Goal: Task Accomplishment & Management: Use online tool/utility

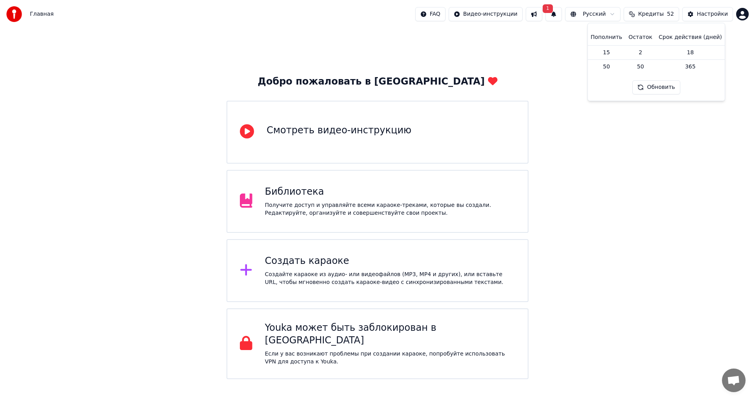
click at [717, 178] on div "Добро пожаловать в Youka Смотреть видео-инструкцию Библиотека Получите доступ и…" at bounding box center [377, 203] width 755 height 351
click at [337, 276] on div "Создайте караоке из аудио- или видеофайлов (MP3, MP4 и других), или вставьте UR…" at bounding box center [390, 278] width 250 height 16
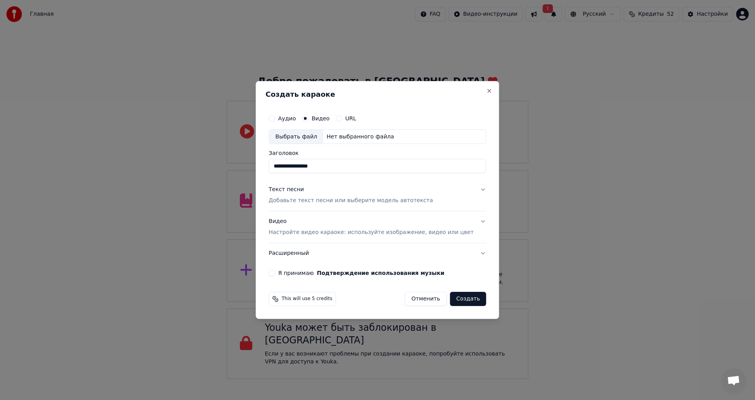
click at [316, 133] on div "Выбрать файл" at bounding box center [296, 137] width 54 height 14
type input "**********"
click at [298, 189] on div "Текст песни" at bounding box center [286, 190] width 35 height 8
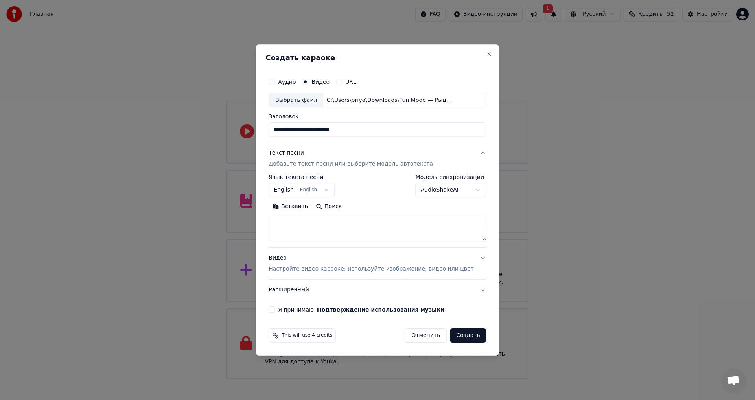
click at [333, 190] on button "English English" at bounding box center [302, 190] width 66 height 14
select select "**"
click at [283, 233] on textarea at bounding box center [377, 228] width 217 height 25
paste textarea "**********"
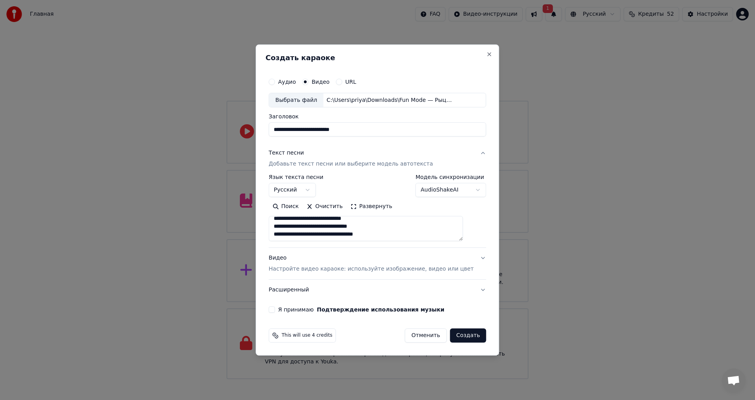
scroll to position [202, 0]
type textarea "**********"
click at [275, 309] on button "Я принимаю Подтверждение использования музыки" at bounding box center [272, 309] width 6 height 6
click at [471, 287] on button "Расширенный" at bounding box center [377, 290] width 217 height 20
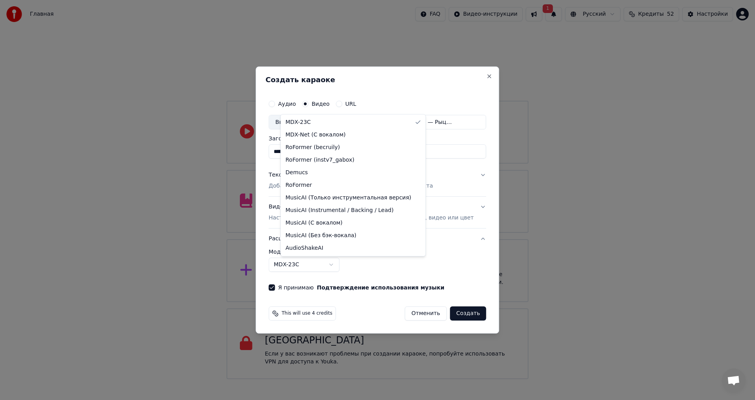
click at [344, 265] on body "Главная FAQ Видео-инструкции 1 Русский Кредиты 52 Настройки Добро пожаловать в …" at bounding box center [377, 189] width 755 height 379
click at [462, 267] on div at bounding box center [377, 200] width 755 height 400
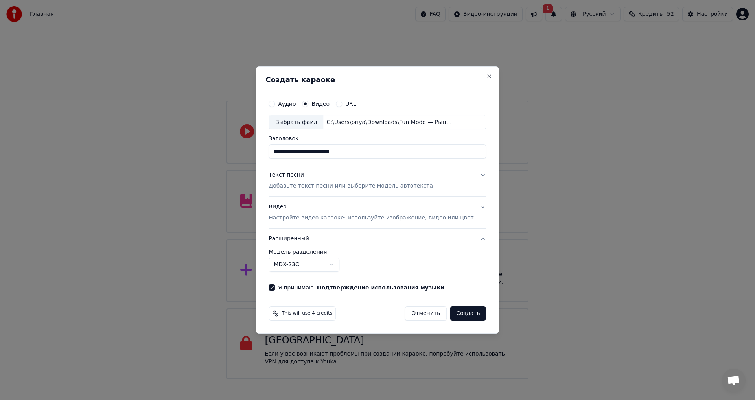
click at [344, 264] on body "Главная FAQ Видео-инструкции 1 Русский Кредиты 52 Настройки Добро пожаловать в …" at bounding box center [377, 189] width 755 height 379
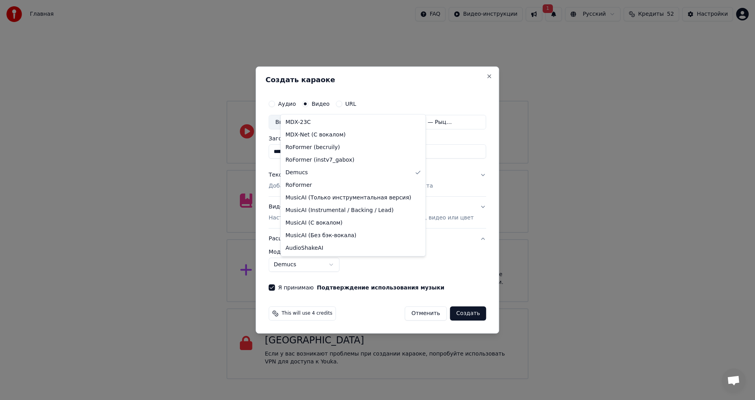
click at [341, 263] on body "Главная FAQ Видео-инструкции 1 Русский Кредиты 52 Настройки Добро пожаловать в …" at bounding box center [377, 189] width 755 height 379
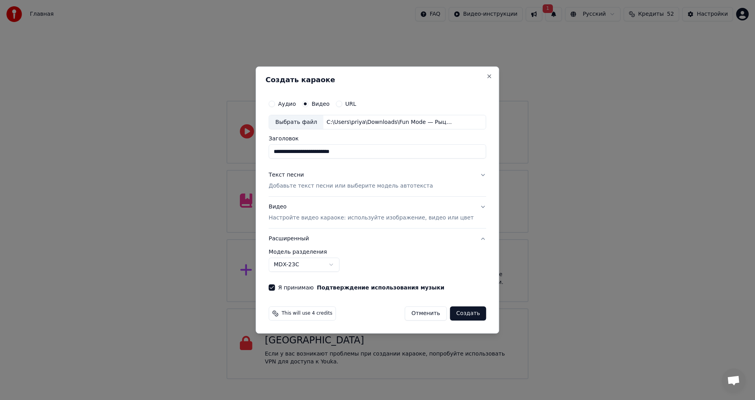
click at [339, 263] on body "Главная FAQ Видео-инструкции 1 Русский Кредиты 52 Настройки Добро пожаловать в …" at bounding box center [377, 189] width 755 height 379
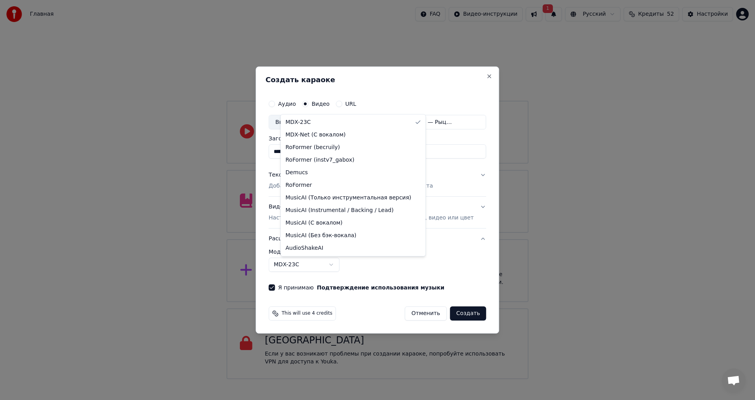
select select "**********"
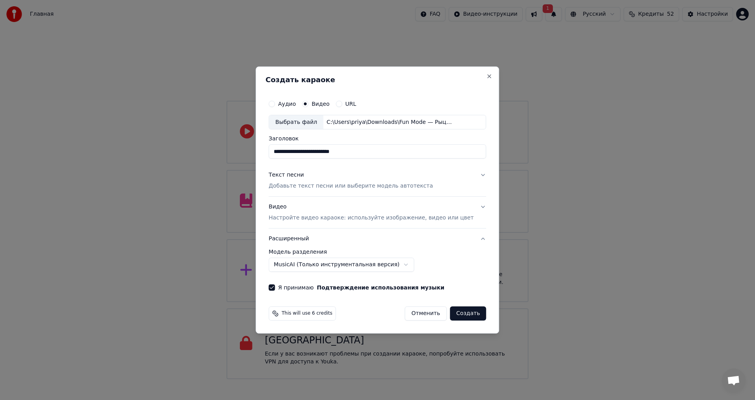
click at [462, 313] on button "Создать" at bounding box center [468, 313] width 36 height 14
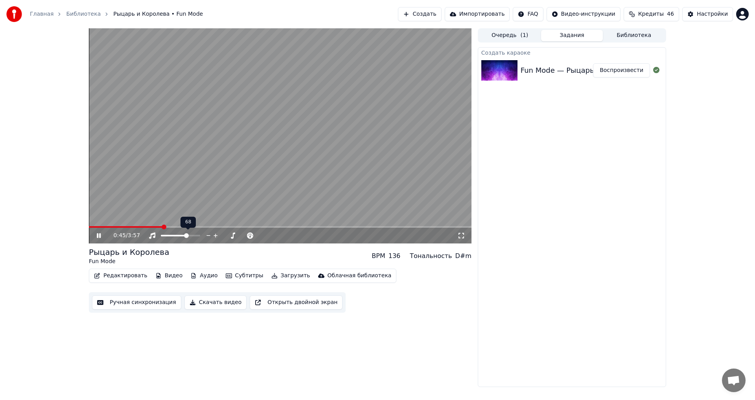
click at [188, 235] on span at bounding box center [186, 235] width 5 height 5
click at [193, 237] on span at bounding box center [191, 235] width 5 height 5
click at [138, 303] on button "Ручная синхронизация" at bounding box center [136, 302] width 89 height 14
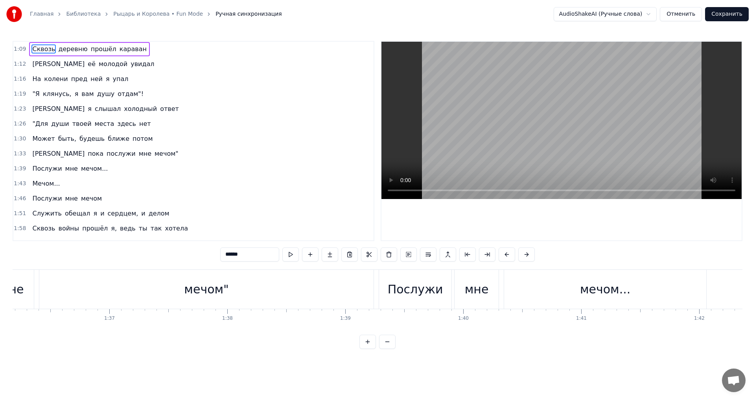
scroll to position [0, 11282]
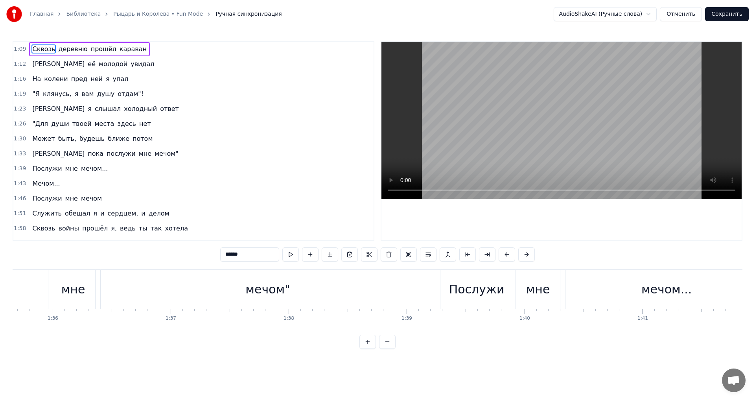
click at [259, 294] on div "мечом"" at bounding box center [267, 289] width 45 height 18
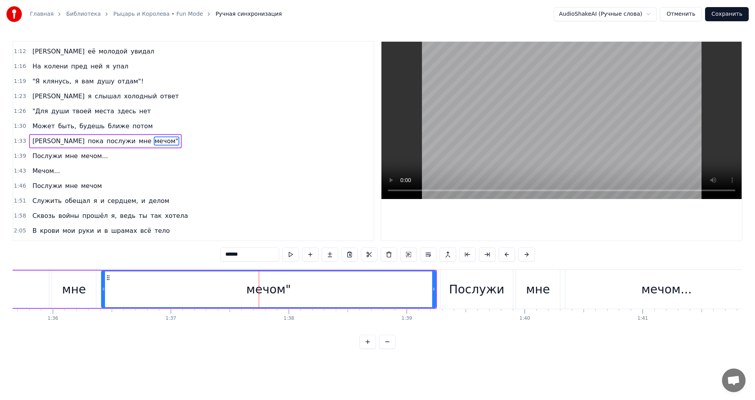
click at [116, 288] on div "мечом"" at bounding box center [268, 289] width 333 height 36
click at [110, 290] on div "мечом"" at bounding box center [268, 289] width 333 height 36
click at [292, 255] on button at bounding box center [290, 254] width 17 height 14
drag, startPoint x: 105, startPoint y: 291, endPoint x: 118, endPoint y: 289, distance: 12.8
click at [117, 289] on icon at bounding box center [115, 289] width 3 height 6
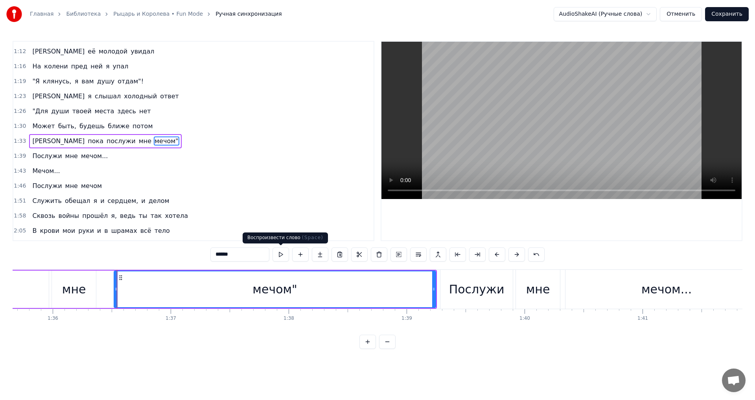
click at [278, 254] on button at bounding box center [280, 254] width 17 height 14
click at [226, 257] on input "******" at bounding box center [239, 254] width 59 height 14
drag, startPoint x: 115, startPoint y: 290, endPoint x: 106, endPoint y: 291, distance: 9.5
click at [106, 291] on icon at bounding box center [106, 289] width 3 height 6
click at [279, 251] on button at bounding box center [280, 254] width 17 height 14
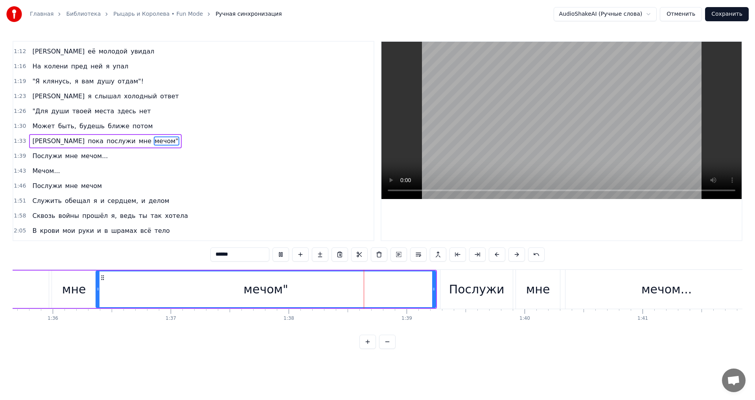
drag, startPoint x: 105, startPoint y: 289, endPoint x: 97, endPoint y: 290, distance: 8.7
click at [97, 290] on icon at bounding box center [97, 289] width 3 height 6
click at [282, 254] on button at bounding box center [280, 254] width 17 height 14
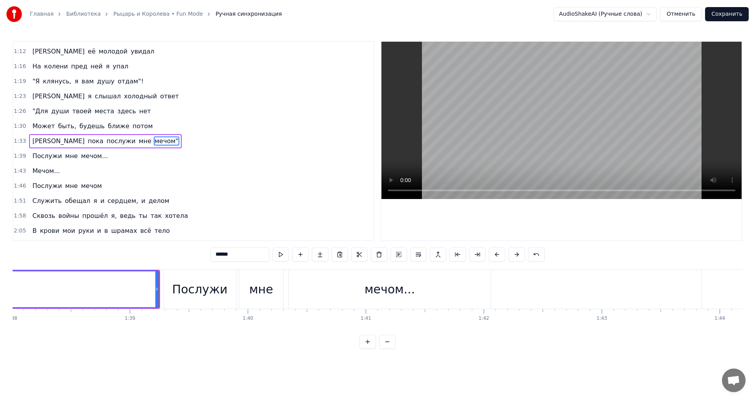
scroll to position [0, 11652]
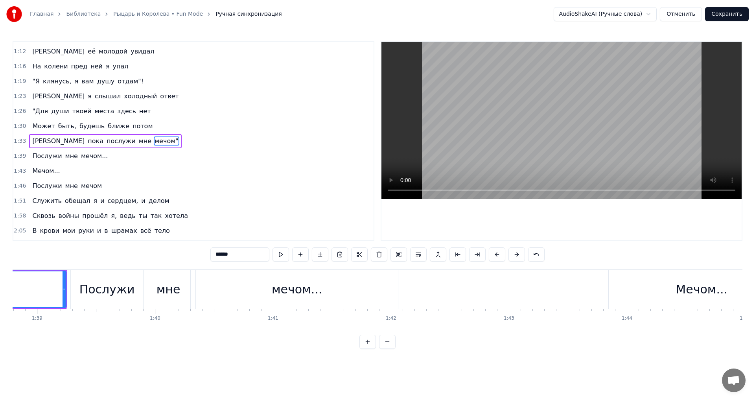
click at [284, 290] on div "мечом..." at bounding box center [297, 289] width 50 height 18
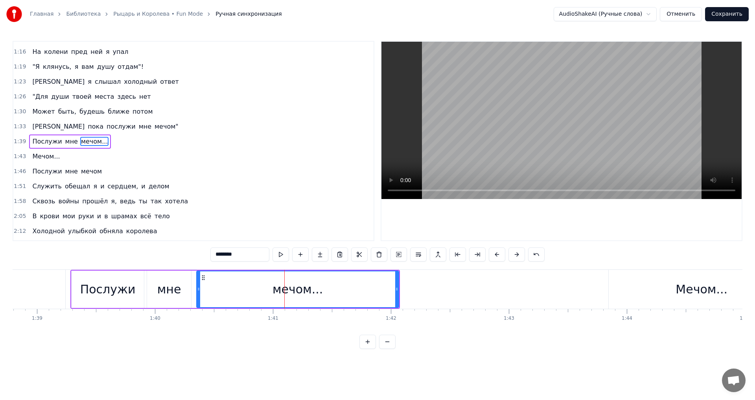
scroll to position [28, 0]
click at [281, 253] on button at bounding box center [280, 254] width 17 height 14
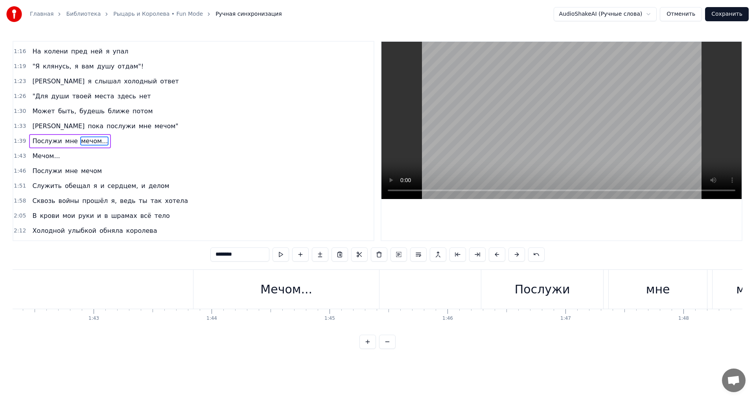
scroll to position [0, 12021]
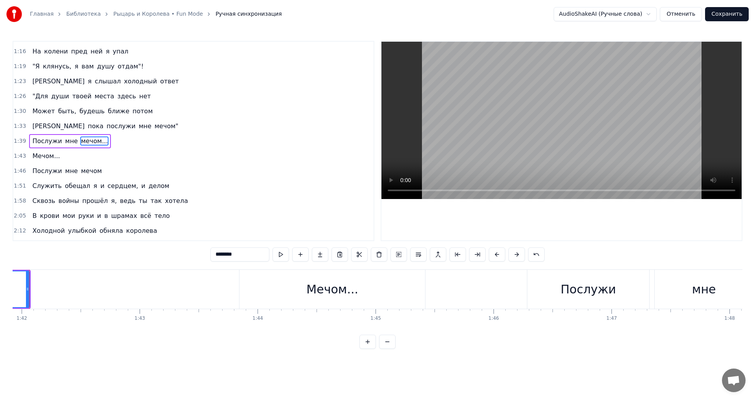
click at [327, 291] on div "Мечом..." at bounding box center [332, 289] width 52 height 18
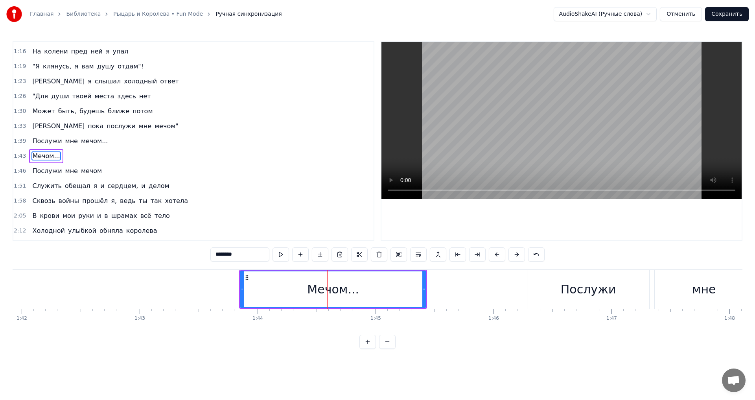
scroll to position [42, 0]
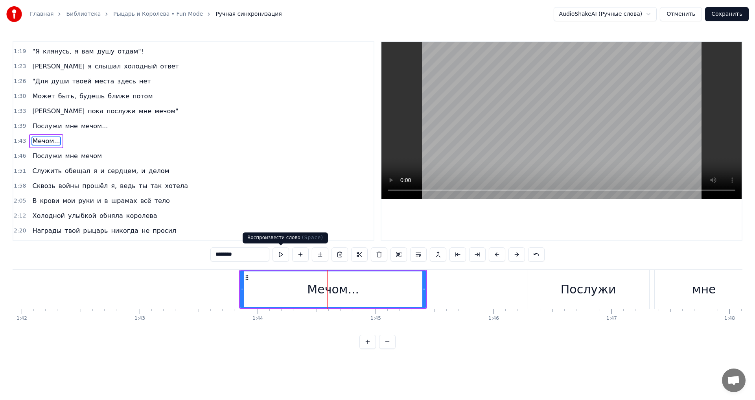
click at [280, 255] on button at bounding box center [280, 254] width 17 height 14
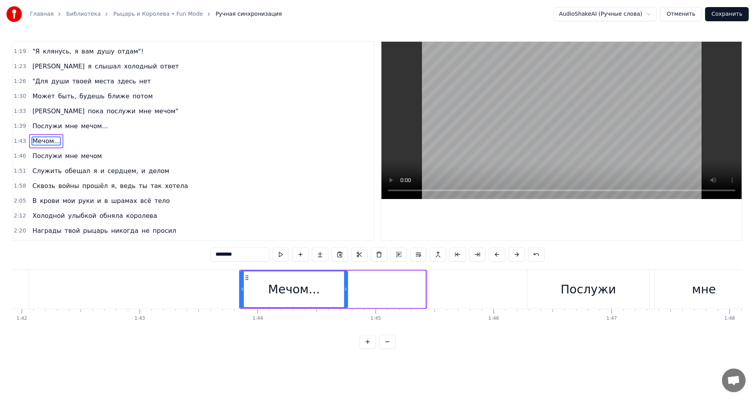
drag, startPoint x: 424, startPoint y: 289, endPoint x: 346, endPoint y: 297, distance: 78.7
click at [346, 297] on div at bounding box center [345, 289] width 3 height 36
click at [283, 254] on button at bounding box center [280, 254] width 17 height 14
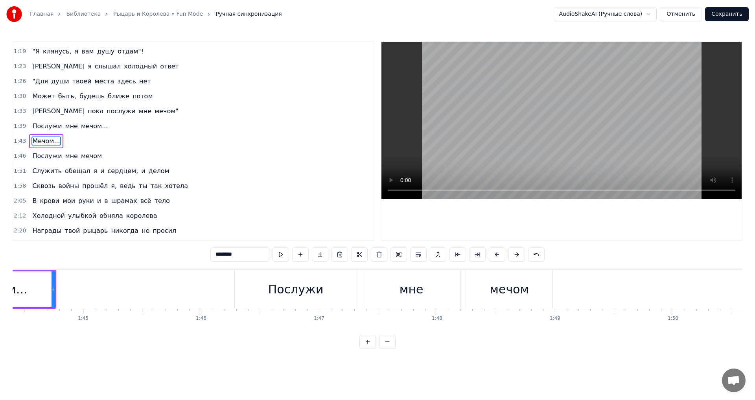
scroll to position [0, 12298]
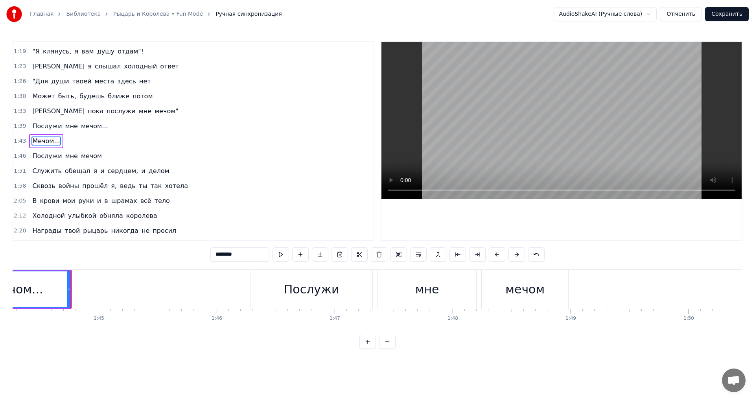
click at [508, 287] on div "мечом" at bounding box center [524, 289] width 39 height 18
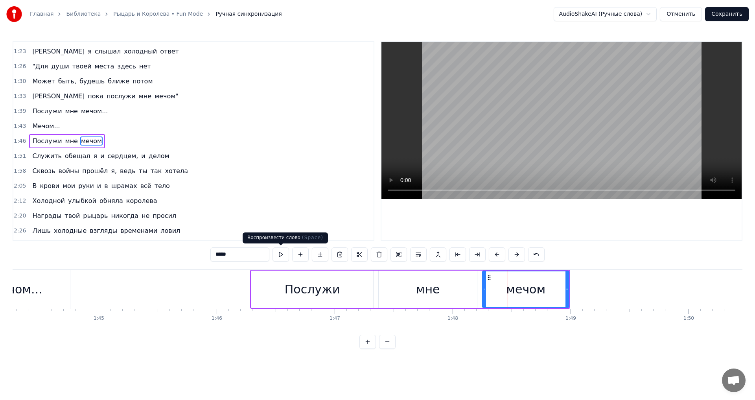
click at [283, 255] on button at bounding box center [280, 254] width 17 height 14
click at [440, 291] on div "мне" at bounding box center [428, 288] width 98 height 37
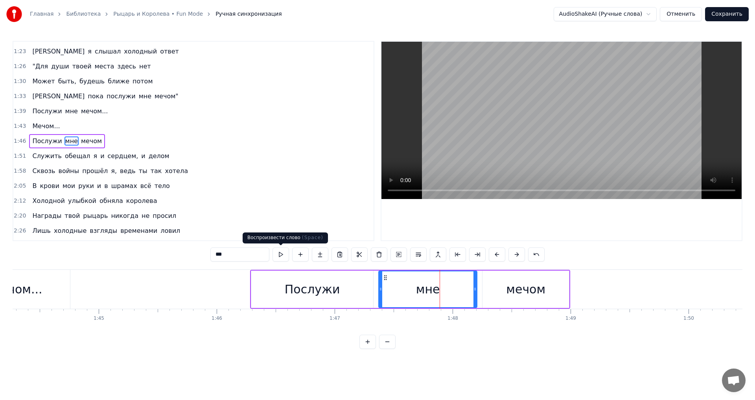
click at [283, 252] on button at bounding box center [280, 254] width 17 height 14
click at [318, 283] on div "Послужи" at bounding box center [312, 289] width 55 height 18
type input "*******"
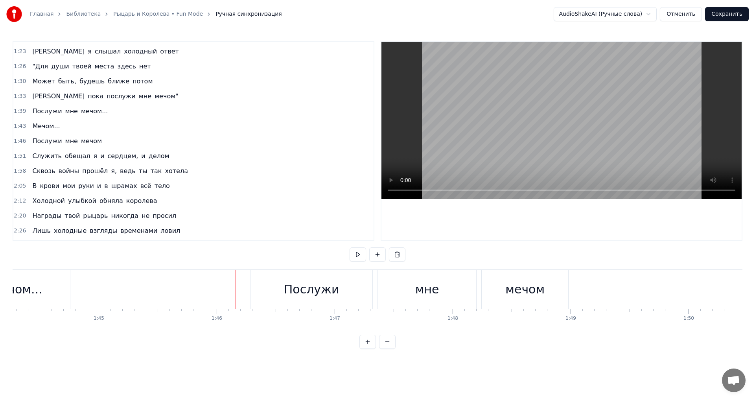
drag, startPoint x: 285, startPoint y: 288, endPoint x: 277, endPoint y: 288, distance: 8.3
click at [285, 288] on div "Послужи" at bounding box center [311, 289] width 122 height 39
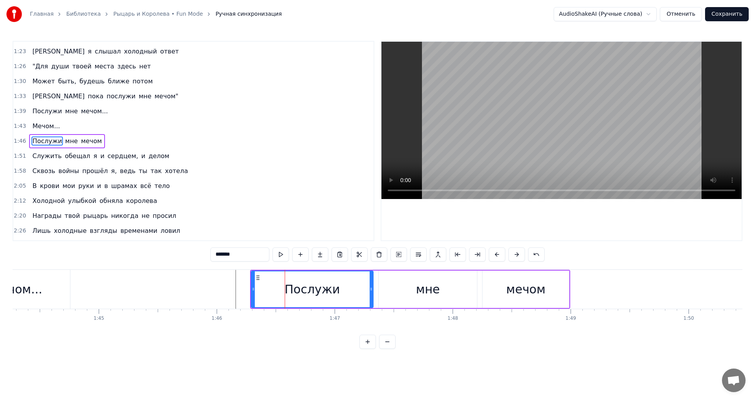
click at [254, 287] on icon at bounding box center [253, 289] width 3 height 6
click at [279, 254] on button at bounding box center [280, 254] width 17 height 14
drag, startPoint x: 370, startPoint y: 286, endPoint x: 347, endPoint y: 290, distance: 23.5
click at [347, 290] on icon at bounding box center [347, 289] width 3 height 6
click at [420, 287] on div "мне" at bounding box center [428, 289] width 24 height 18
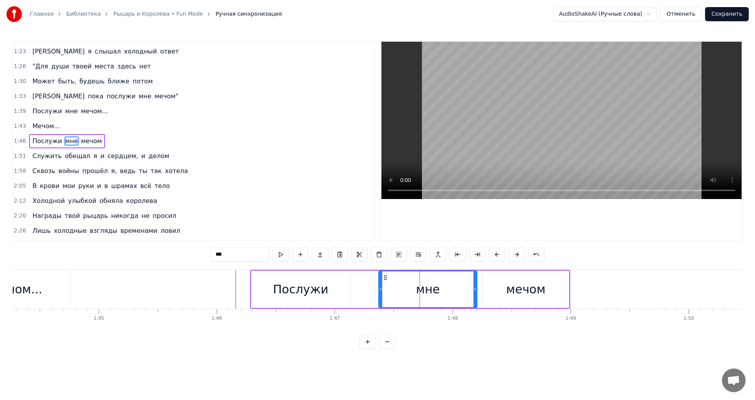
click at [378, 289] on div "мне" at bounding box center [427, 288] width 99 height 37
drag, startPoint x: 381, startPoint y: 289, endPoint x: 349, endPoint y: 292, distance: 32.0
click at [349, 292] on div at bounding box center [348, 289] width 3 height 36
click at [465, 290] on div "мне" at bounding box center [411, 289] width 129 height 36
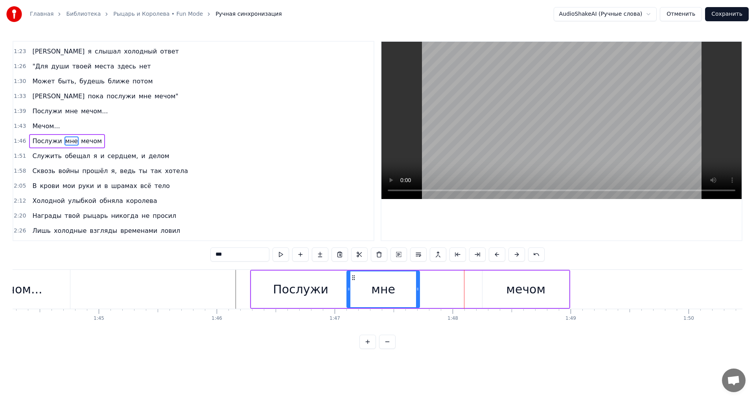
drag, startPoint x: 475, startPoint y: 288, endPoint x: 418, endPoint y: 292, distance: 57.5
click at [418, 292] on icon at bounding box center [417, 289] width 3 height 6
click at [283, 255] on button at bounding box center [280, 254] width 17 height 14
drag, startPoint x: 417, startPoint y: 285, endPoint x: 386, endPoint y: 287, distance: 31.5
click at [386, 287] on div at bounding box center [386, 289] width 3 height 36
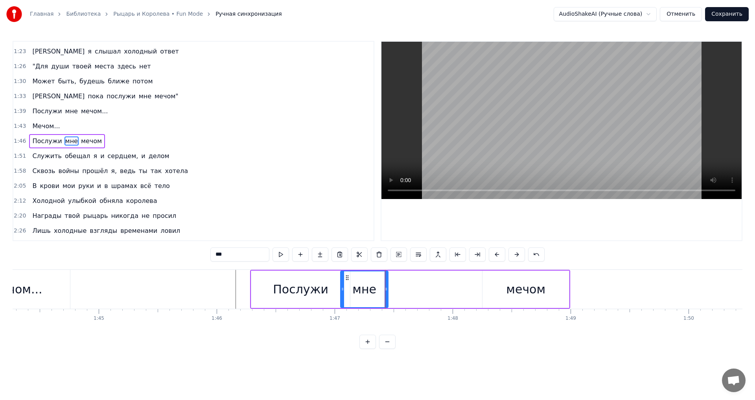
drag, startPoint x: 348, startPoint y: 284, endPoint x: 342, endPoint y: 286, distance: 6.6
click at [342, 286] on div at bounding box center [342, 289] width 3 height 36
click at [280, 252] on button at bounding box center [280, 254] width 17 height 14
drag, startPoint x: 387, startPoint y: 288, endPoint x: 382, endPoint y: 289, distance: 4.7
click at [382, 289] on icon at bounding box center [381, 289] width 3 height 6
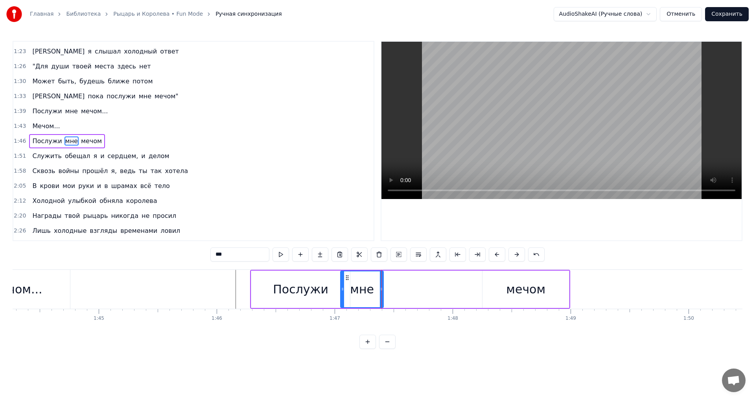
click at [536, 294] on div "мечом" at bounding box center [525, 289] width 39 height 18
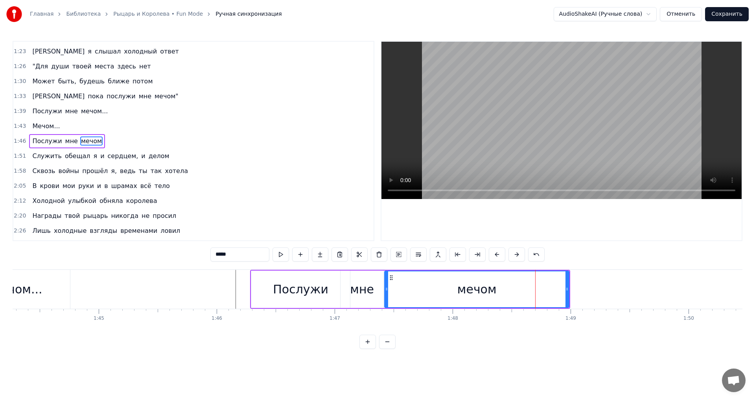
drag, startPoint x: 485, startPoint y: 288, endPoint x: 387, endPoint y: 292, distance: 98.0
click at [387, 292] on div at bounding box center [386, 289] width 3 height 36
click at [447, 287] on div "мечом" at bounding box center [477, 289] width 184 height 36
click at [282, 253] on button at bounding box center [280, 254] width 17 height 14
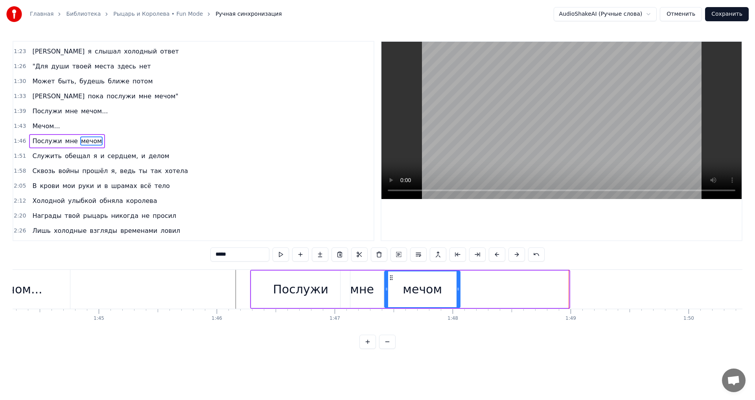
drag, startPoint x: 567, startPoint y: 291, endPoint x: 458, endPoint y: 293, distance: 108.9
click at [458, 293] on div at bounding box center [457, 289] width 3 height 36
click at [278, 255] on button at bounding box center [280, 254] width 17 height 14
drag, startPoint x: 458, startPoint y: 288, endPoint x: 420, endPoint y: 280, distance: 38.9
click at [472, 286] on icon at bounding box center [471, 289] width 3 height 6
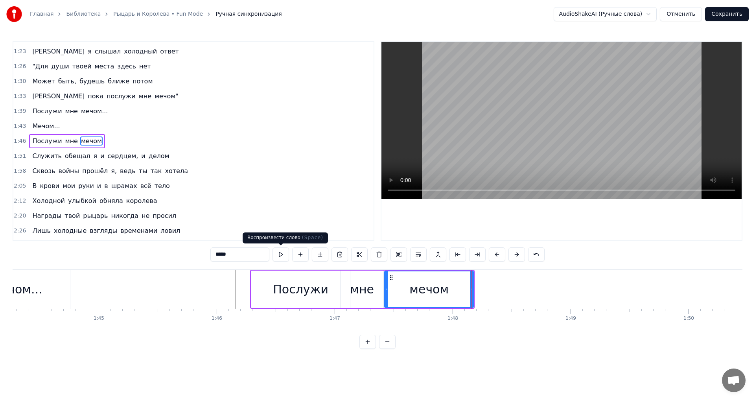
click at [282, 253] on button at bounding box center [280, 254] width 17 height 14
drag, startPoint x: 472, startPoint y: 287, endPoint x: 477, endPoint y: 286, distance: 4.9
click at [477, 286] on icon at bounding box center [476, 289] width 3 height 6
click at [392, 284] on div "мечом" at bounding box center [431, 289] width 93 height 36
click at [283, 255] on button at bounding box center [280, 254] width 17 height 14
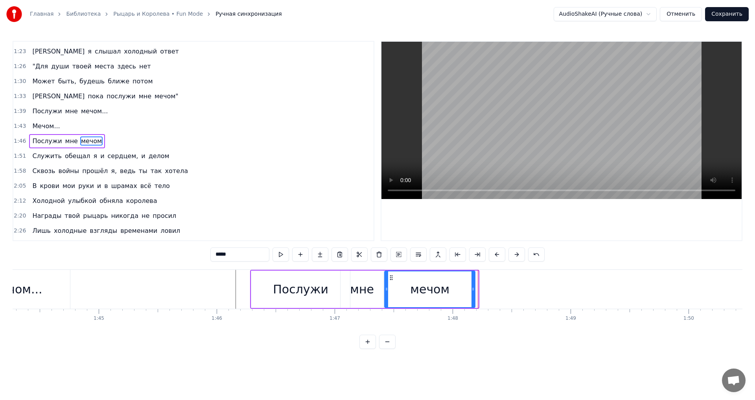
click at [472, 286] on icon at bounding box center [472, 289] width 3 height 6
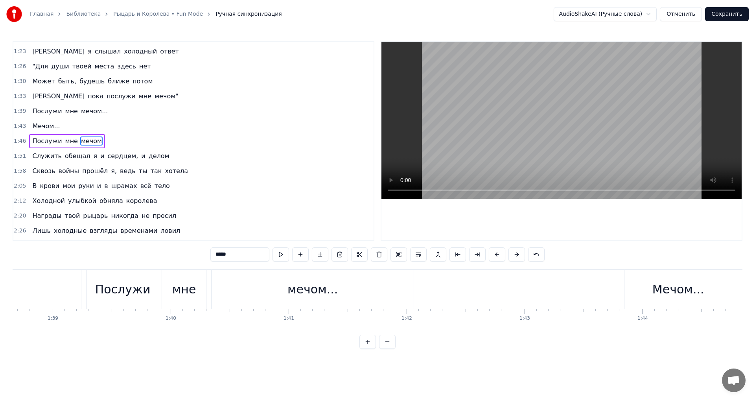
scroll to position [0, 11590]
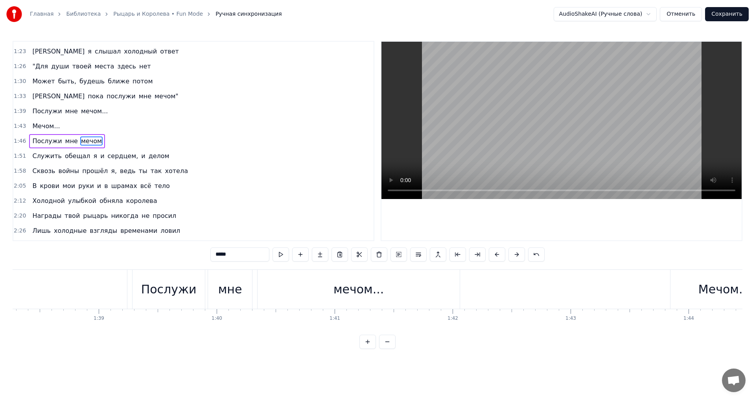
click at [351, 286] on div "мечом..." at bounding box center [358, 289] width 50 height 18
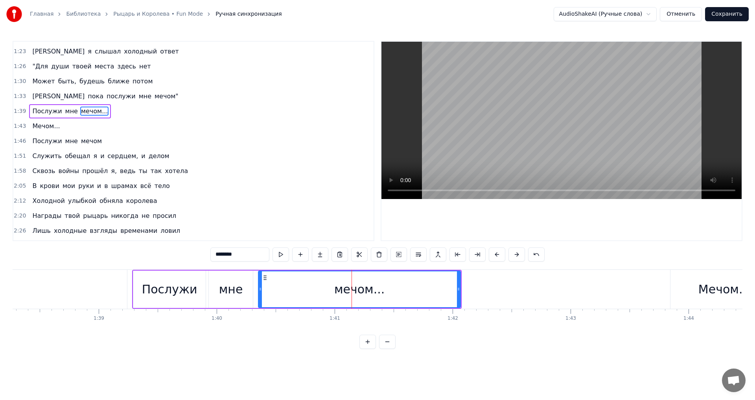
scroll to position [28, 0]
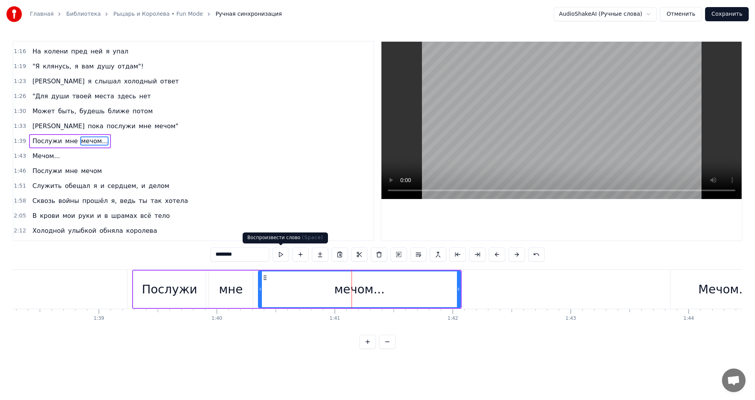
click at [280, 255] on button at bounding box center [280, 254] width 17 height 14
click at [282, 251] on button at bounding box center [280, 254] width 17 height 14
click at [287, 255] on button at bounding box center [280, 254] width 17 height 14
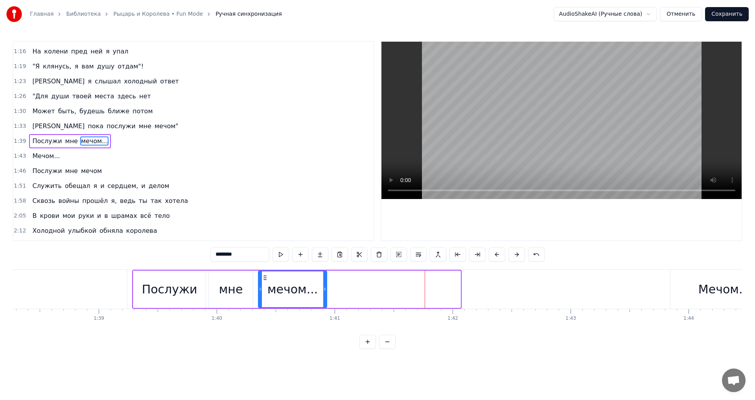
drag, startPoint x: 459, startPoint y: 286, endPoint x: 325, endPoint y: 286, distance: 133.7
click at [325, 286] on icon at bounding box center [324, 289] width 3 height 6
click at [154, 287] on div "Послужи" at bounding box center [169, 289] width 55 height 18
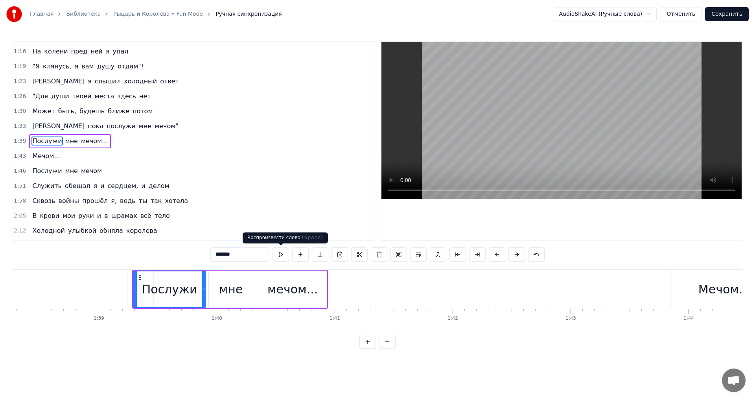
click at [283, 254] on button at bounding box center [280, 254] width 17 height 14
click at [231, 285] on div "мне" at bounding box center [231, 289] width 24 height 18
type input "***"
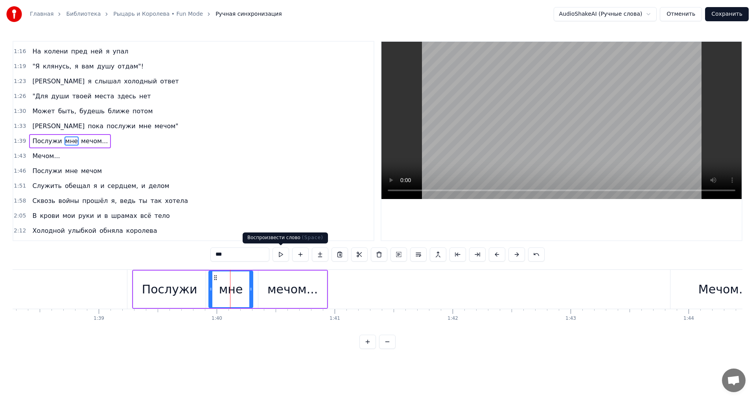
click at [283, 252] on button at bounding box center [280, 254] width 17 height 14
click at [255, 288] on div "Послужи мне мечом..." at bounding box center [230, 289] width 196 height 39
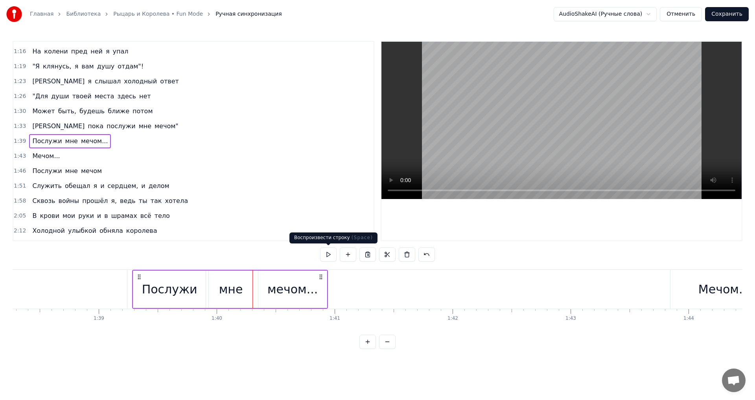
click at [327, 254] on button at bounding box center [328, 254] width 17 height 14
click at [287, 280] on div "мечом..." at bounding box center [292, 288] width 68 height 37
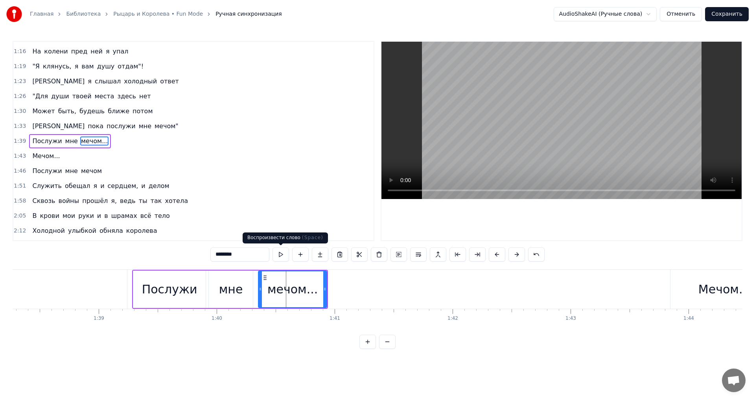
click at [281, 255] on button at bounding box center [280, 254] width 17 height 14
drag, startPoint x: 325, startPoint y: 286, endPoint x: 333, endPoint y: 285, distance: 7.9
click at [333, 285] on div at bounding box center [332, 289] width 3 height 36
click at [285, 256] on button at bounding box center [280, 254] width 17 height 14
click at [728, 13] on button "Сохранить" at bounding box center [727, 14] width 44 height 14
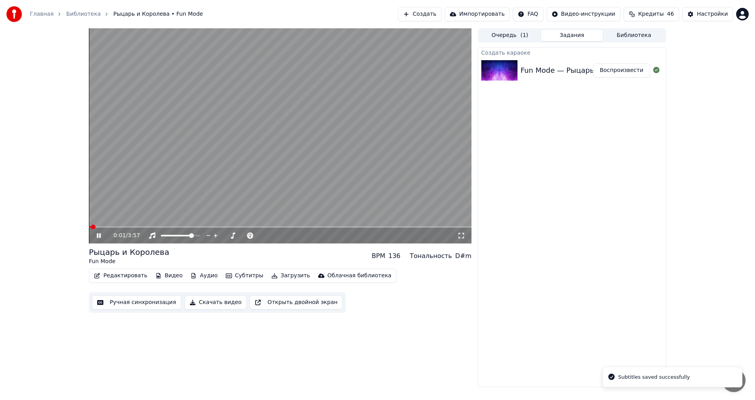
click at [203, 225] on video at bounding box center [280, 135] width 383 height 215
click at [204, 228] on div "0:01 / 3:57" at bounding box center [280, 236] width 383 height 16
click at [205, 224] on video at bounding box center [280, 135] width 383 height 215
click at [204, 227] on span at bounding box center [280, 227] width 383 height 2
click at [241, 226] on span at bounding box center [280, 227] width 383 height 2
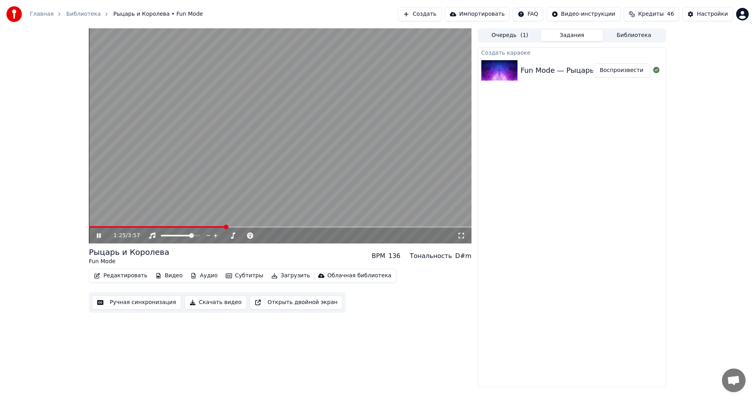
click at [226, 226] on span at bounding box center [157, 227] width 137 height 2
click at [146, 300] on button "Ручная синхронизация" at bounding box center [136, 302] width 89 height 14
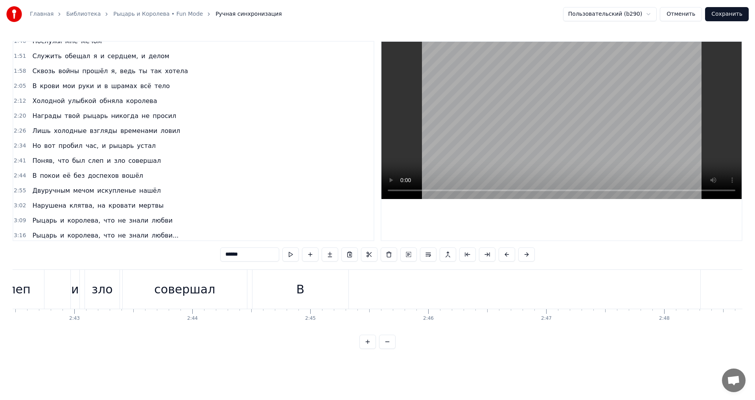
scroll to position [0, 19040]
click at [430, 289] on div "В" at bounding box center [423, 289] width 96 height 39
type input "*"
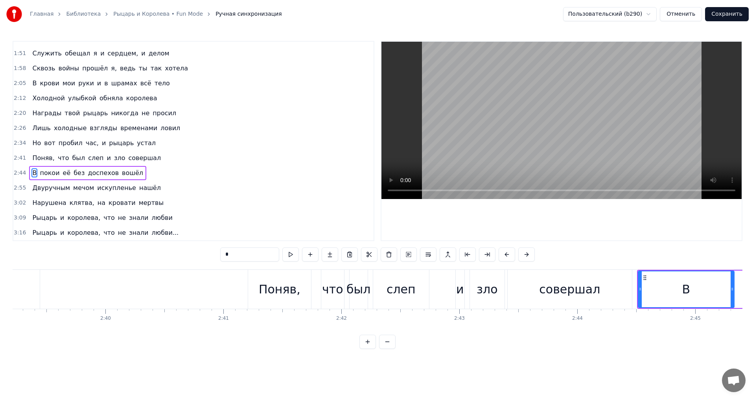
scroll to position [0, 19070]
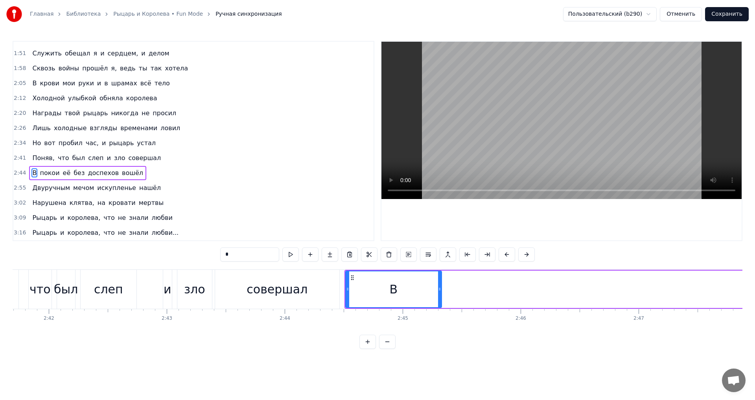
click at [411, 283] on div "В" at bounding box center [393, 289] width 95 height 36
drag, startPoint x: 348, startPoint y: 289, endPoint x: 708, endPoint y: 299, distance: 360.3
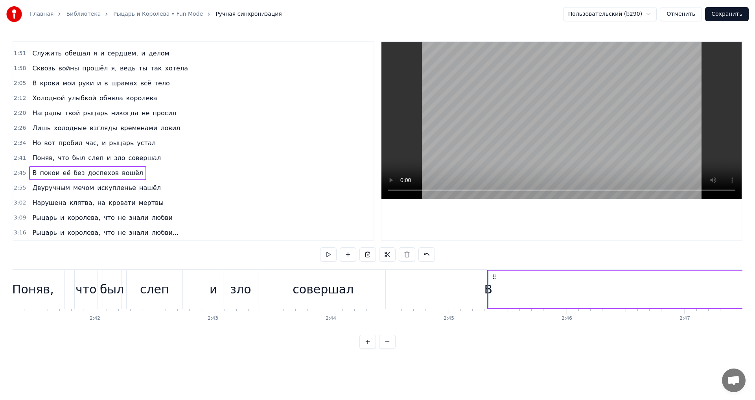
scroll to position [0, 19117]
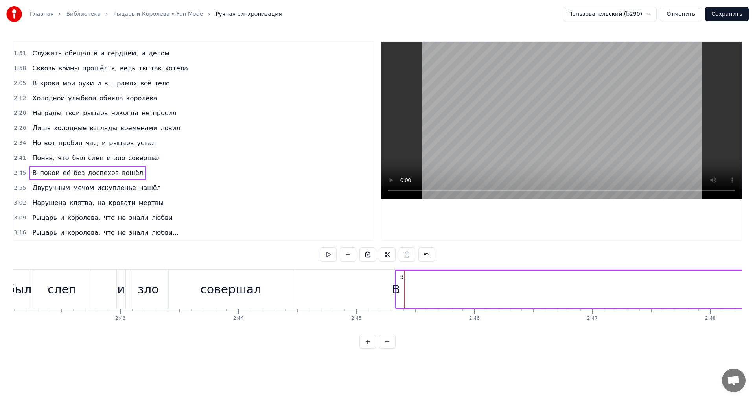
click at [395, 281] on div "В" at bounding box center [396, 289] width 8 height 18
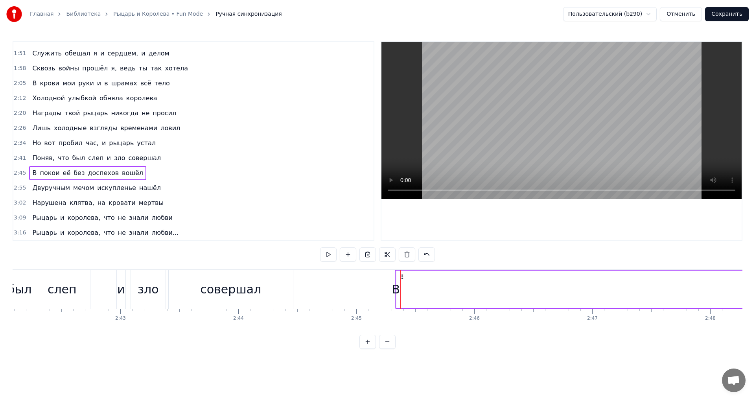
click at [395, 290] on div "В" at bounding box center [396, 289] width 8 height 18
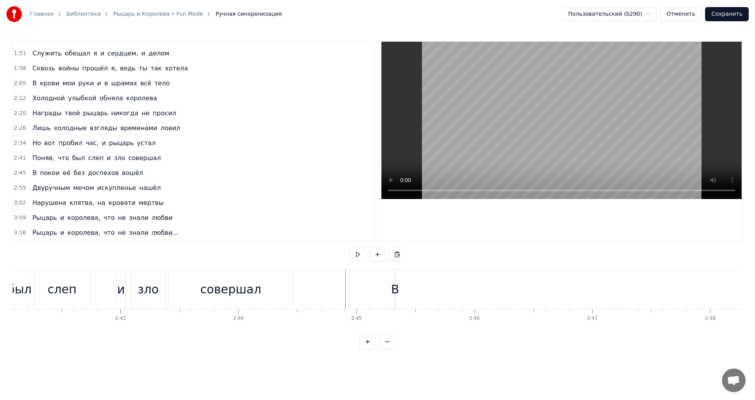
click at [395, 289] on div "В" at bounding box center [395, 289] width 8 height 18
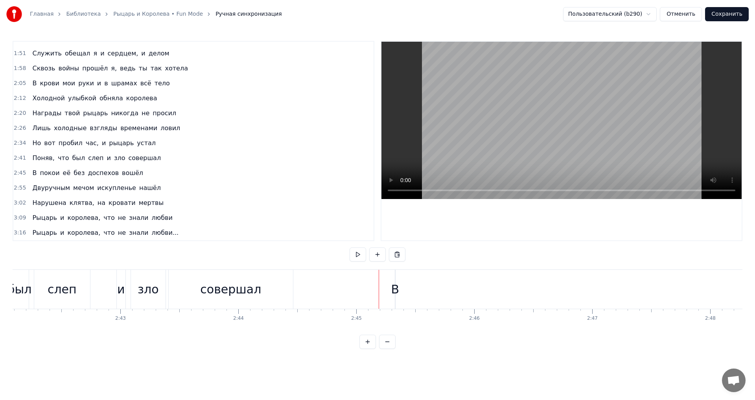
click at [395, 290] on div "В" at bounding box center [395, 289] width 8 height 18
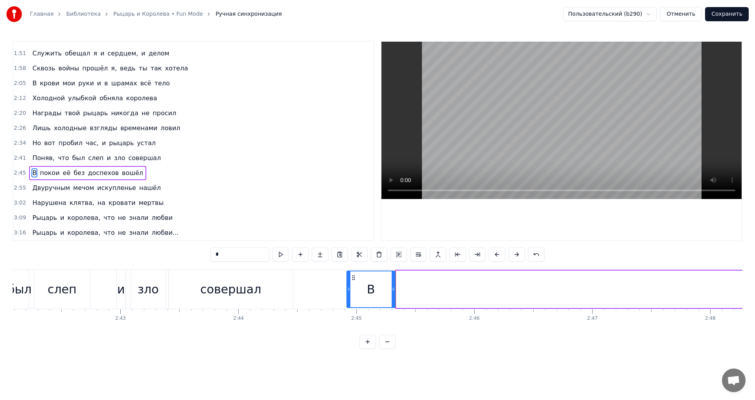
drag, startPoint x: 396, startPoint y: 287, endPoint x: 347, endPoint y: 284, distance: 49.2
click at [347, 284] on div at bounding box center [348, 289] width 3 height 36
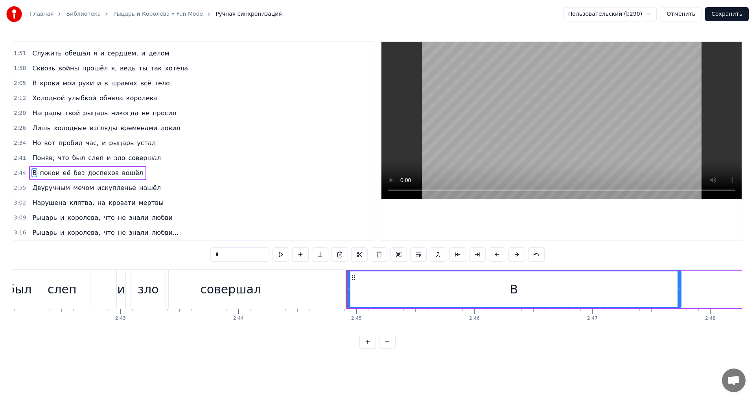
drag, startPoint x: 393, startPoint y: 288, endPoint x: 679, endPoint y: 304, distance: 286.2
click at [679, 304] on div at bounding box center [678, 289] width 3 height 36
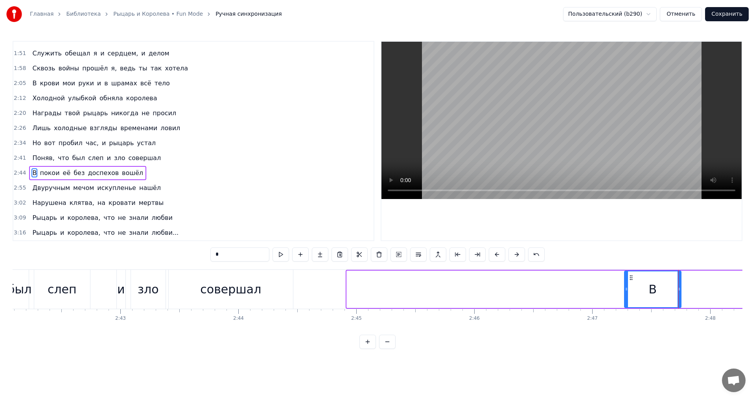
drag, startPoint x: 348, startPoint y: 289, endPoint x: 486, endPoint y: 315, distance: 140.1
click at [626, 312] on div "Сквозь деревню прошёл караван Я её молодой увидал На колени пред ней я упал "Я …" at bounding box center [378, 298] width 730 height 59
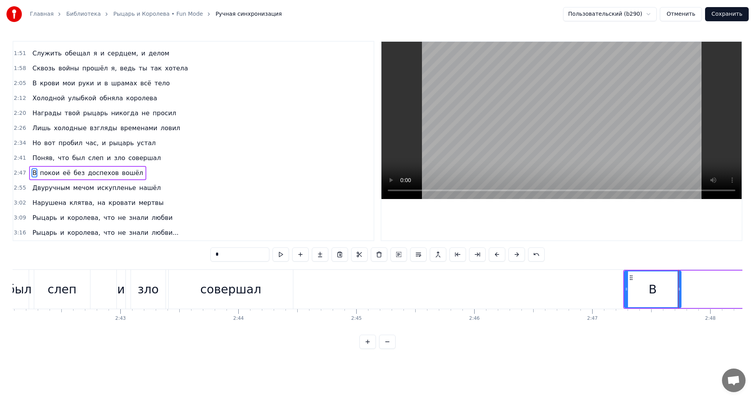
click at [210, 288] on div "совершал" at bounding box center [230, 289] width 61 height 18
type input "********"
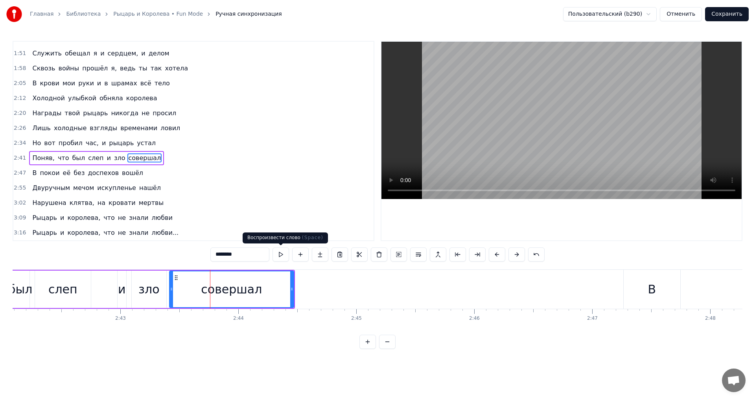
click at [281, 251] on button at bounding box center [280, 254] width 17 height 14
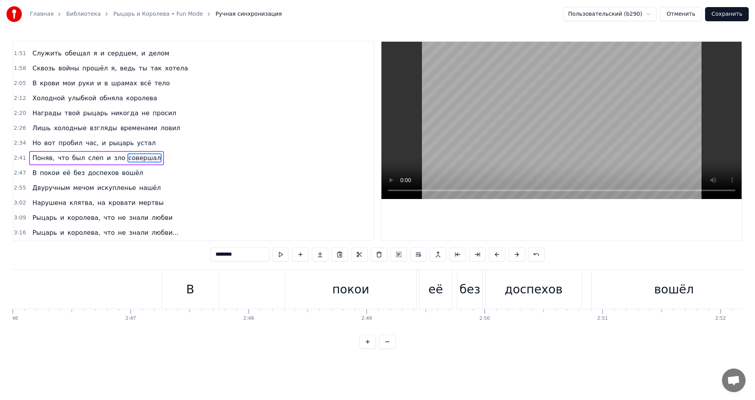
click at [232, 287] on div "В покои её без доспехов вошёл" at bounding box center [460, 289] width 596 height 39
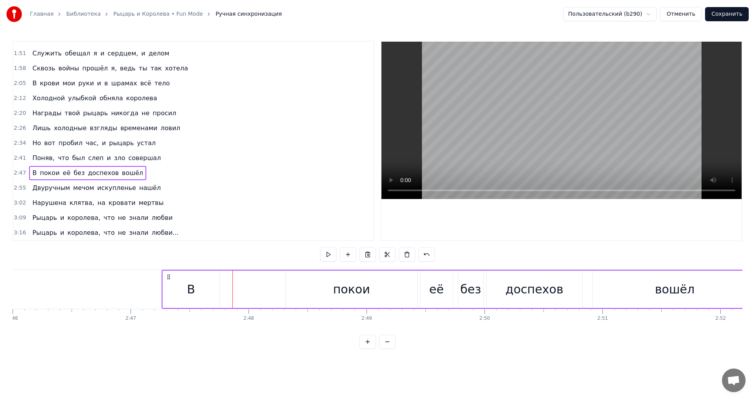
click at [188, 287] on div "В" at bounding box center [191, 289] width 8 height 18
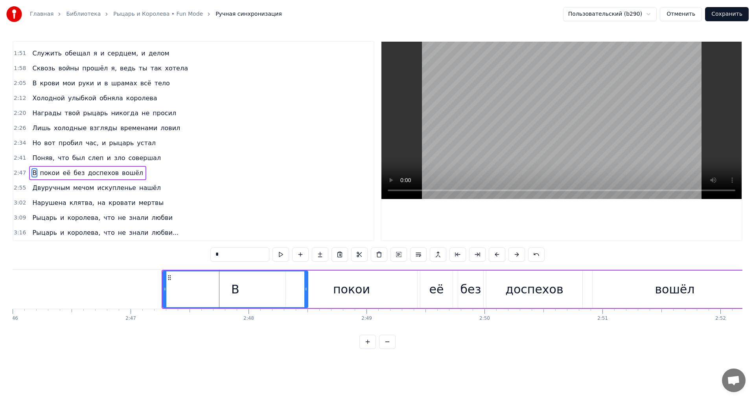
drag, startPoint x: 218, startPoint y: 288, endPoint x: 307, endPoint y: 289, distance: 88.5
click at [307, 289] on icon at bounding box center [305, 289] width 3 height 6
drag, startPoint x: 165, startPoint y: 289, endPoint x: 245, endPoint y: 288, distance: 80.2
click at [245, 288] on icon at bounding box center [244, 289] width 3 height 6
drag, startPoint x: 244, startPoint y: 289, endPoint x: 259, endPoint y: 289, distance: 14.6
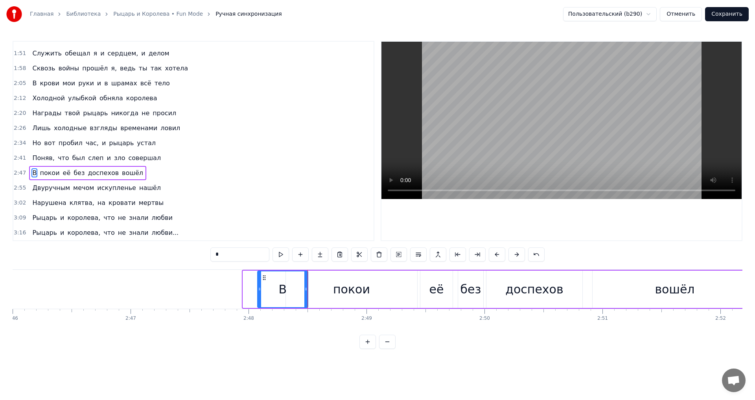
click at [259, 289] on icon at bounding box center [259, 289] width 3 height 6
drag, startPoint x: 307, startPoint y: 291, endPoint x: 292, endPoint y: 291, distance: 15.0
click at [292, 291] on icon at bounding box center [290, 289] width 3 height 6
click at [336, 286] on div "покои" at bounding box center [351, 289] width 37 height 18
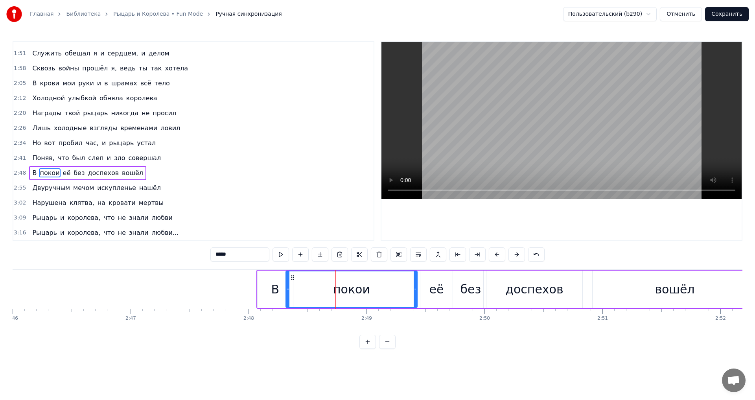
click at [274, 277] on div "В" at bounding box center [275, 288] width 35 height 37
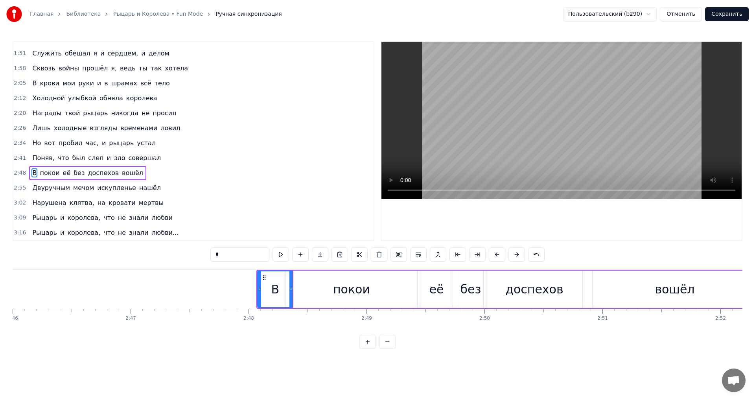
click at [324, 286] on div "покои" at bounding box center [351, 288] width 131 height 37
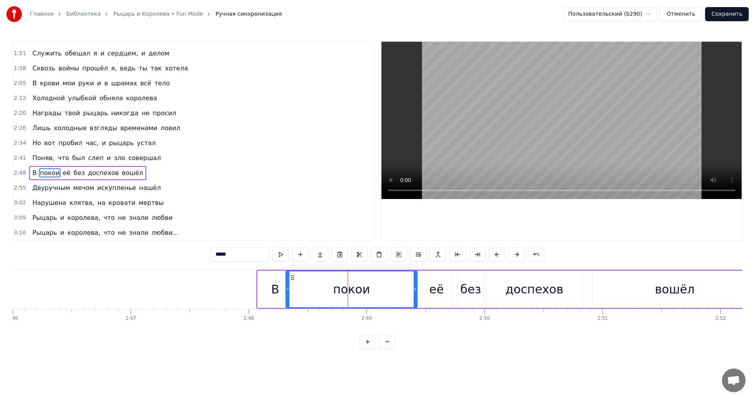
click at [441, 292] on div "её" at bounding box center [436, 289] width 15 height 18
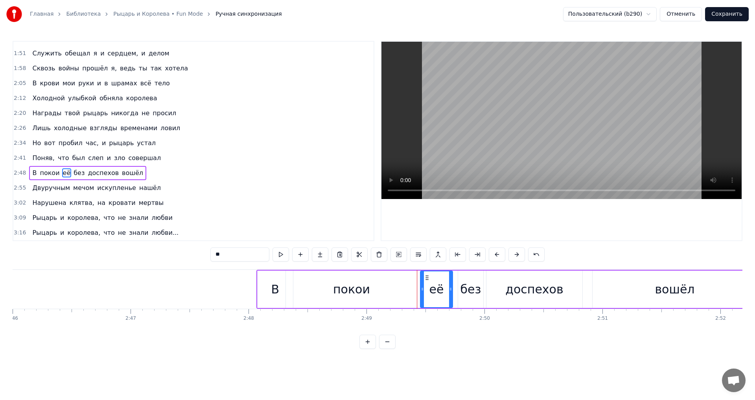
click at [438, 292] on div "её" at bounding box center [436, 289] width 15 height 18
drag, startPoint x: 422, startPoint y: 289, endPoint x: 391, endPoint y: 287, distance: 31.5
click at [391, 287] on icon at bounding box center [390, 289] width 3 height 6
click at [407, 292] on div "её" at bounding box center [420, 289] width 63 height 36
click at [400, 289] on div "её" at bounding box center [420, 289] width 63 height 36
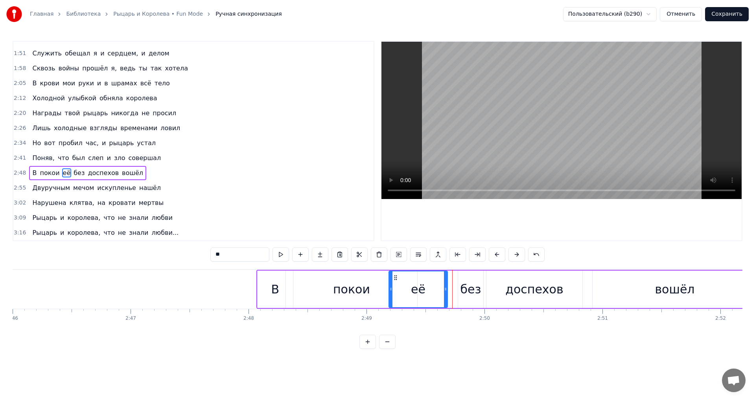
click at [446, 288] on icon at bounding box center [445, 289] width 3 height 6
click at [469, 290] on div "без" at bounding box center [470, 289] width 21 height 18
click at [524, 290] on div "доспехов" at bounding box center [534, 289] width 58 height 18
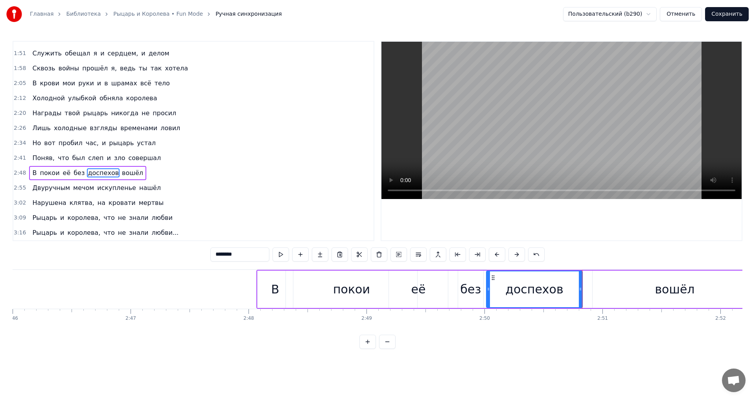
click at [637, 281] on div "вошёл" at bounding box center [674, 288] width 164 height 37
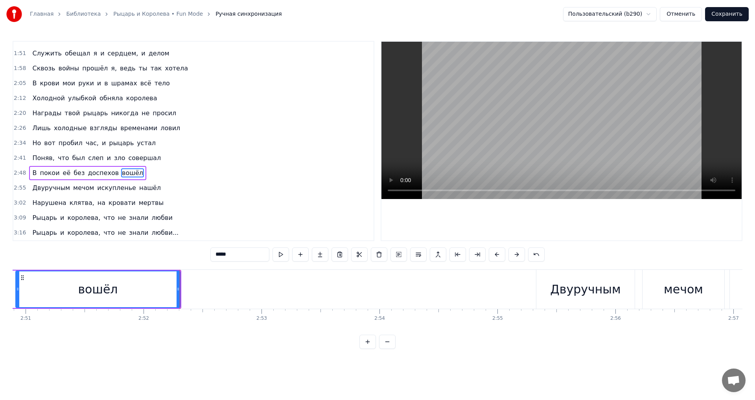
scroll to position [0, 20234]
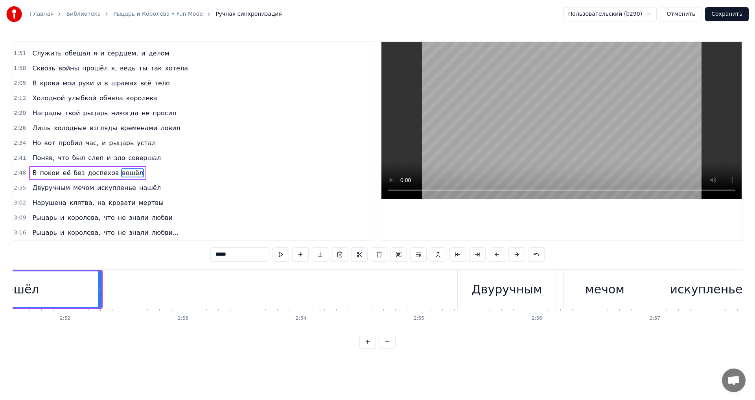
click at [487, 296] on div "Двуручным" at bounding box center [506, 289] width 70 height 18
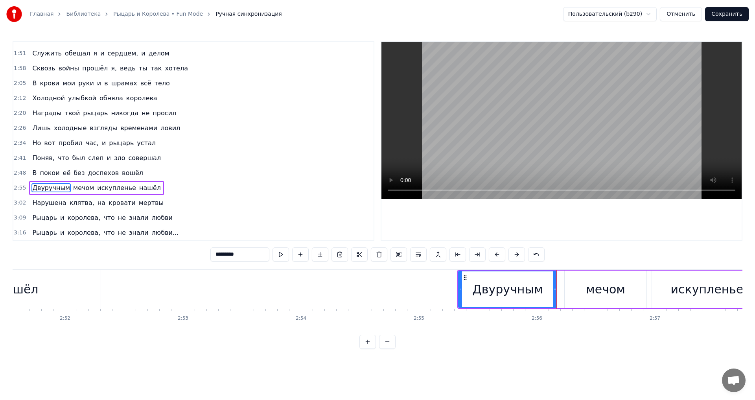
click at [578, 285] on div "мечом" at bounding box center [606, 288] width 82 height 37
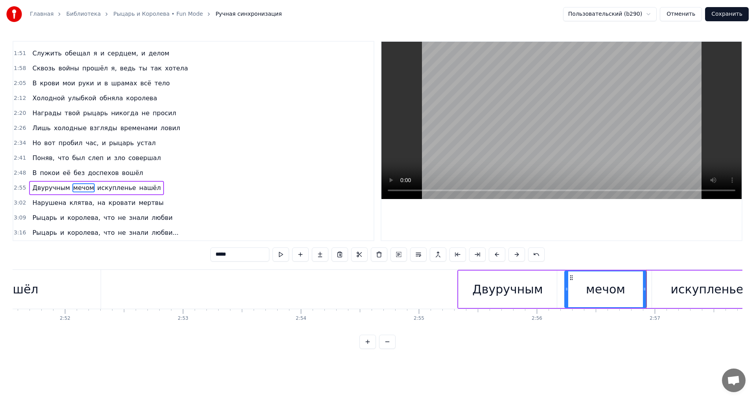
click at [675, 291] on div "искупленье" at bounding box center [707, 288] width 110 height 37
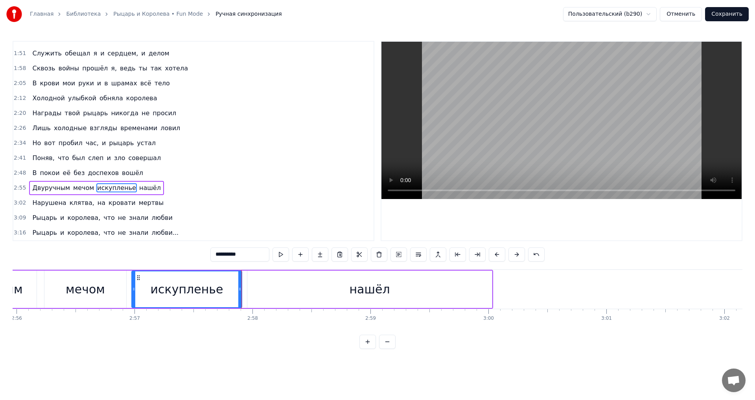
scroll to position [0, 20889]
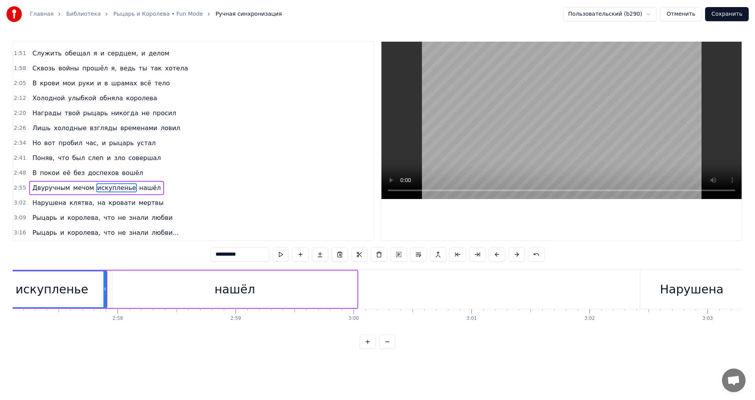
click at [183, 281] on div "нашёл" at bounding box center [234, 288] width 245 height 37
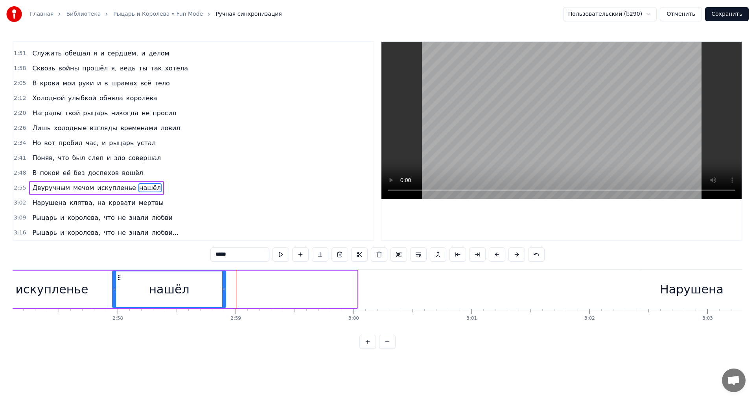
drag, startPoint x: 356, startPoint y: 286, endPoint x: 225, endPoint y: 286, distance: 131.3
click at [225, 286] on icon at bounding box center [223, 289] width 3 height 6
click at [166, 285] on div "нашёл" at bounding box center [169, 289] width 40 height 18
drag, startPoint x: 224, startPoint y: 287, endPoint x: 217, endPoint y: 288, distance: 7.1
click at [217, 288] on icon at bounding box center [216, 289] width 3 height 6
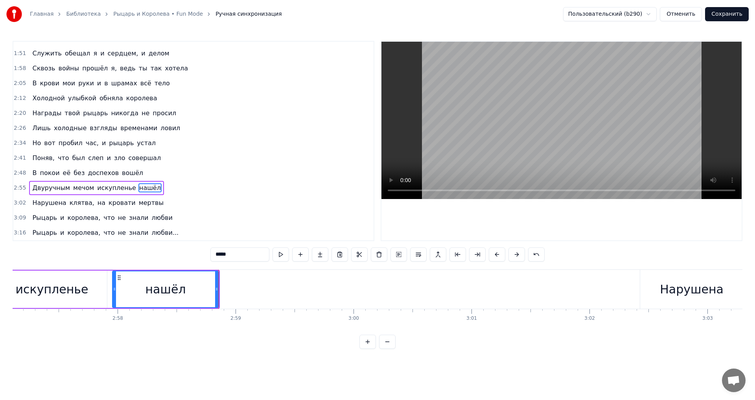
click at [699, 289] on div "Нарушена" at bounding box center [692, 289] width 64 height 18
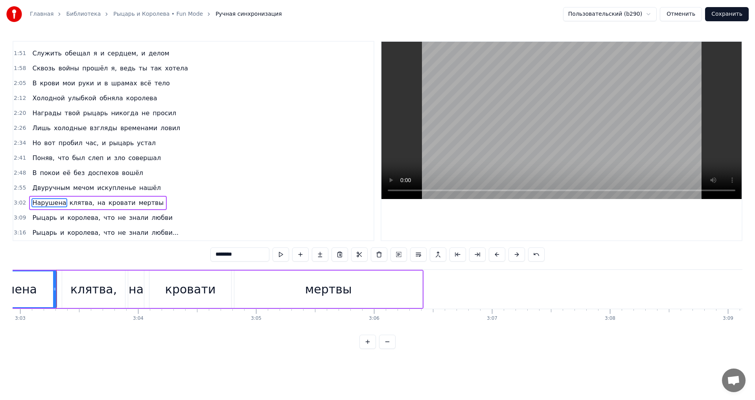
scroll to position [0, 21580]
click at [92, 291] on div "клятва," at bounding box center [89, 289] width 46 height 18
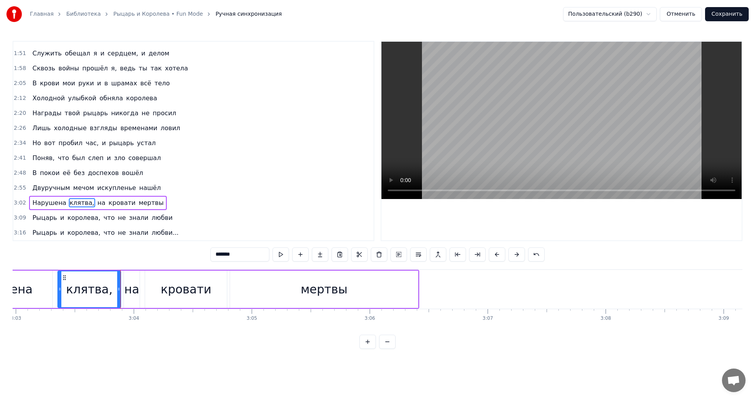
click at [129, 288] on div "на" at bounding box center [131, 289] width 15 height 18
click at [182, 293] on div "кровати" at bounding box center [186, 289] width 51 height 18
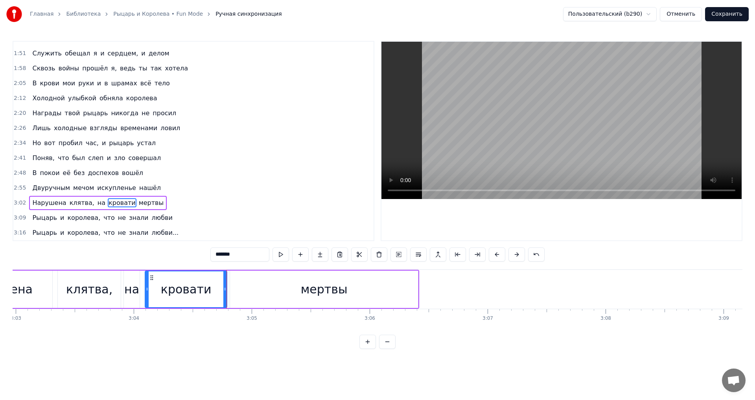
click at [261, 290] on div "мертвы" at bounding box center [324, 288] width 188 height 37
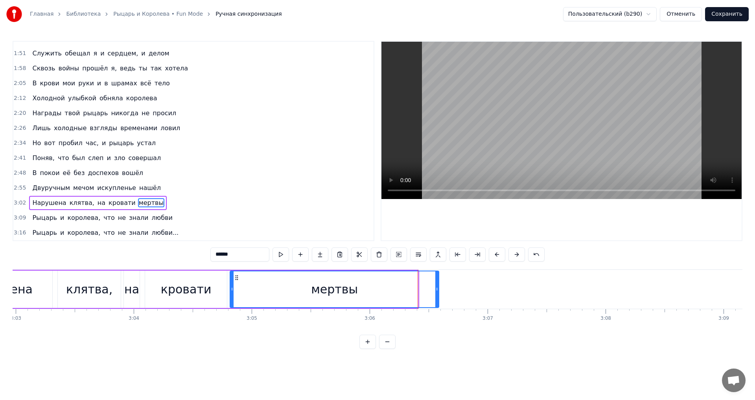
drag, startPoint x: 416, startPoint y: 289, endPoint x: 437, endPoint y: 290, distance: 20.9
click at [437, 290] on icon at bounding box center [436, 289] width 3 height 6
drag, startPoint x: 437, startPoint y: 287, endPoint x: 432, endPoint y: 290, distance: 6.0
click at [430, 289] on icon at bounding box center [430, 289] width 3 height 6
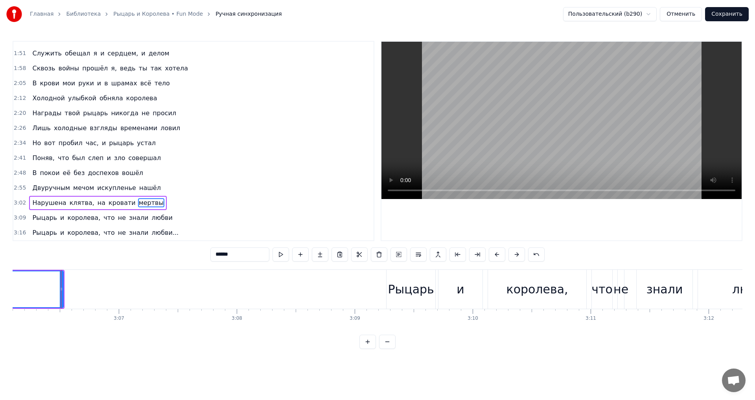
scroll to position [0, 21964]
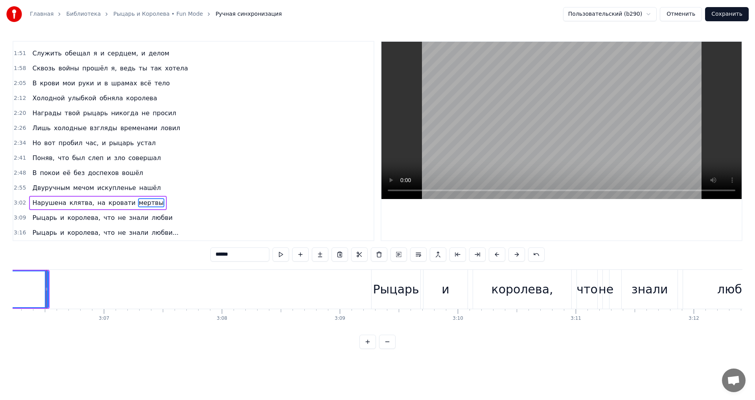
click at [384, 289] on div "Рыцарь" at bounding box center [396, 289] width 46 height 18
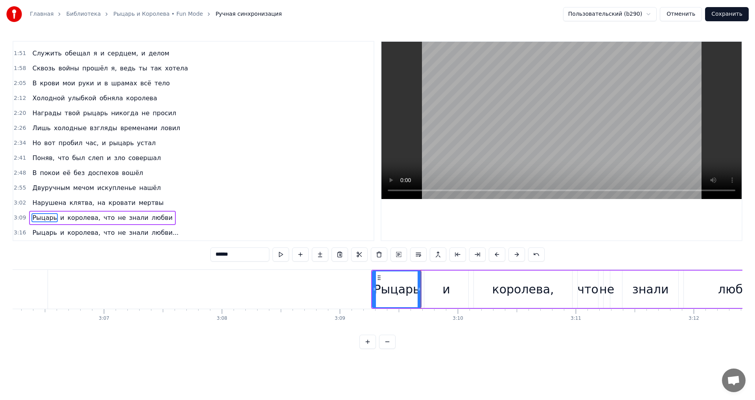
click at [440, 292] on div "и" at bounding box center [446, 288] width 44 height 37
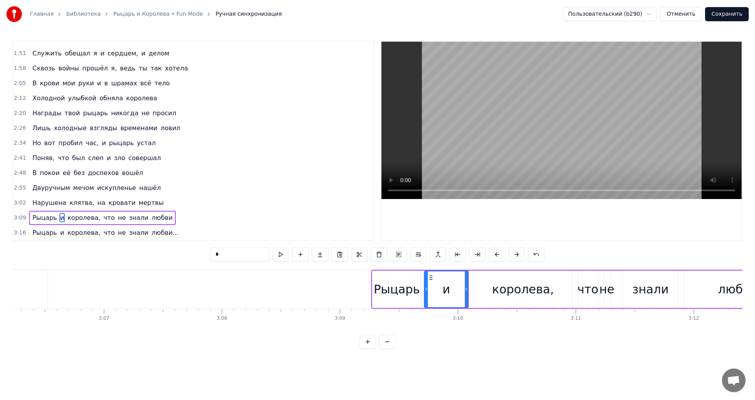
click at [504, 292] on div "королева," at bounding box center [523, 289] width 62 height 18
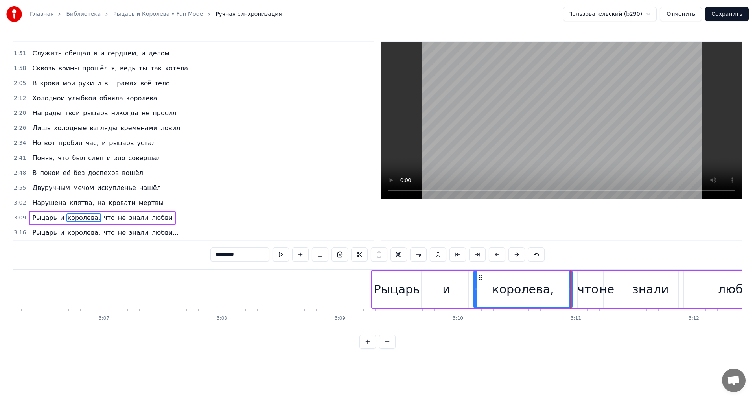
click at [590, 290] on div "что" at bounding box center [587, 289] width 21 height 18
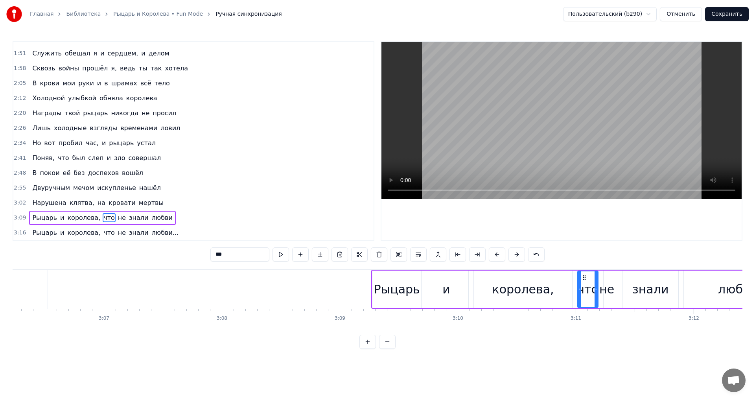
click at [607, 291] on div "не" at bounding box center [606, 289] width 15 height 18
click at [644, 291] on div "знали" at bounding box center [650, 289] width 37 height 18
click at [725, 286] on div "любви" at bounding box center [737, 289] width 39 height 18
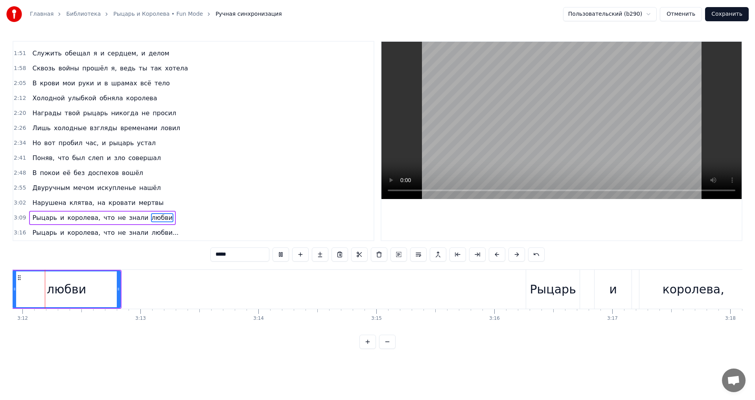
scroll to position [0, 22636]
click at [555, 289] on div "Рыцарь" at bounding box center [551, 289] width 46 height 18
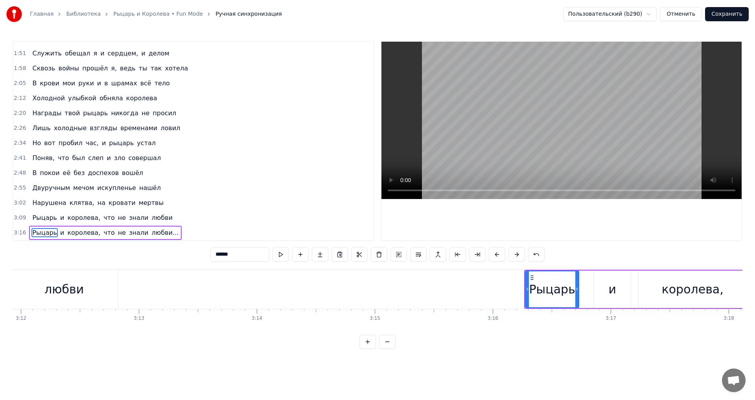
click at [600, 289] on div "и" at bounding box center [612, 288] width 37 height 37
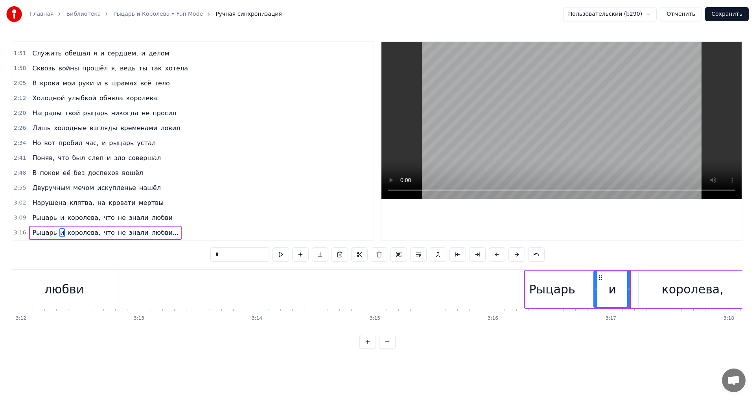
click at [660, 297] on div "королева," at bounding box center [692, 288] width 108 height 37
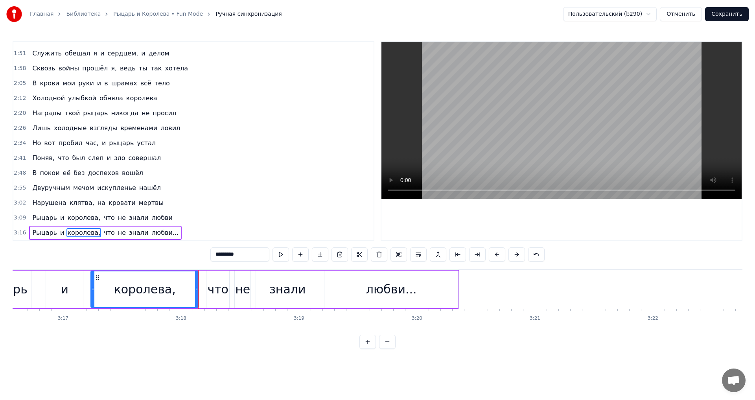
scroll to position [0, 23310]
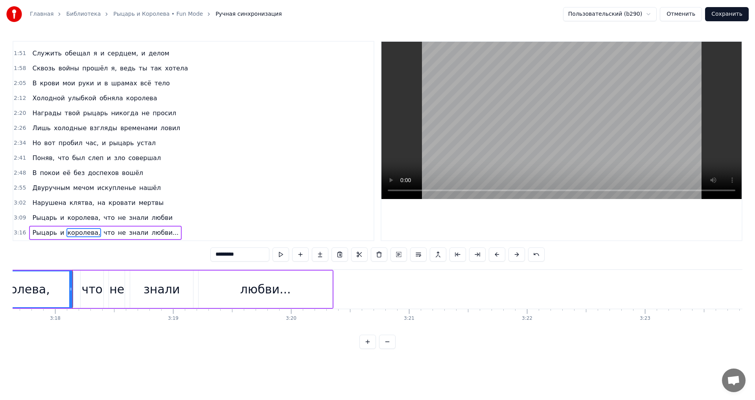
click at [85, 291] on div "что" at bounding box center [91, 289] width 21 height 18
click at [114, 288] on div "не" at bounding box center [116, 289] width 15 height 18
click at [149, 293] on div "знали" at bounding box center [161, 289] width 37 height 18
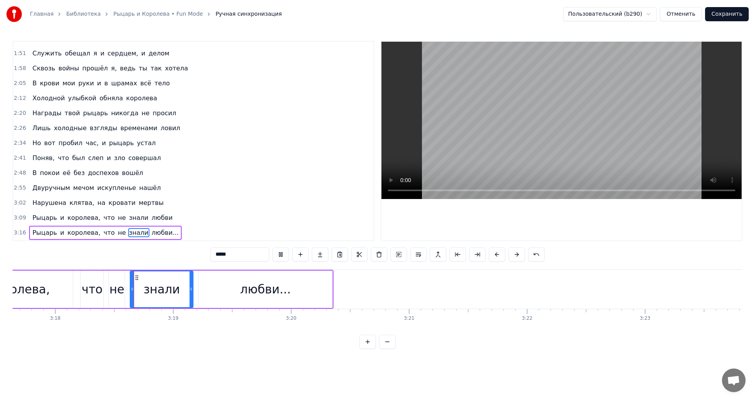
click at [234, 292] on div "любви..." at bounding box center [266, 288] width 134 height 37
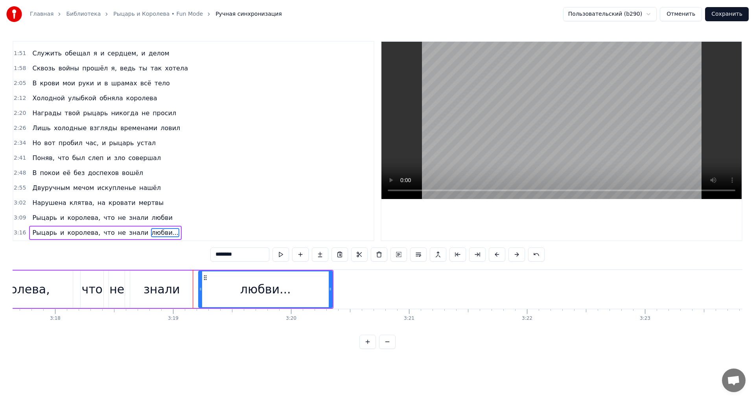
click at [234, 292] on div "любви..." at bounding box center [265, 289] width 133 height 36
drag, startPoint x: 330, startPoint y: 288, endPoint x: 363, endPoint y: 285, distance: 33.2
click at [363, 285] on div at bounding box center [362, 289] width 3 height 36
drag, startPoint x: 367, startPoint y: 287, endPoint x: 375, endPoint y: 287, distance: 7.9
click at [375, 286] on icon at bounding box center [373, 289] width 3 height 6
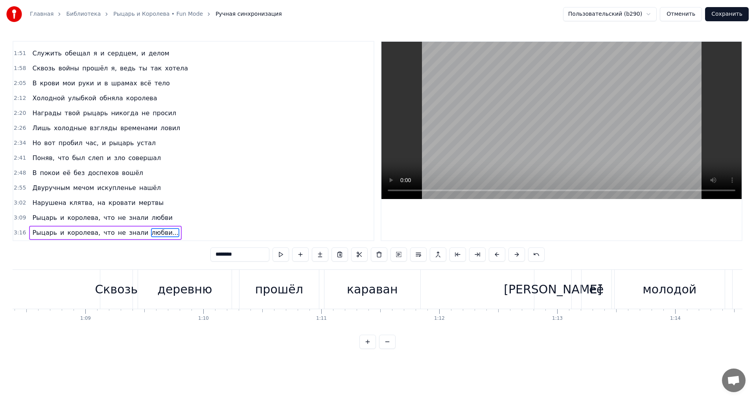
scroll to position [0, 8127]
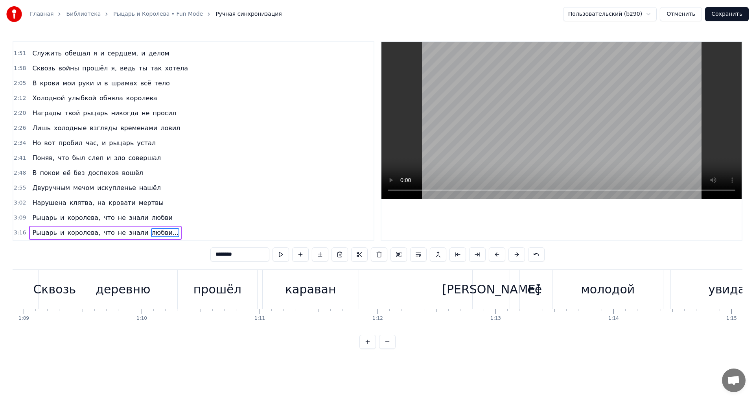
click at [56, 289] on div "Сквозь" at bounding box center [54, 289] width 43 height 18
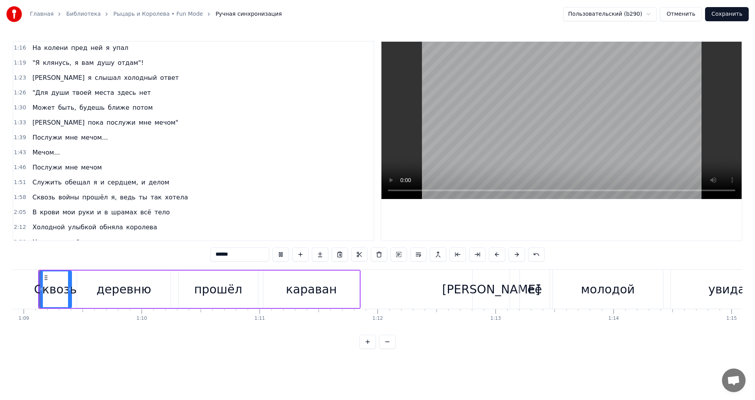
scroll to position [0, 8113]
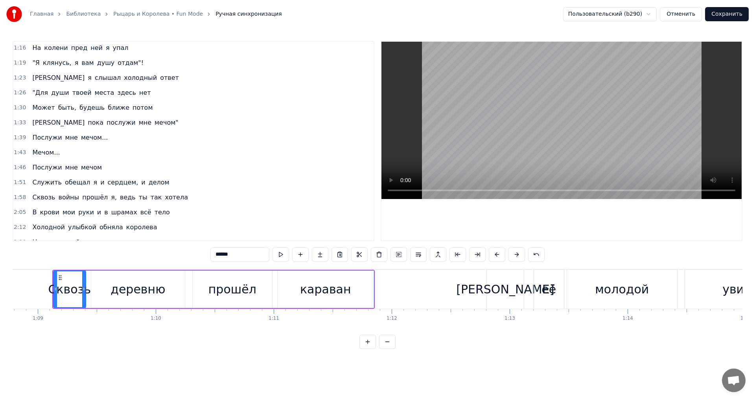
click at [137, 292] on div "деревню" at bounding box center [137, 289] width 55 height 18
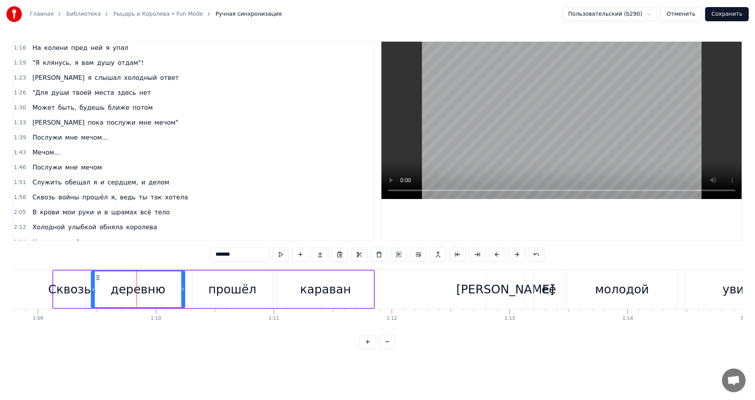
scroll to position [0, 0]
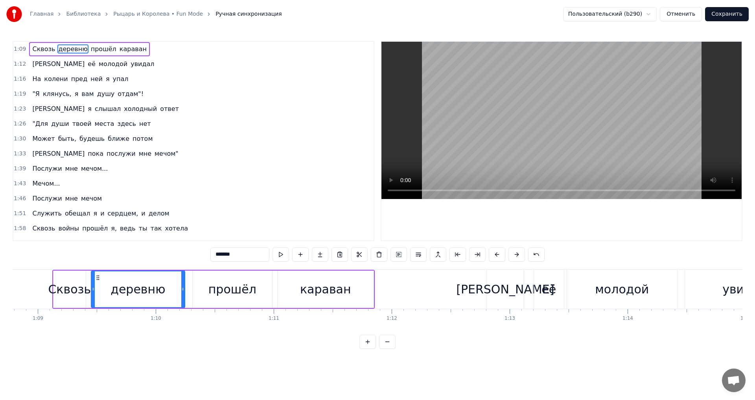
click at [218, 289] on div "прошёл" at bounding box center [232, 289] width 48 height 18
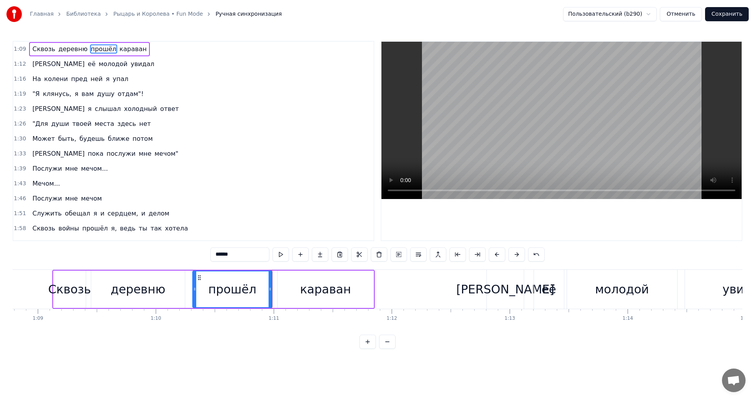
click at [326, 289] on div "караван" at bounding box center [325, 289] width 51 height 18
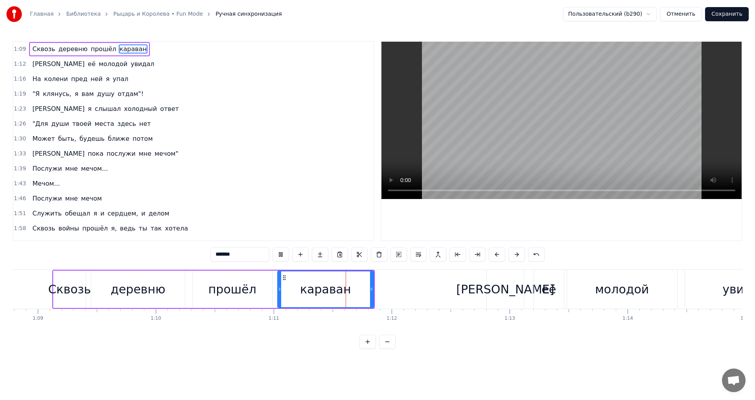
click at [507, 293] on div "[PERSON_NAME]" at bounding box center [505, 289] width 98 height 18
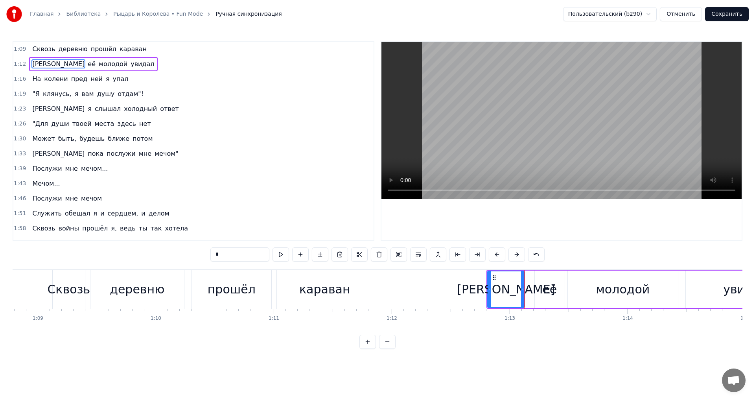
click at [550, 293] on div "её" at bounding box center [549, 289] width 15 height 18
drag, startPoint x: 536, startPoint y: 289, endPoint x: 524, endPoint y: 291, distance: 11.6
click at [524, 291] on icon at bounding box center [525, 289] width 3 height 6
click at [503, 292] on div "[PERSON_NAME]" at bounding box center [506, 289] width 98 height 18
click at [539, 290] on div "её" at bounding box center [544, 289] width 15 height 18
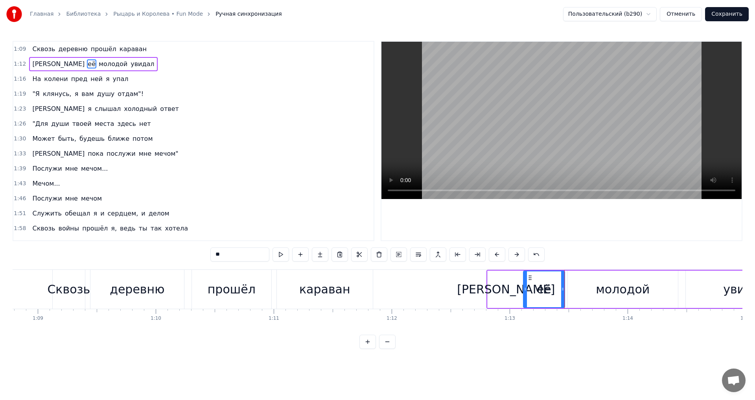
click at [628, 297] on div "молодой" at bounding box center [623, 289] width 54 height 18
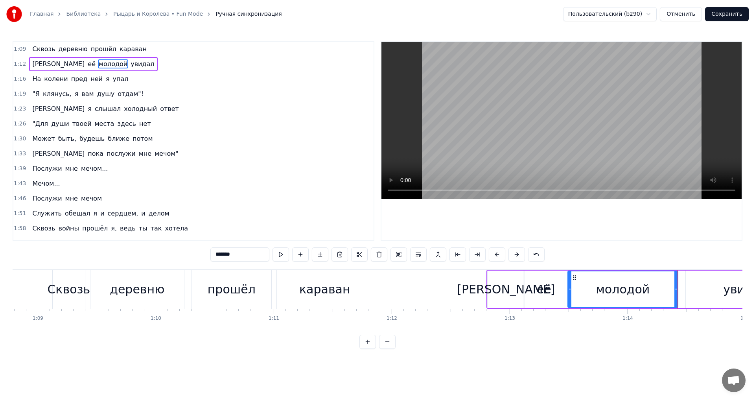
click at [695, 283] on div "увидал" at bounding box center [746, 288] width 120 height 37
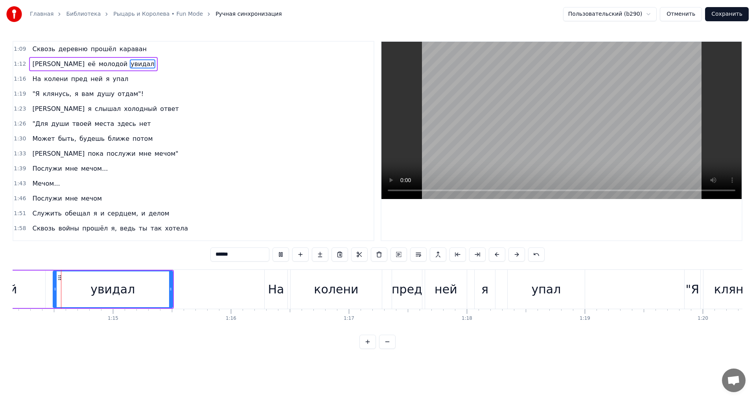
scroll to position [0, 8745]
click at [268, 293] on div "На" at bounding box center [276, 289] width 23 height 39
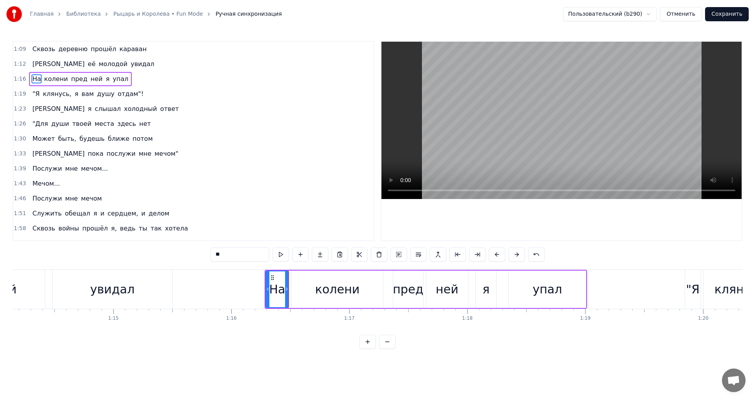
click at [309, 288] on div "колени" at bounding box center [337, 288] width 91 height 37
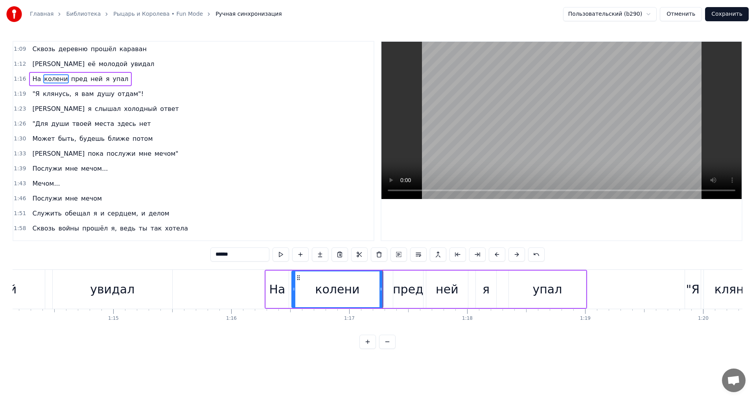
click at [396, 293] on div "пред" at bounding box center [408, 289] width 31 height 18
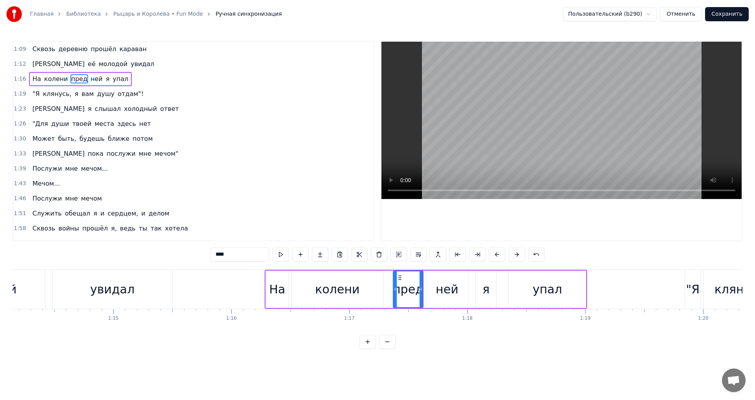
click at [445, 292] on div "ней" at bounding box center [447, 289] width 23 height 18
click at [489, 292] on div "я" at bounding box center [485, 289] width 7 height 18
click at [552, 293] on div "упал" at bounding box center [546, 289] width 29 height 18
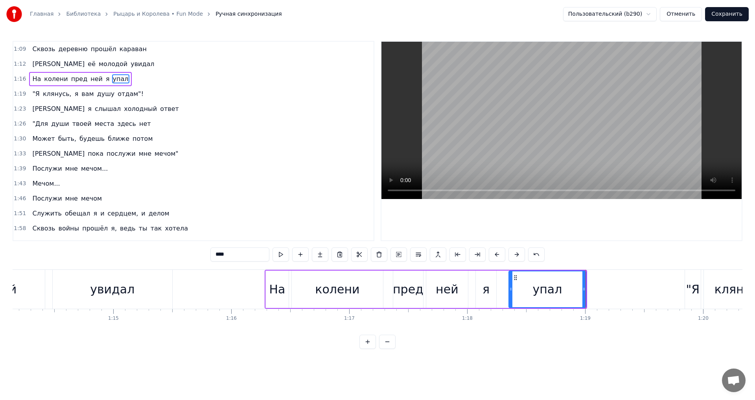
click at [697, 288] on div ""Я" at bounding box center [693, 289] width 14 height 18
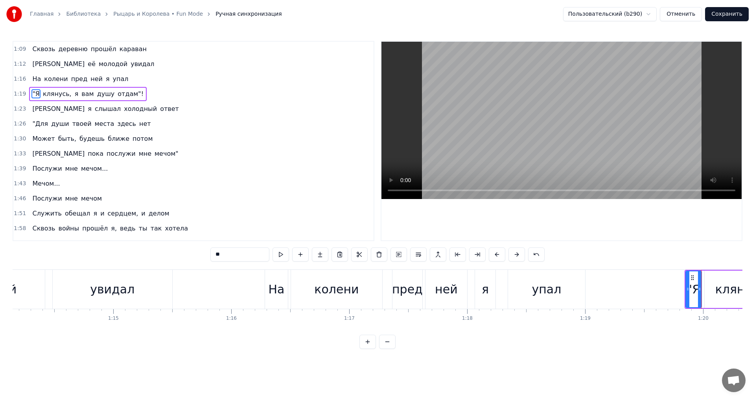
click at [718, 292] on div "клянусь," at bounding box center [742, 288] width 75 height 37
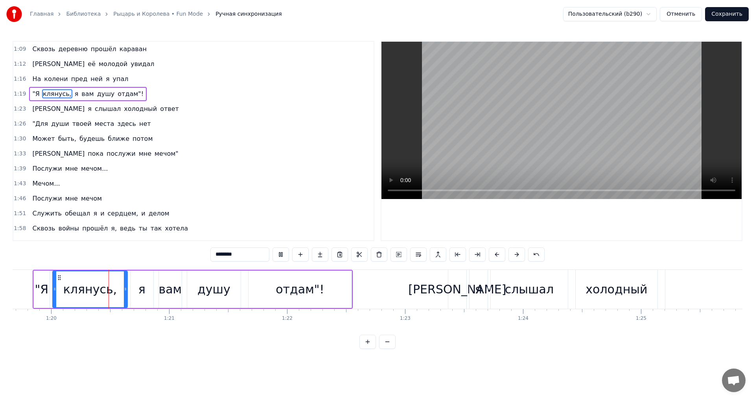
scroll to position [0, 9410]
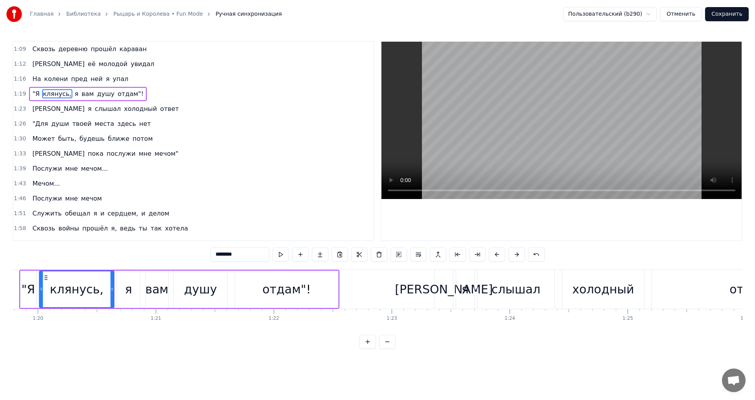
click at [127, 293] on div "я" at bounding box center [128, 289] width 7 height 18
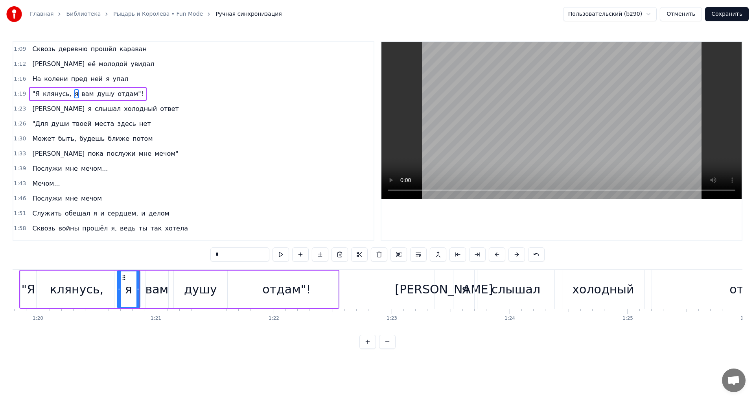
click at [155, 285] on div "вам" at bounding box center [156, 289] width 23 height 18
drag, startPoint x: 147, startPoint y: 288, endPoint x: 142, endPoint y: 290, distance: 6.1
click at [142, 290] on icon at bounding box center [141, 289] width 3 height 6
click at [143, 287] on icon at bounding box center [144, 289] width 3 height 6
click at [145, 289] on icon at bounding box center [146, 289] width 3 height 6
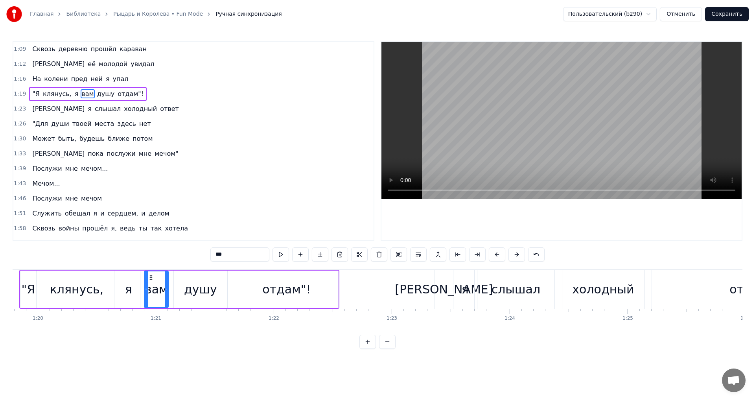
click at [188, 290] on div "душу" at bounding box center [200, 289] width 33 height 18
click at [279, 297] on div "отдам"!" at bounding box center [286, 289] width 48 height 18
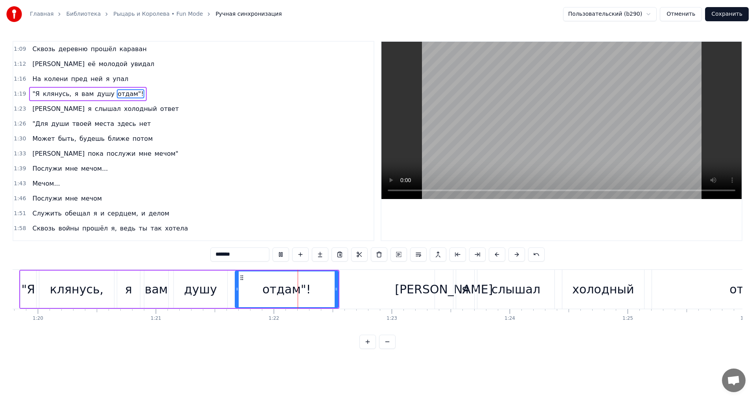
click at [446, 289] on div "[PERSON_NAME]" at bounding box center [444, 289] width 98 height 18
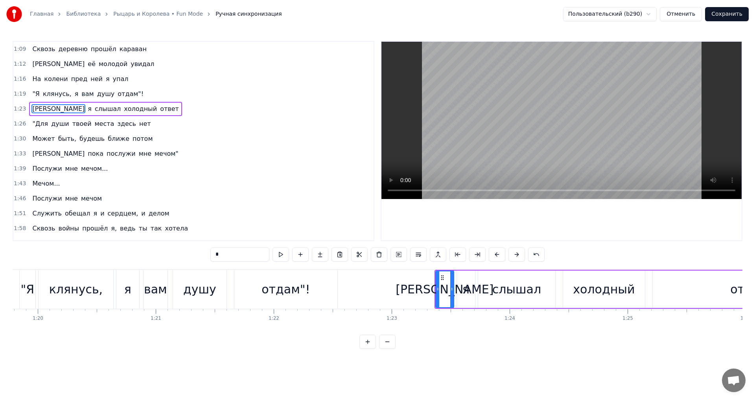
click at [474, 288] on div "я" at bounding box center [466, 288] width 18 height 37
click at [498, 287] on div "слышал" at bounding box center [516, 289] width 49 height 18
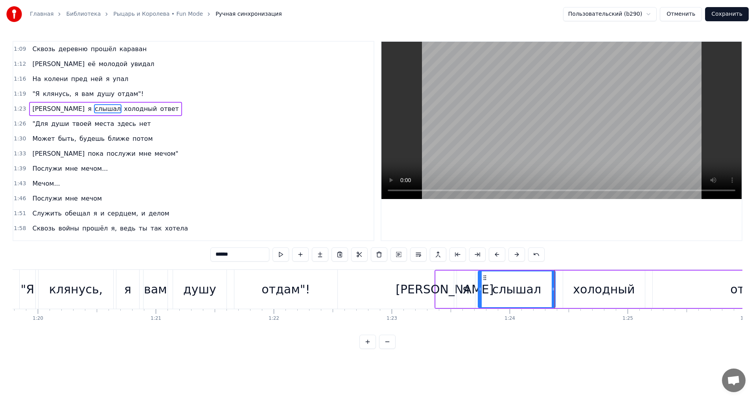
click at [596, 295] on div "холодный" at bounding box center [604, 289] width 62 height 18
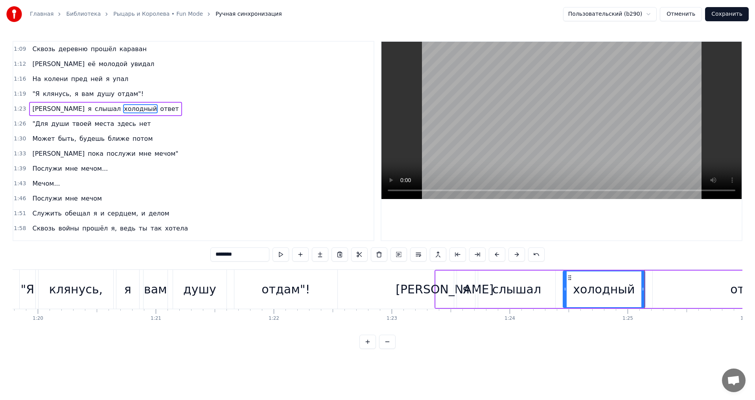
click at [719, 292] on div "ответ" at bounding box center [748, 288] width 190 height 37
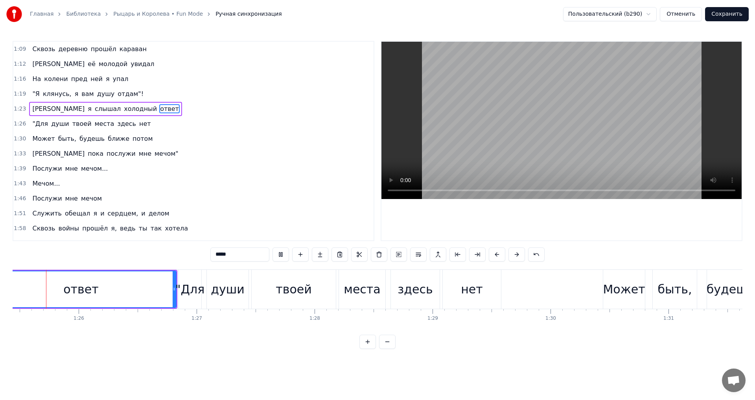
scroll to position [0, 10065]
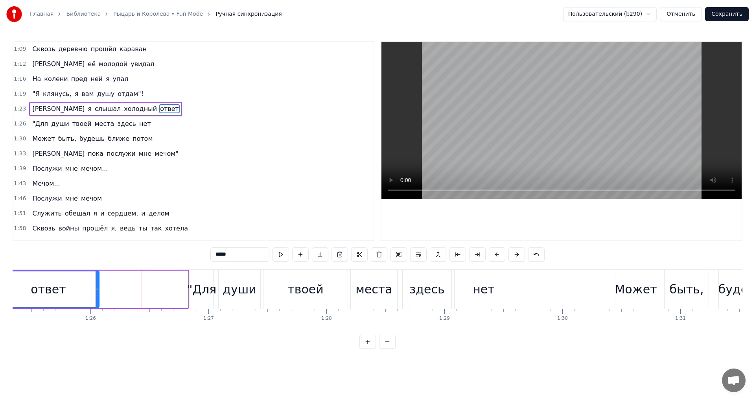
drag, startPoint x: 186, startPoint y: 287, endPoint x: 96, endPoint y: 288, distance: 90.0
click at [96, 288] on icon at bounding box center [97, 289] width 3 height 6
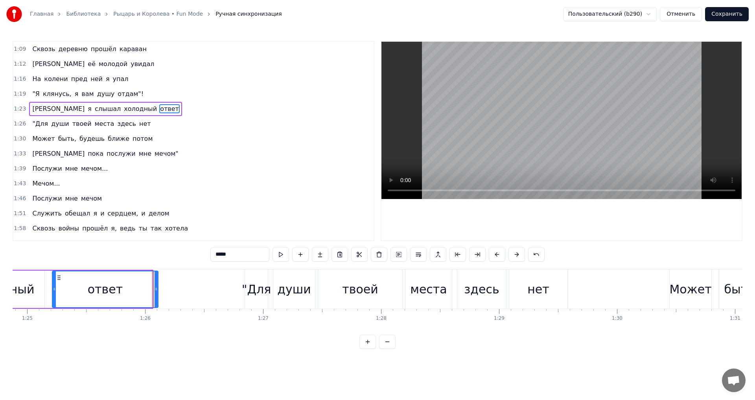
drag, startPoint x: 149, startPoint y: 286, endPoint x: 155, endPoint y: 286, distance: 5.5
click at [155, 286] on icon at bounding box center [156, 289] width 3 height 6
click at [256, 297] on div ""Для" at bounding box center [257, 289] width 29 height 18
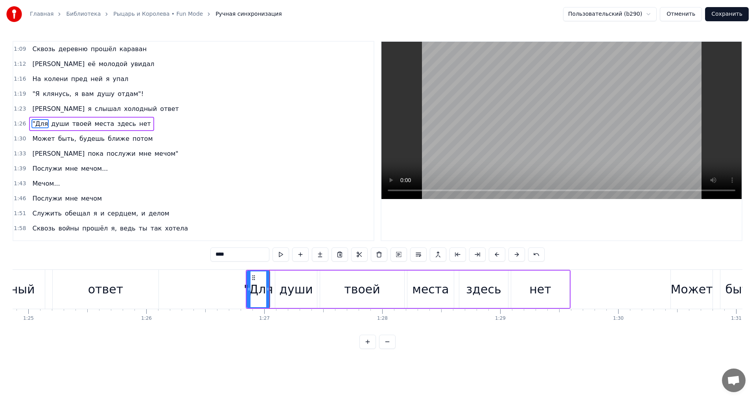
click at [297, 289] on div "души" at bounding box center [295, 289] width 33 height 18
click at [351, 291] on div "твоей" at bounding box center [362, 289] width 36 height 18
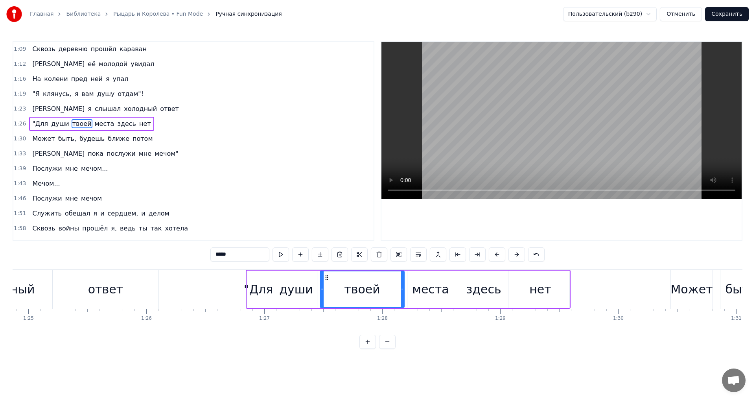
click at [427, 289] on div "места" at bounding box center [430, 289] width 37 height 18
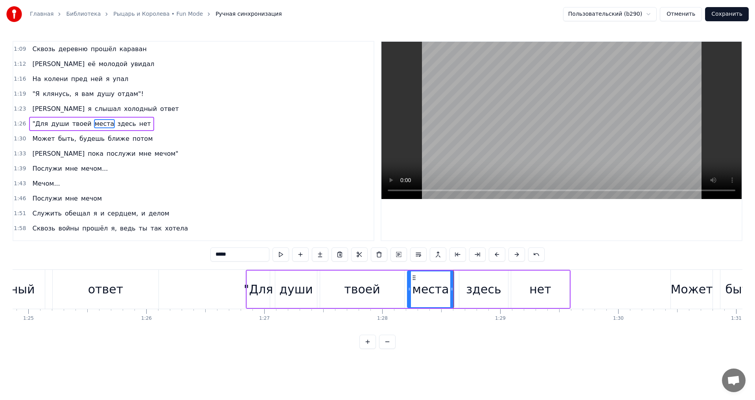
click at [474, 293] on div "здесь" at bounding box center [483, 289] width 35 height 18
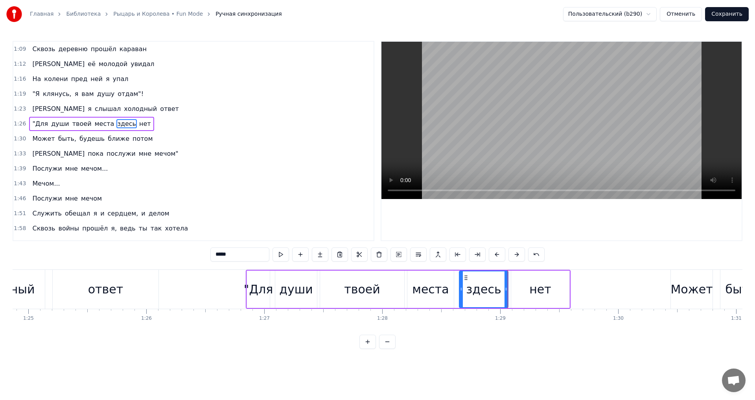
click at [527, 288] on div "нет" at bounding box center [540, 288] width 58 height 37
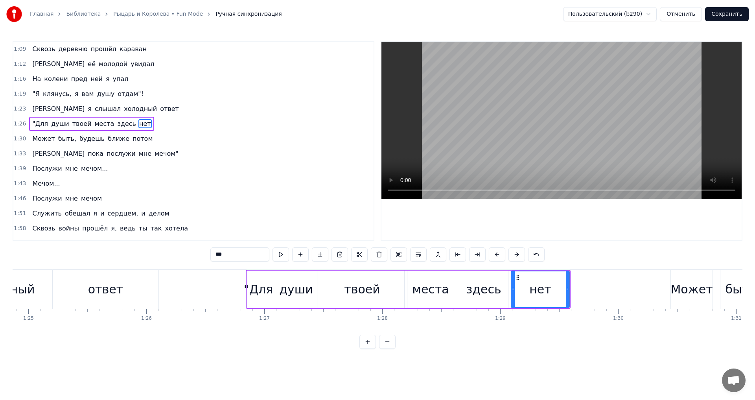
click at [688, 291] on div "Может" at bounding box center [691, 289] width 42 height 18
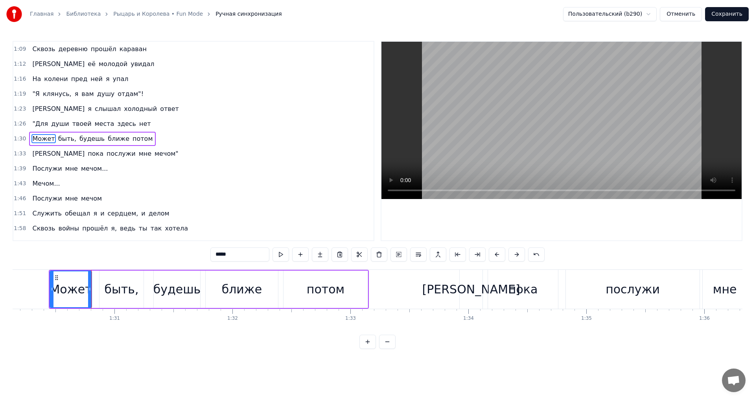
scroll to position [0, 10670]
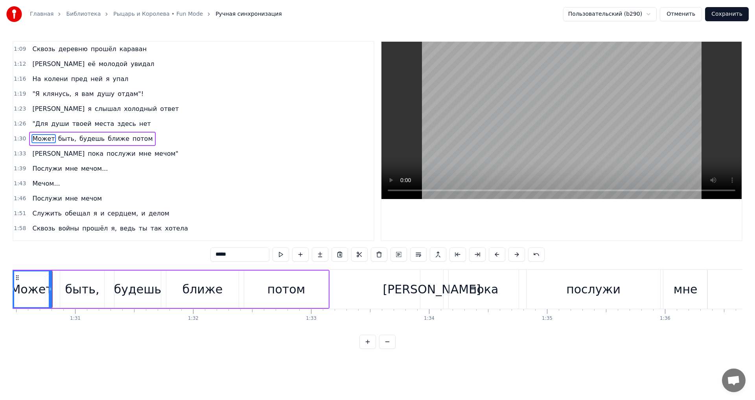
click at [73, 291] on div "быть," at bounding box center [82, 289] width 34 height 18
click at [133, 285] on div "будешь" at bounding box center [138, 289] width 48 height 18
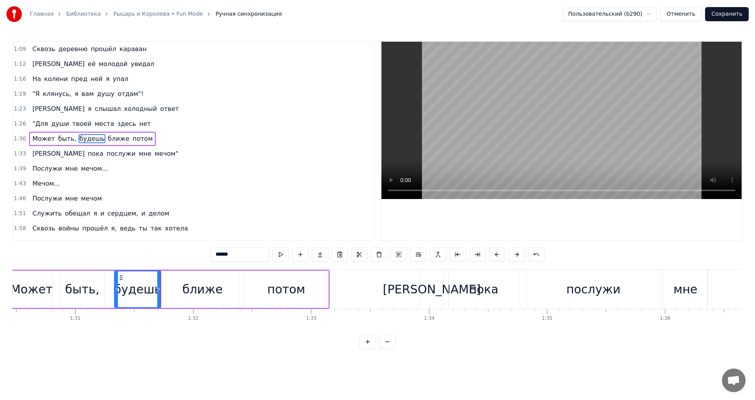
click at [196, 292] on div "ближе" at bounding box center [202, 289] width 40 height 18
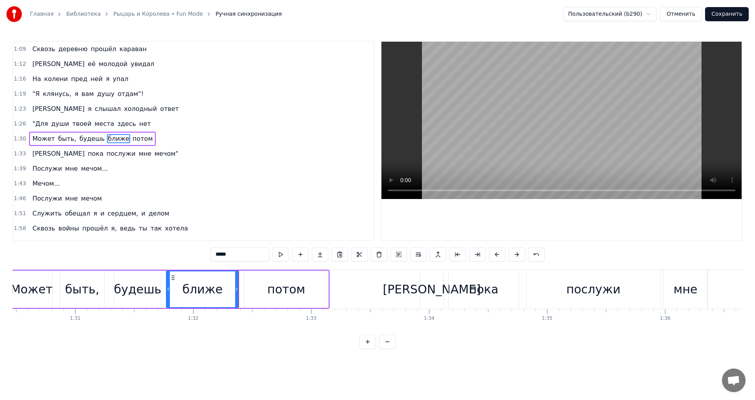
click at [254, 291] on div "потом" at bounding box center [286, 288] width 84 height 37
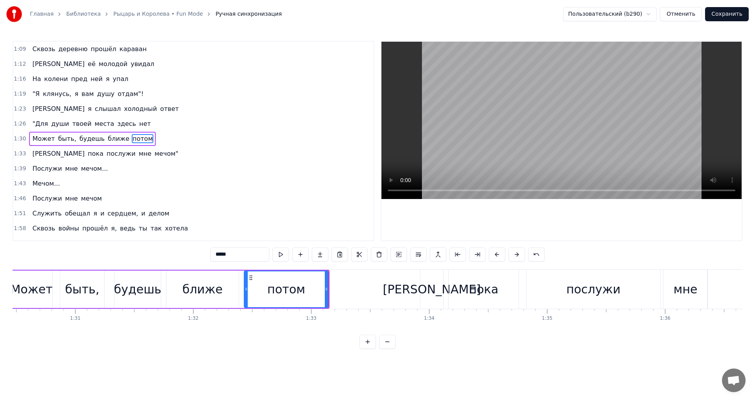
click at [430, 294] on div "[PERSON_NAME]" at bounding box center [432, 289] width 98 height 18
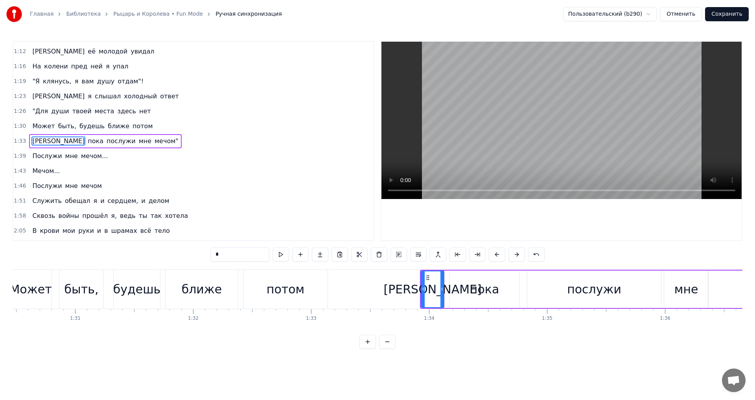
click at [482, 291] on div "пока" at bounding box center [484, 289] width 29 height 18
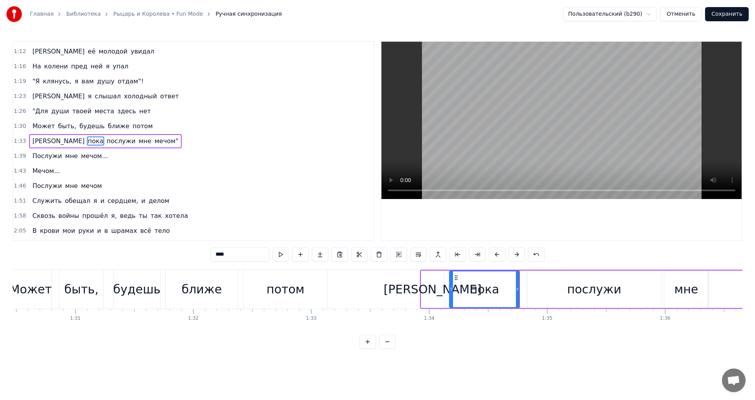
click at [570, 294] on div "послужи" at bounding box center [594, 288] width 134 height 37
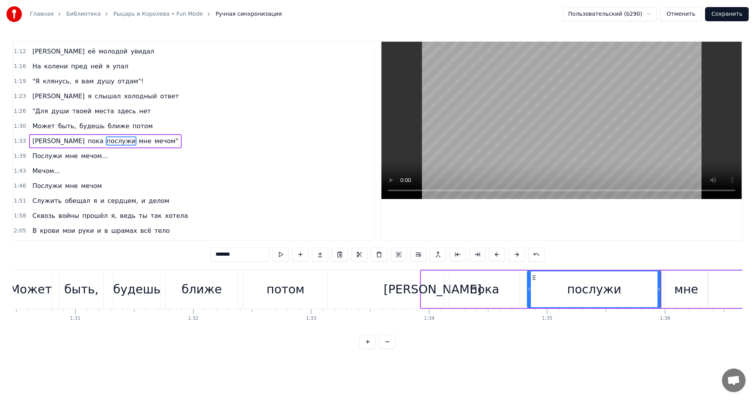
click at [687, 289] on div "мне" at bounding box center [686, 289] width 24 height 18
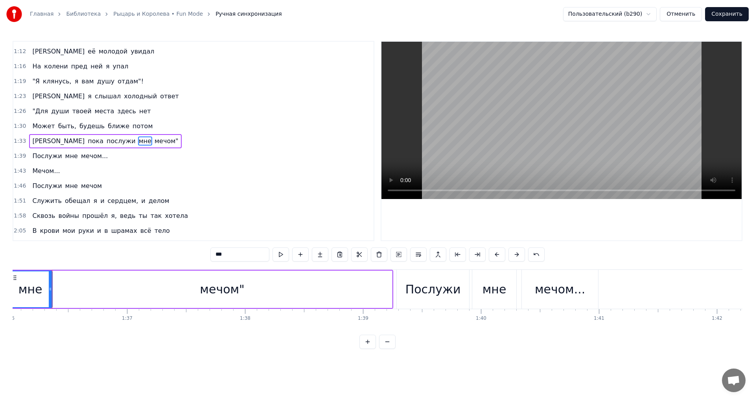
click at [179, 290] on div "мечом"" at bounding box center [222, 288] width 340 height 37
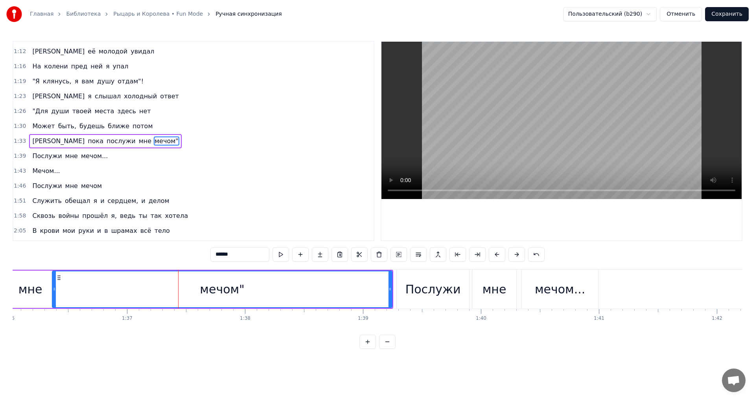
scroll to position [0, 11325]
click at [421, 289] on div "Послужи" at bounding box center [433, 289] width 55 height 18
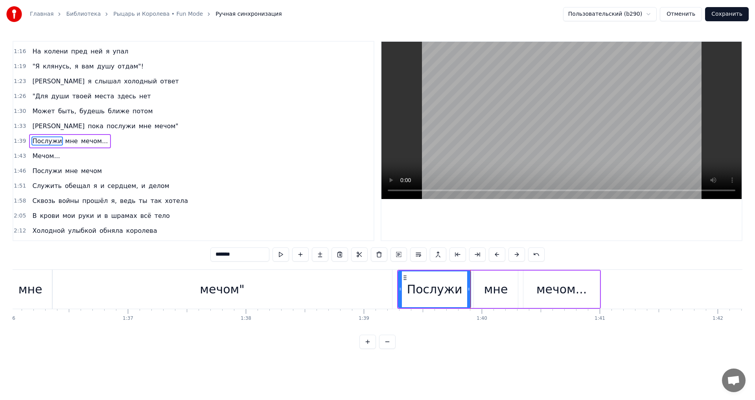
click at [482, 296] on div "мне" at bounding box center [496, 288] width 44 height 37
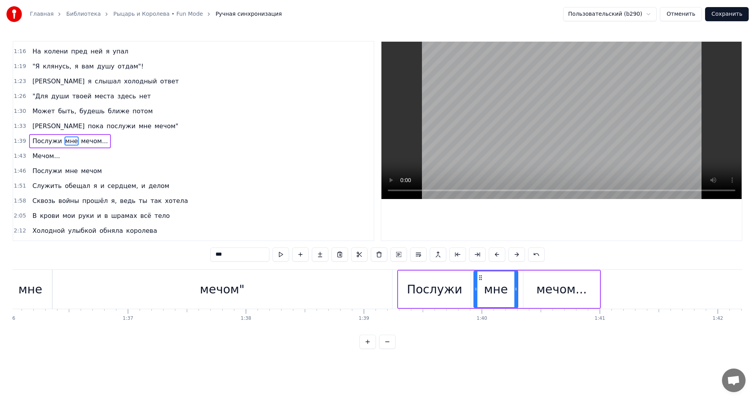
click at [525, 295] on div "мечом..." at bounding box center [561, 288] width 76 height 37
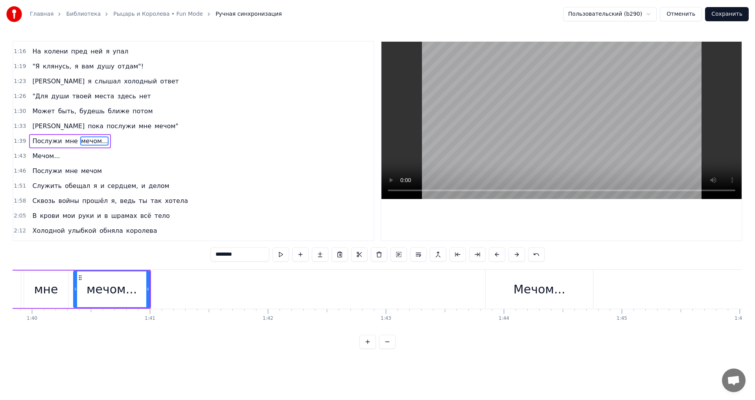
scroll to position [0, 11806]
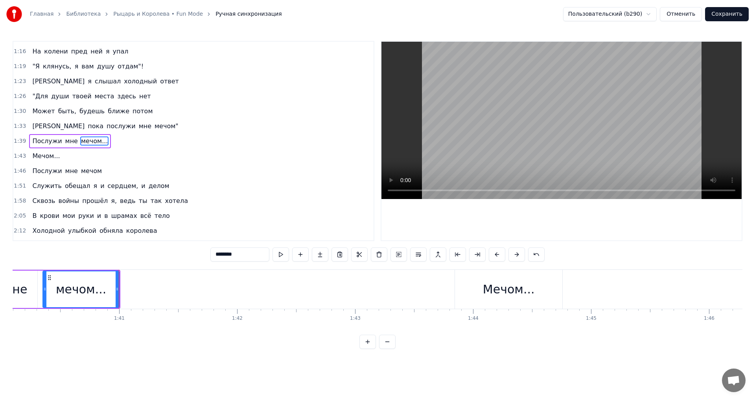
click at [502, 288] on div "Мечом..." at bounding box center [509, 289] width 52 height 18
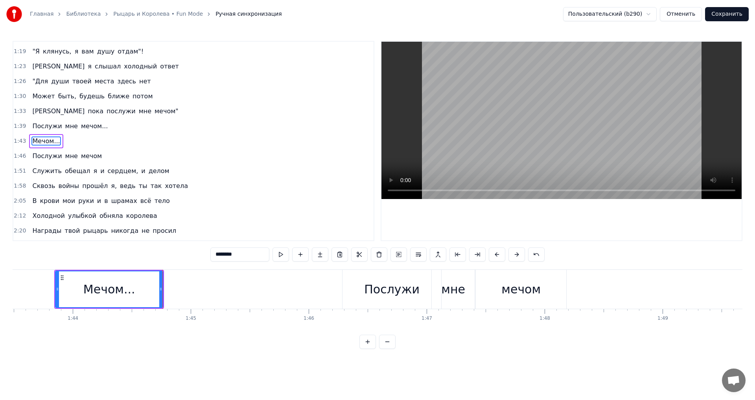
scroll to position [0, 12221]
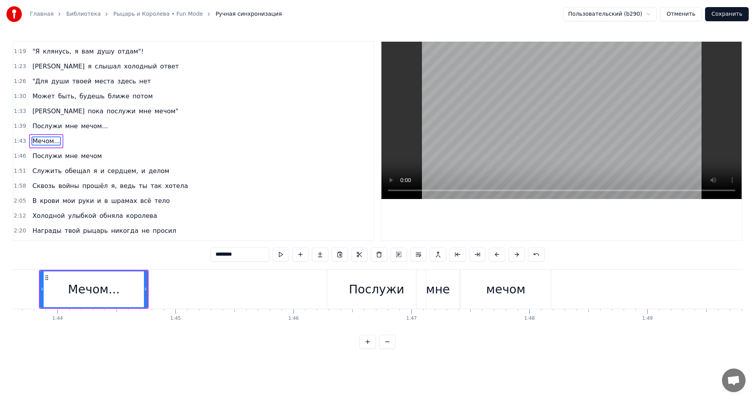
click at [354, 285] on div "Послужи" at bounding box center [376, 289] width 55 height 18
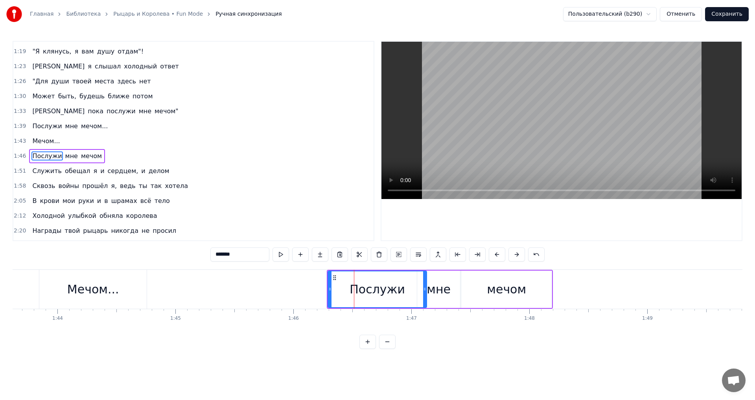
scroll to position [57, 0]
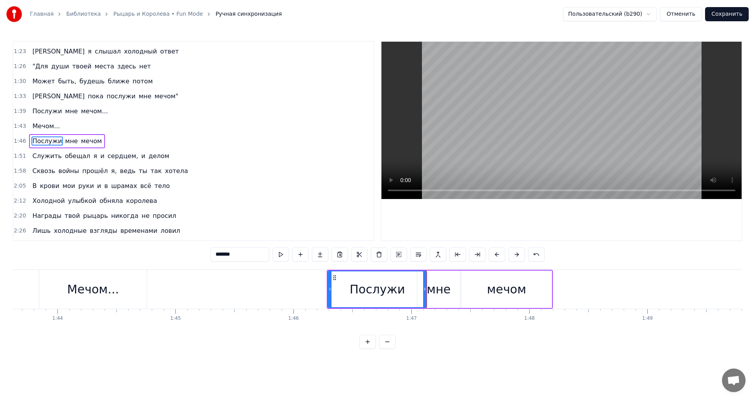
click at [434, 288] on div "мне" at bounding box center [439, 289] width 24 height 18
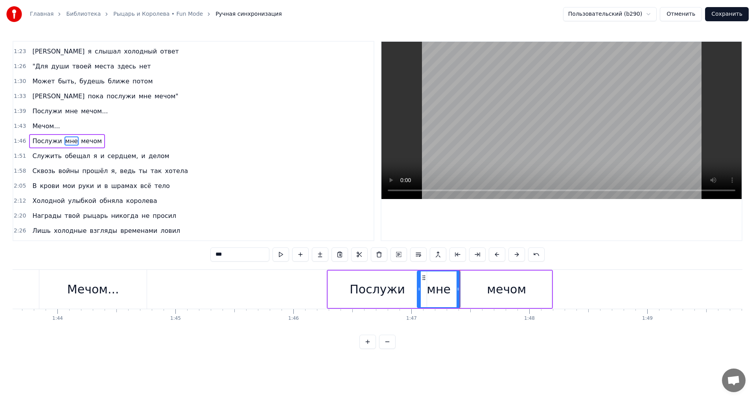
click at [497, 289] on div "мечом" at bounding box center [506, 289] width 39 height 18
type input "*****"
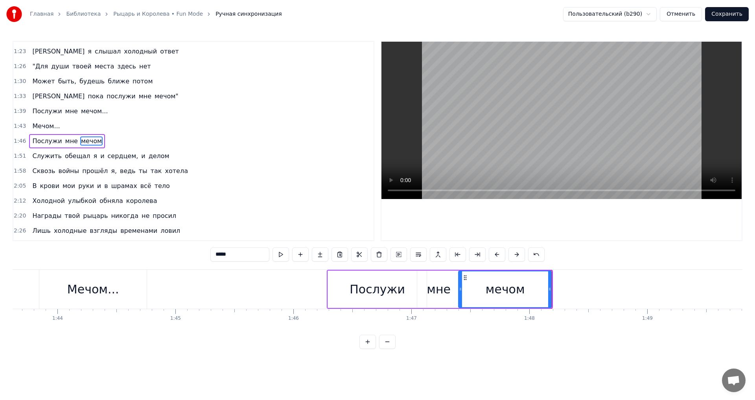
click at [459, 288] on icon at bounding box center [460, 289] width 3 height 6
click at [734, 13] on button "Сохранить" at bounding box center [727, 14] width 44 height 14
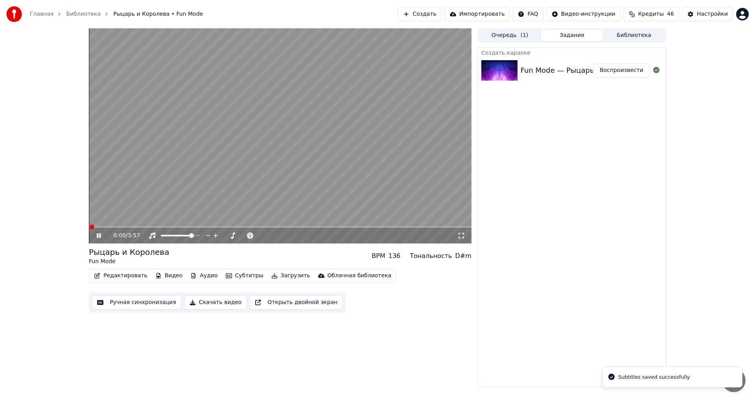
click at [172, 226] on span at bounding box center [280, 227] width 383 height 2
click at [188, 226] on span at bounding box center [280, 227] width 383 height 2
click at [204, 226] on span at bounding box center [280, 227] width 383 height 2
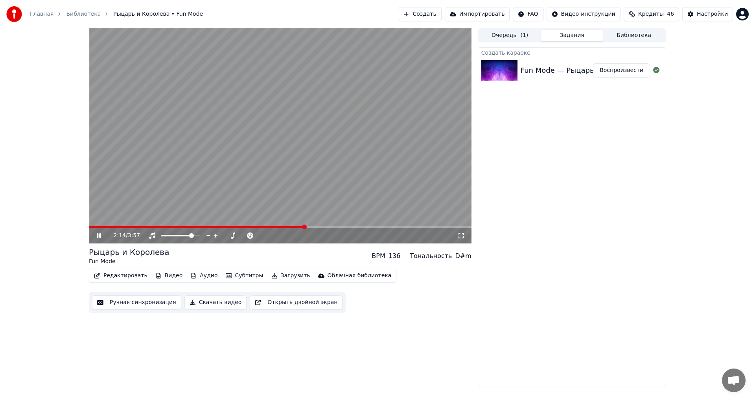
click at [295, 226] on span at bounding box center [197, 227] width 216 height 2
click at [288, 226] on span at bounding box center [188, 227] width 199 height 2
click at [251, 190] on video at bounding box center [280, 135] width 383 height 215
click at [329, 226] on span at bounding box center [209, 227] width 241 height 2
click at [125, 304] on button "Ручная синхронизация" at bounding box center [136, 302] width 89 height 14
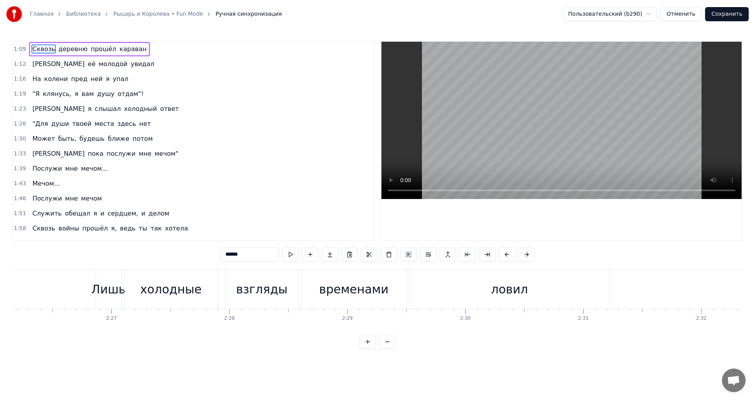
scroll to position [0, 17254]
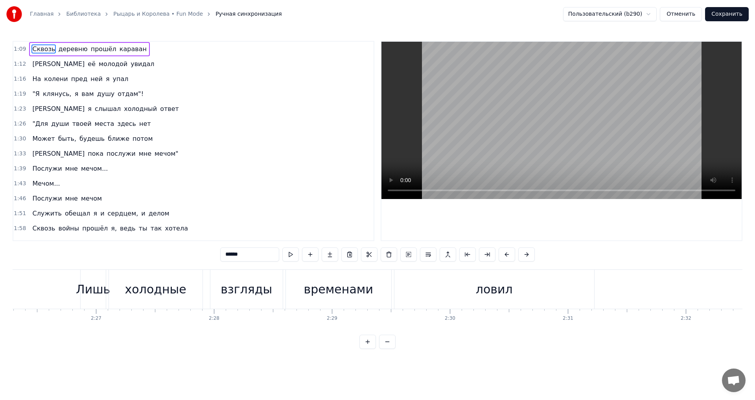
click at [463, 284] on div "ловил" at bounding box center [494, 289] width 200 height 39
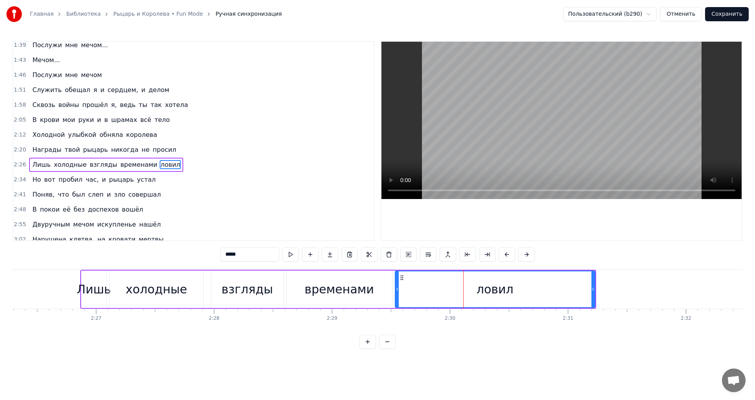
scroll to position [147, 0]
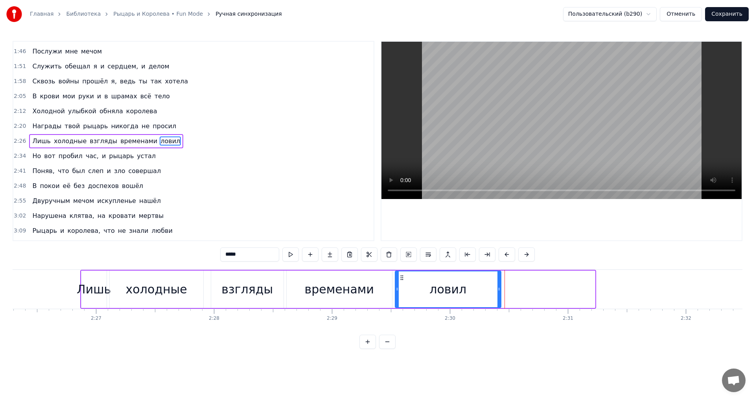
drag, startPoint x: 593, startPoint y: 288, endPoint x: 499, endPoint y: 290, distance: 94.0
click at [499, 290] on icon at bounding box center [498, 289] width 3 height 6
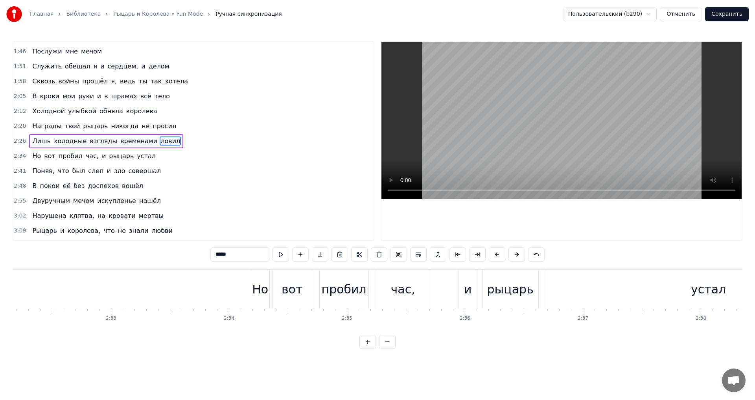
scroll to position [0, 18070]
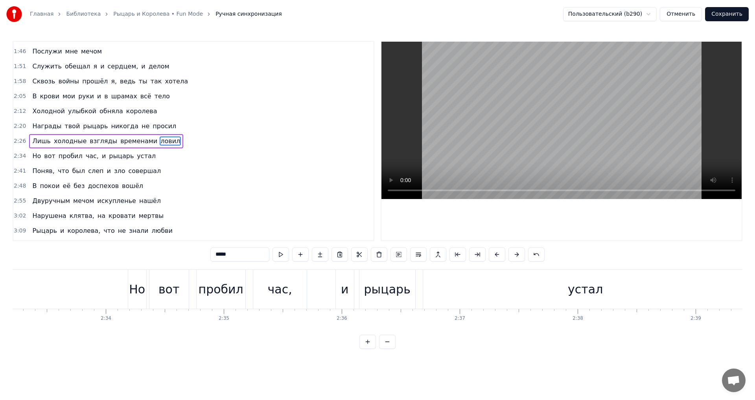
click at [134, 292] on div "Но" at bounding box center [137, 289] width 16 height 18
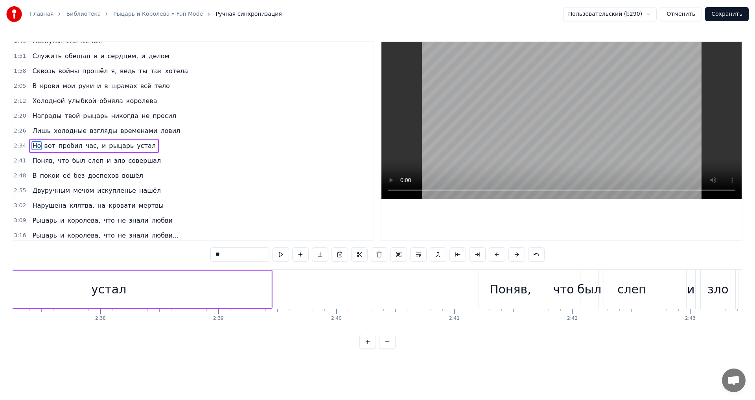
scroll to position [0, 18532]
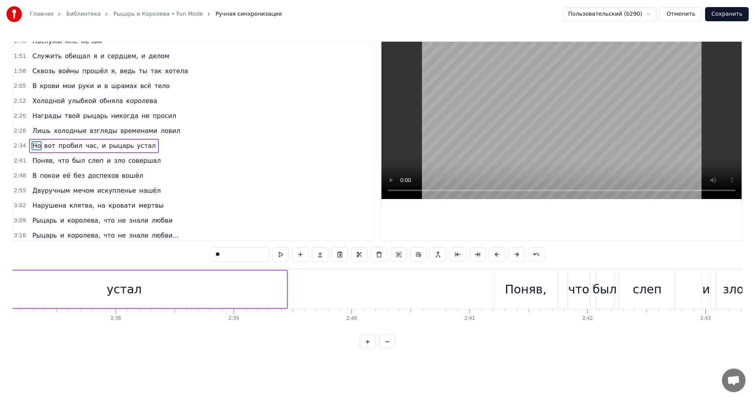
click at [196, 285] on div "устал" at bounding box center [124, 288] width 325 height 37
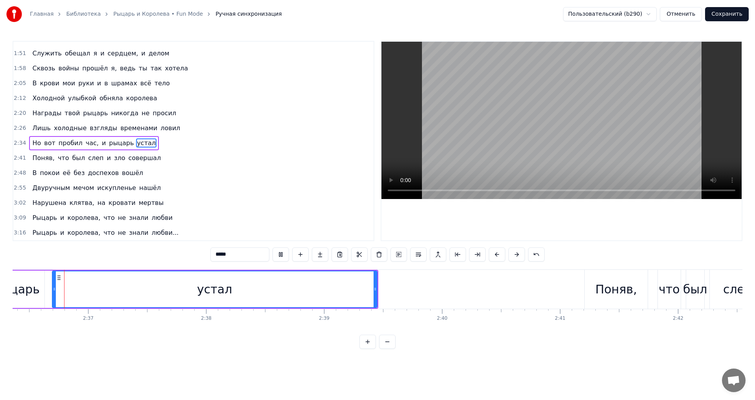
scroll to position [0, 18440]
drag, startPoint x: 377, startPoint y: 288, endPoint x: 390, endPoint y: 287, distance: 13.4
click at [390, 287] on icon at bounding box center [389, 289] width 3 height 6
drag, startPoint x: 55, startPoint y: 287, endPoint x: 59, endPoint y: 286, distance: 4.1
click at [59, 286] on icon at bounding box center [58, 289] width 3 height 6
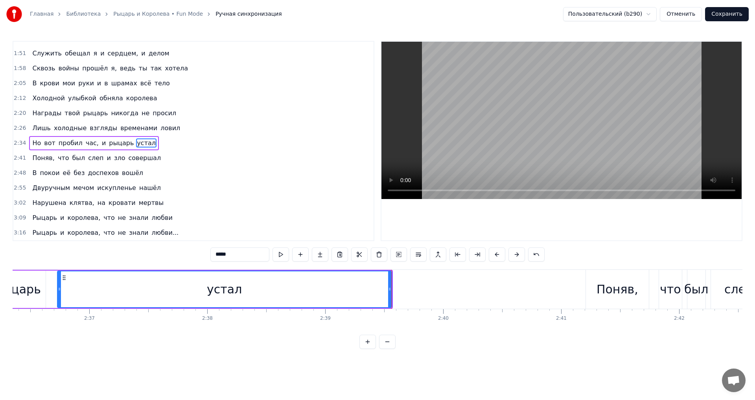
click at [610, 292] on div "Поняв," at bounding box center [617, 289] width 42 height 18
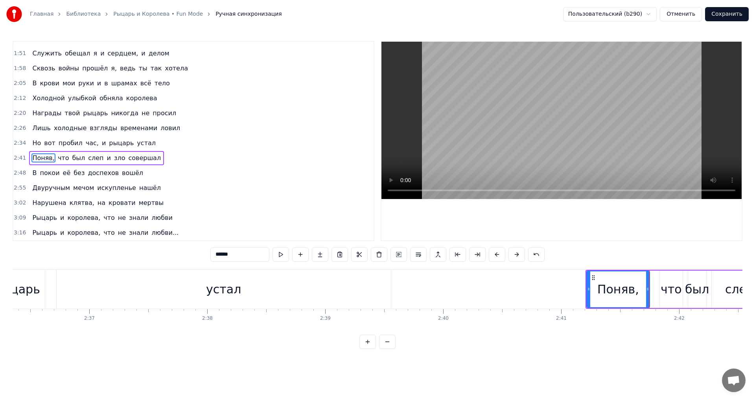
click at [666, 289] on div "что" at bounding box center [670, 289] width 21 height 18
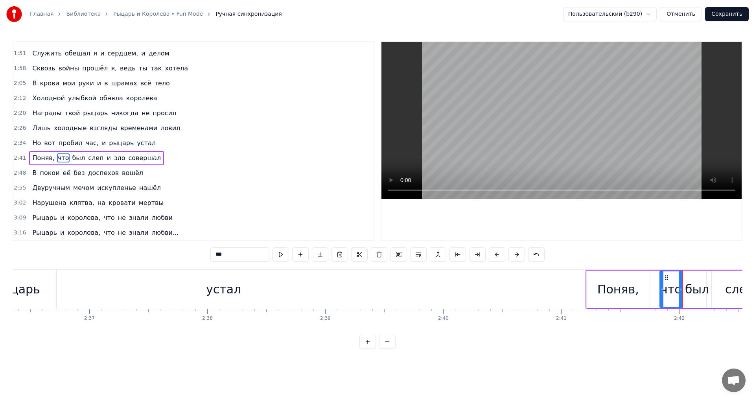
click at [695, 287] on div "был" at bounding box center [697, 289] width 24 height 18
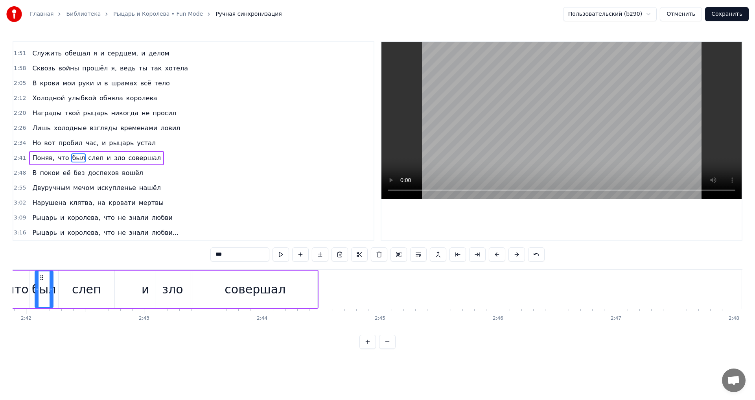
scroll to position [0, 19094]
click at [85, 288] on div "слеп" at bounding box center [86, 289] width 29 height 18
click at [141, 292] on div "и" at bounding box center [144, 288] width 9 height 37
click at [164, 292] on div "зло" at bounding box center [172, 289] width 21 height 18
click at [241, 287] on div "совершал" at bounding box center [254, 289] width 61 height 18
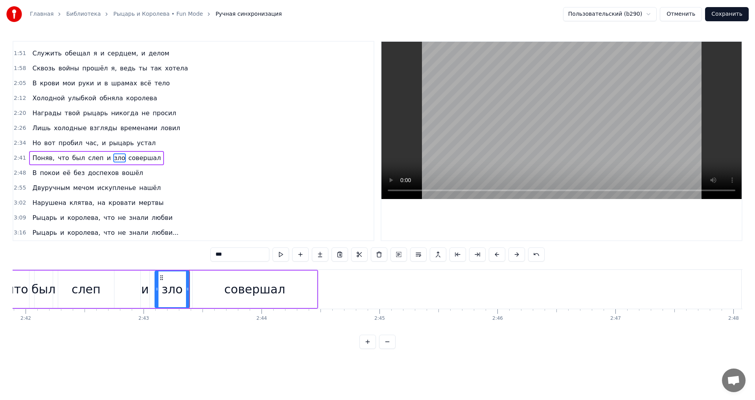
type input "********"
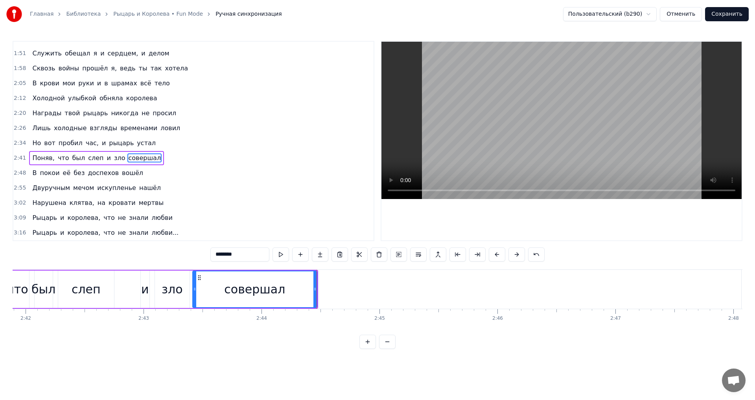
click at [719, 13] on button "Сохранить" at bounding box center [727, 14] width 44 height 14
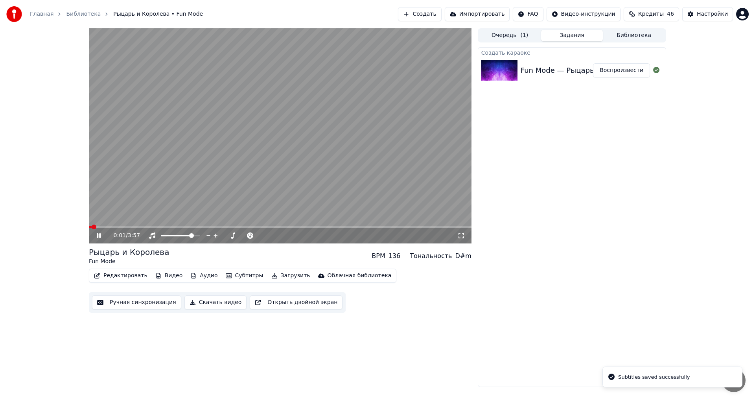
click at [280, 226] on span at bounding box center [280, 227] width 383 height 2
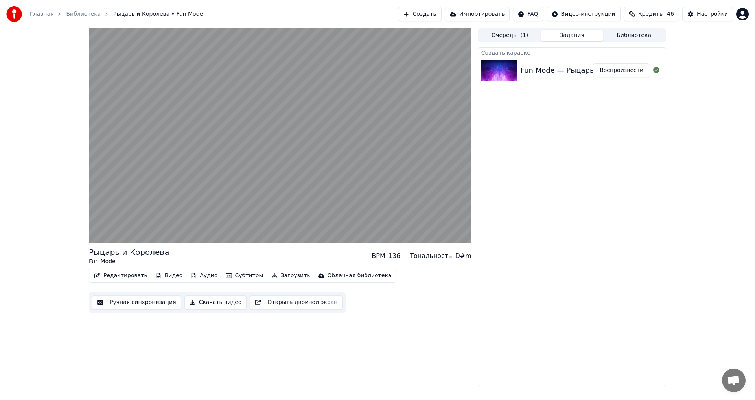
click at [213, 300] on button "Скачать видео" at bounding box center [215, 302] width 63 height 14
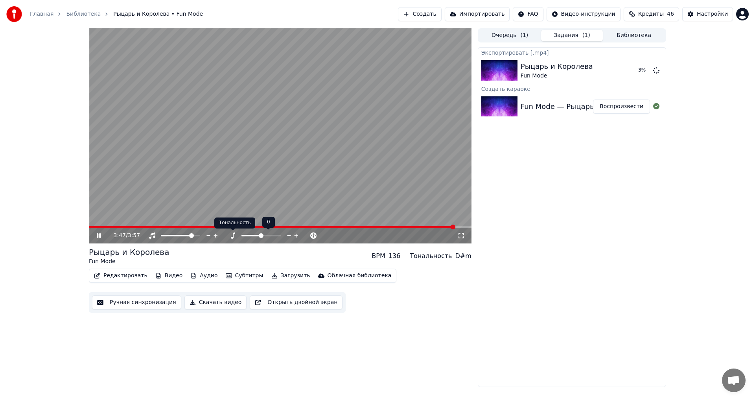
click at [234, 236] on icon at bounding box center [233, 235] width 8 height 6
click at [233, 236] on icon at bounding box center [233, 235] width 8 height 6
click at [233, 236] on icon at bounding box center [233, 235] width 4 height 6
click at [98, 234] on icon at bounding box center [98, 236] width 5 height 6
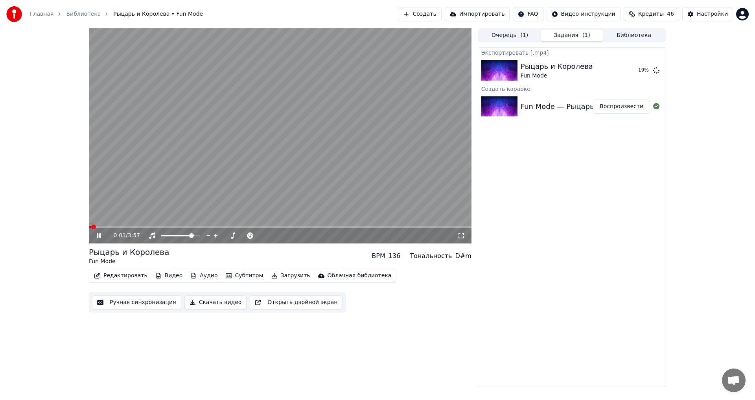
click at [165, 225] on video at bounding box center [280, 135] width 383 height 215
click at [166, 226] on span at bounding box center [280, 227] width 383 height 2
click at [100, 235] on icon at bounding box center [98, 236] width 5 height 6
click at [152, 235] on icon at bounding box center [152, 235] width 8 height 6
click at [152, 236] on icon at bounding box center [152, 235] width 8 height 6
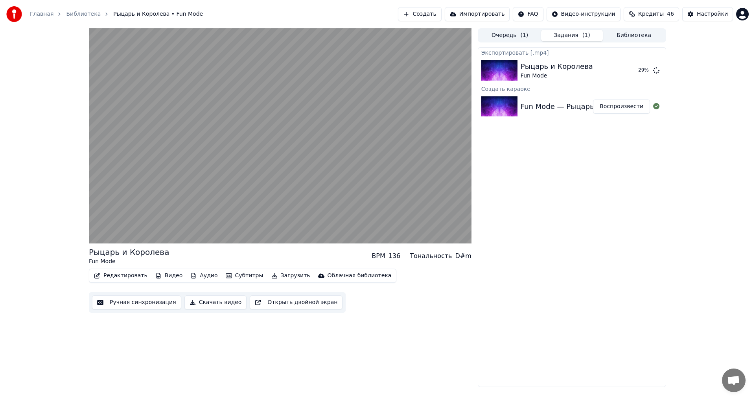
click at [197, 276] on button "Аудио" at bounding box center [203, 275] width 33 height 11
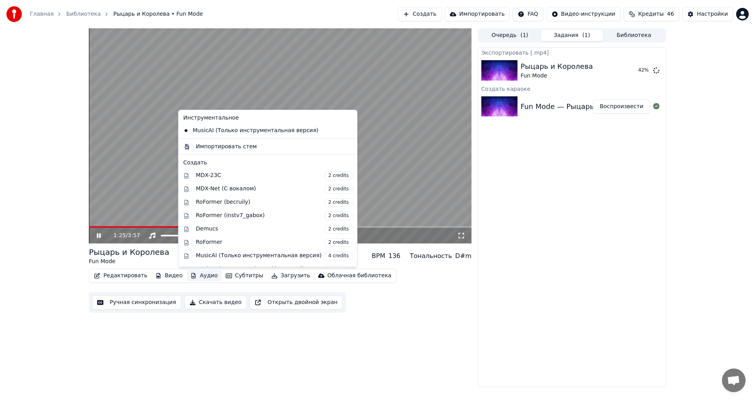
click at [65, 143] on div "1:25 / 3:57 Рыцарь и Королева Fun Mode BPM 136 Тональность D#m Редактировать Ви…" at bounding box center [377, 207] width 755 height 359
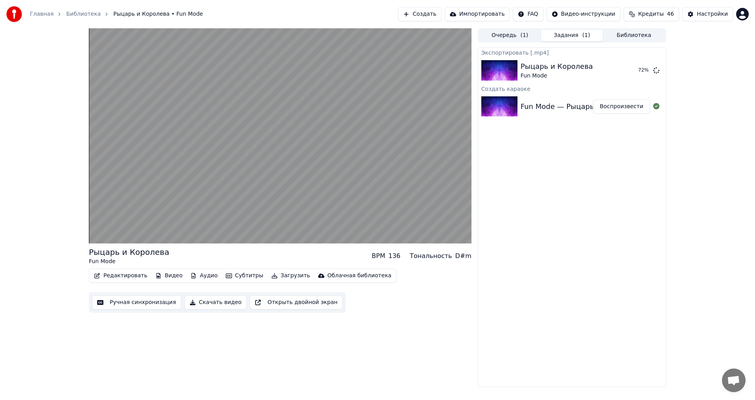
click at [53, 192] on div "Рыцарь и Королева Fun Mode BPM 136 Тональность D#m Редактировать Видео Аудио Су…" at bounding box center [377, 207] width 755 height 359
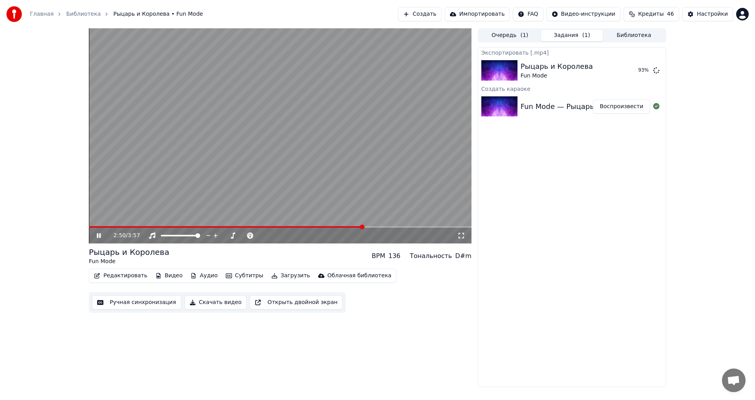
click at [257, 178] on video at bounding box center [280, 135] width 383 height 215
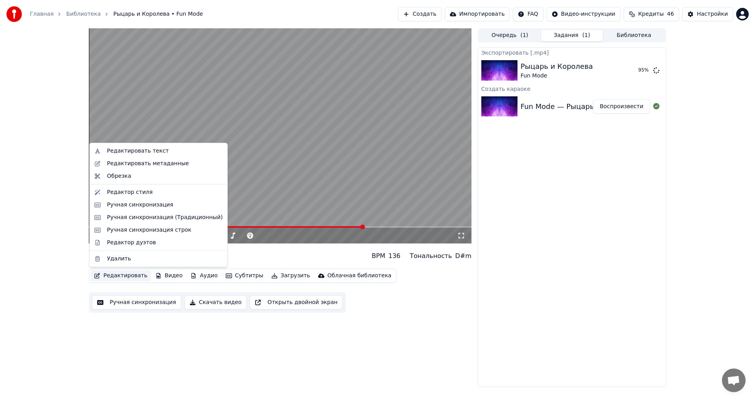
click at [118, 277] on button "Редактировать" at bounding box center [121, 275] width 60 height 11
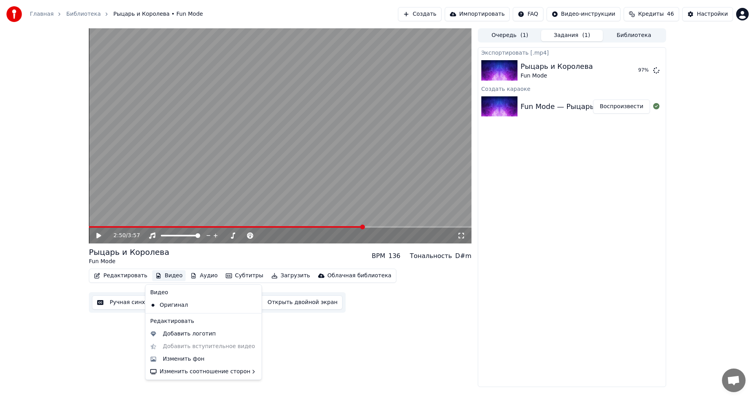
click at [130, 301] on button "Ручная синхронизация" at bounding box center [136, 302] width 89 height 14
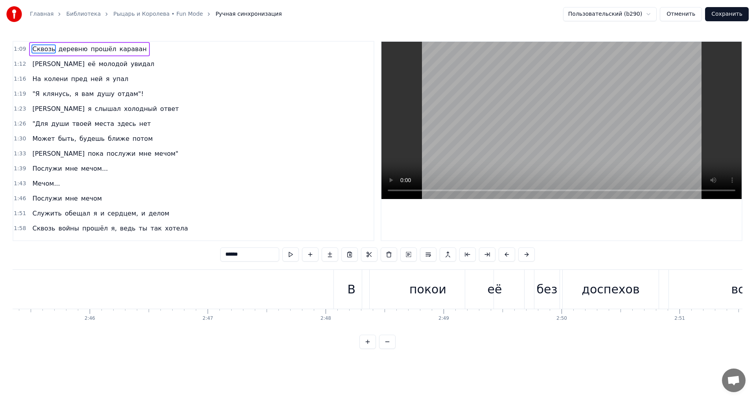
scroll to position [0, 19563]
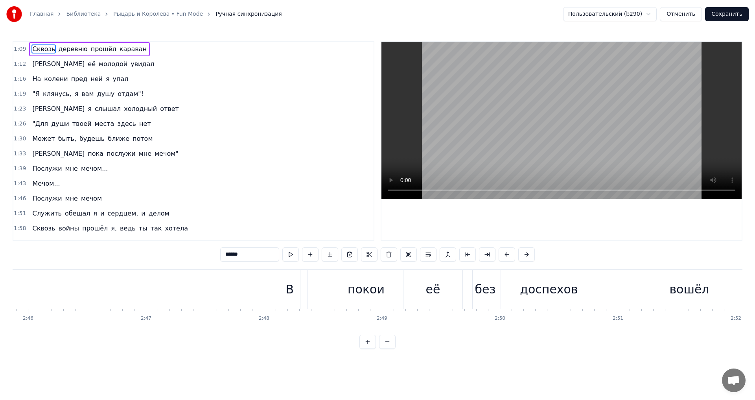
click at [363, 290] on div "покои" at bounding box center [366, 289] width 37 height 18
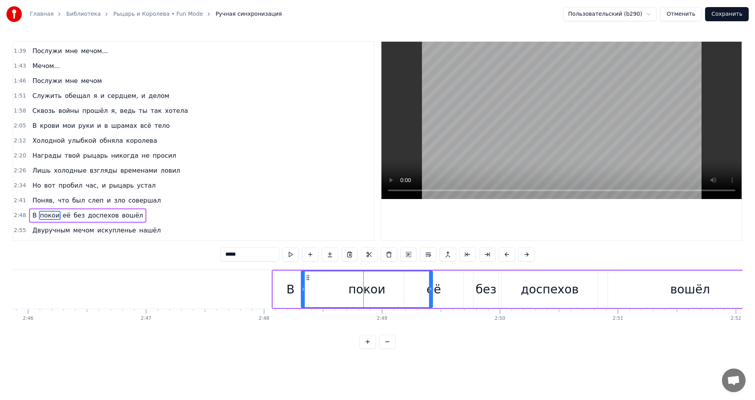
scroll to position [160, 0]
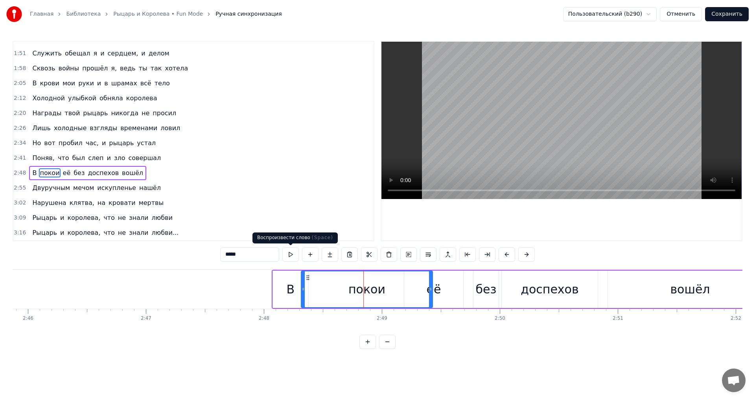
click at [292, 255] on button at bounding box center [290, 254] width 17 height 14
click at [437, 290] on div "её" at bounding box center [433, 289] width 15 height 18
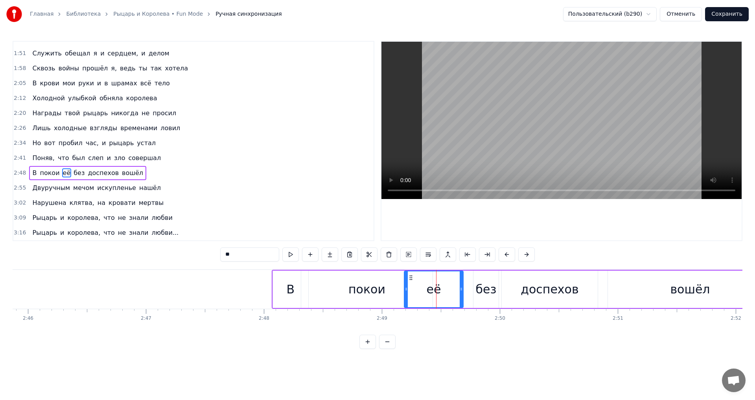
click at [382, 286] on div "покои" at bounding box center [366, 289] width 37 height 18
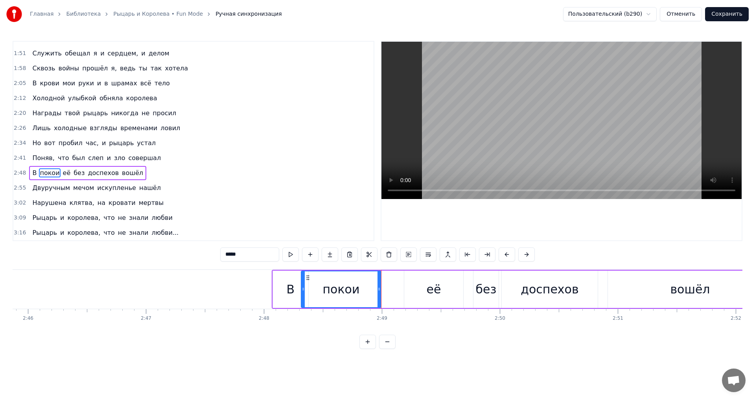
drag, startPoint x: 430, startPoint y: 283, endPoint x: 379, endPoint y: 287, distance: 50.8
click at [379, 287] on div at bounding box center [378, 289] width 3 height 36
click at [280, 252] on button at bounding box center [280, 254] width 17 height 14
click at [416, 287] on div "её" at bounding box center [433, 288] width 59 height 37
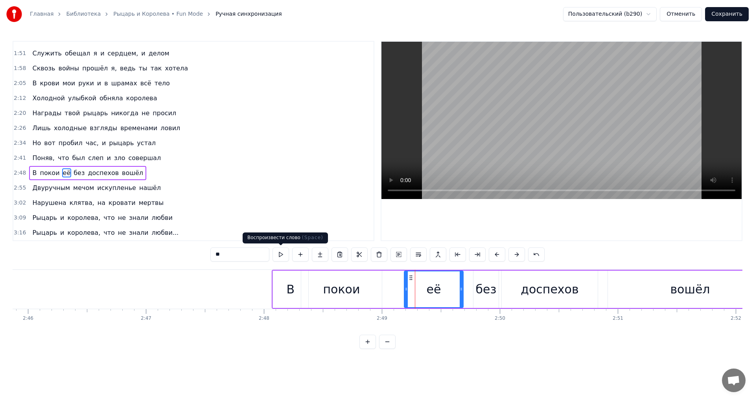
click at [281, 255] on button at bounding box center [280, 254] width 17 height 14
drag, startPoint x: 401, startPoint y: 289, endPoint x: 395, endPoint y: 290, distance: 6.0
click at [395, 290] on icon at bounding box center [394, 289] width 3 height 6
click at [280, 252] on button at bounding box center [280, 254] width 17 height 14
drag, startPoint x: 394, startPoint y: 287, endPoint x: 389, endPoint y: 288, distance: 5.6
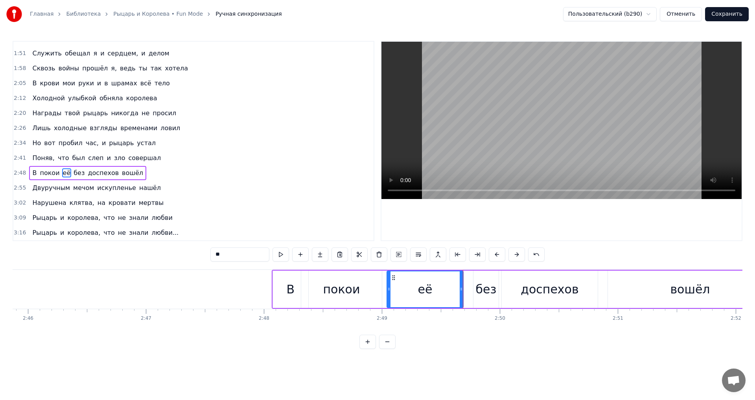
click at [389, 288] on icon at bounding box center [388, 289] width 3 height 6
click at [284, 256] on button at bounding box center [280, 254] width 17 height 14
click at [489, 292] on div "без" at bounding box center [485, 289] width 21 height 18
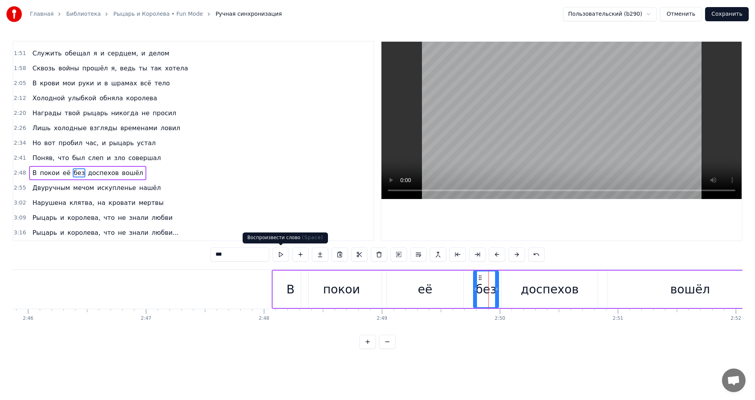
click at [282, 254] on button at bounding box center [280, 254] width 17 height 14
click at [390, 286] on div "её" at bounding box center [425, 288] width 76 height 37
type input "**"
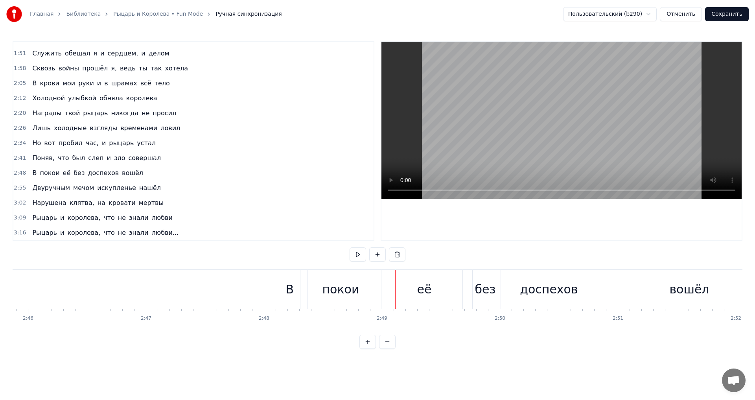
drag, startPoint x: 399, startPoint y: 285, endPoint x: 394, endPoint y: 285, distance: 5.1
click at [399, 285] on div "её" at bounding box center [424, 289] width 76 height 39
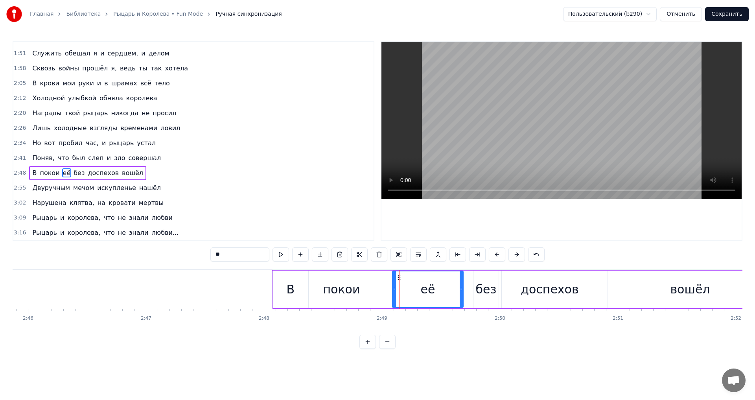
drag, startPoint x: 389, startPoint y: 285, endPoint x: 394, endPoint y: 285, distance: 5.5
click at [394, 285] on div at bounding box center [394, 289] width 3 height 36
click at [558, 289] on div "доспехов" at bounding box center [550, 289] width 58 height 18
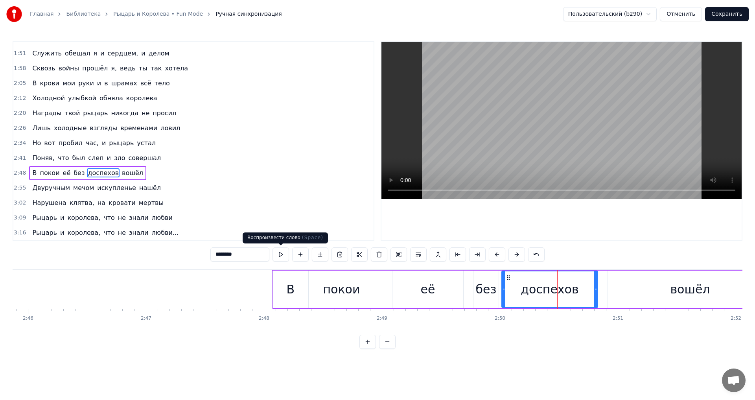
click at [277, 257] on button at bounding box center [280, 254] width 17 height 14
click at [651, 291] on div "вошёл" at bounding box center [690, 288] width 164 height 37
type input "*****"
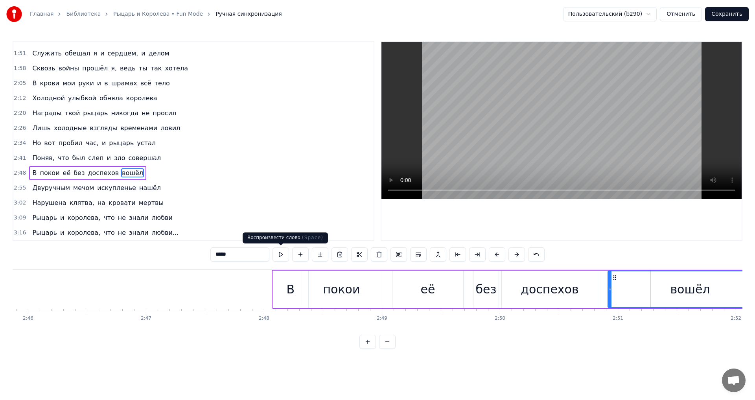
click at [286, 255] on button at bounding box center [280, 254] width 17 height 14
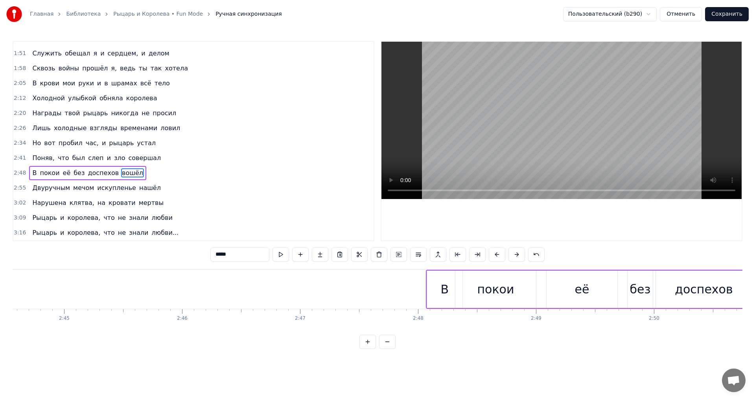
scroll to position [0, 19378]
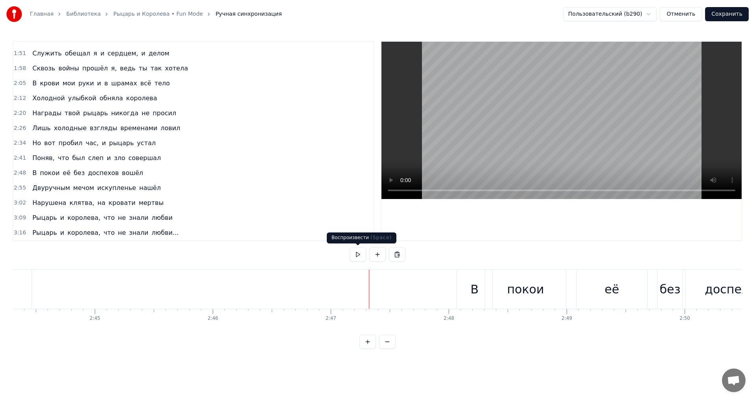
click at [360, 256] on button at bounding box center [357, 254] width 17 height 14
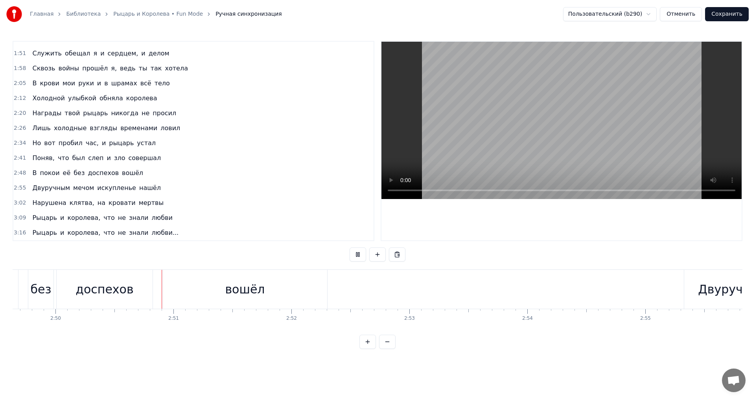
scroll to position [0, 20034]
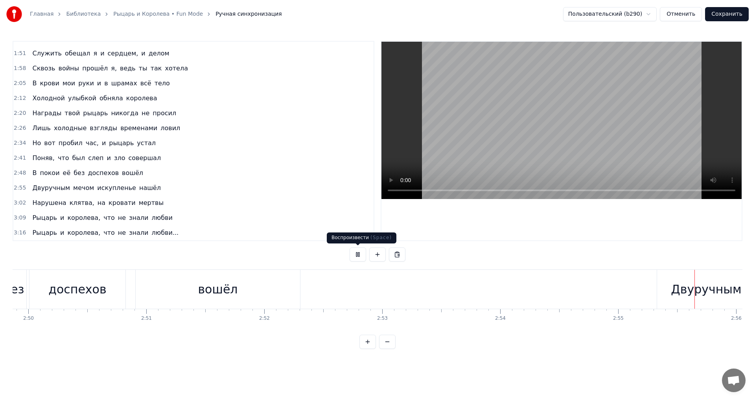
click at [358, 252] on button at bounding box center [357, 254] width 17 height 14
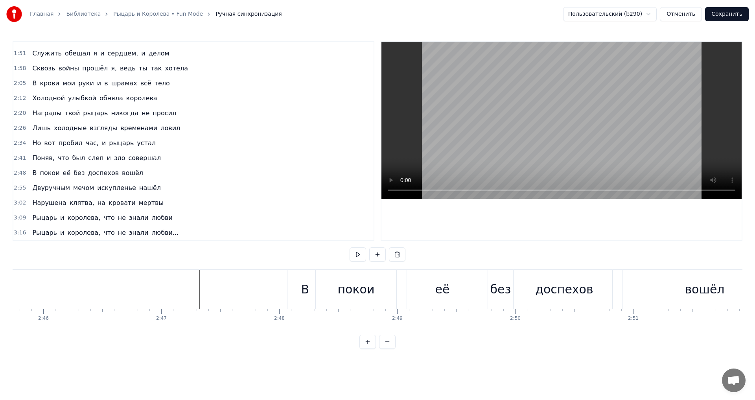
scroll to position [0, 19563]
click at [413, 289] on div "её" at bounding box center [427, 289] width 71 height 39
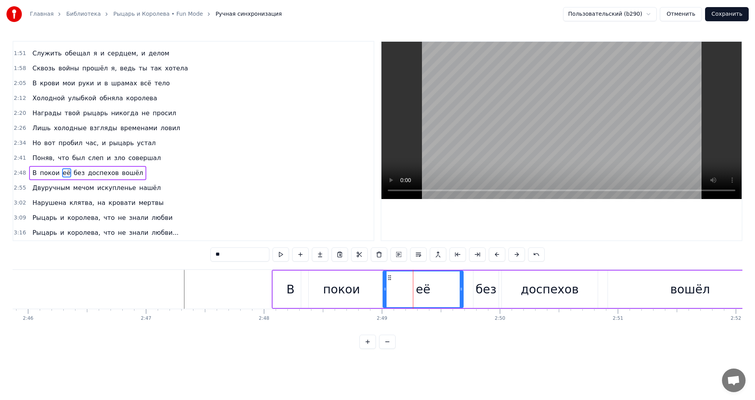
drag, startPoint x: 394, startPoint y: 287, endPoint x: 384, endPoint y: 289, distance: 9.6
click at [384, 289] on icon at bounding box center [384, 289] width 3 height 6
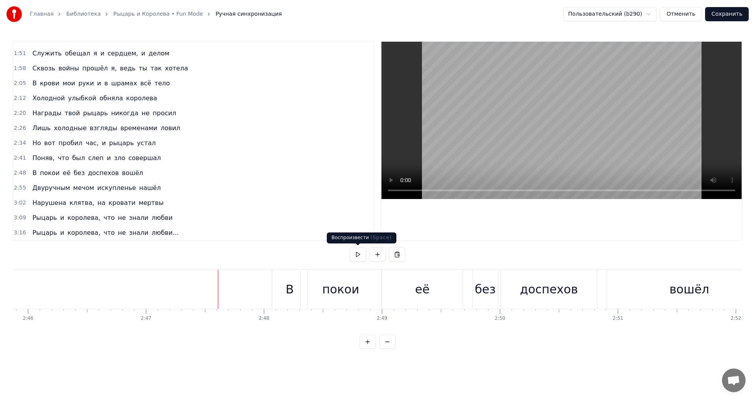
click at [359, 255] on button at bounding box center [357, 254] width 17 height 14
click at [477, 293] on div "без" at bounding box center [485, 289] width 21 height 18
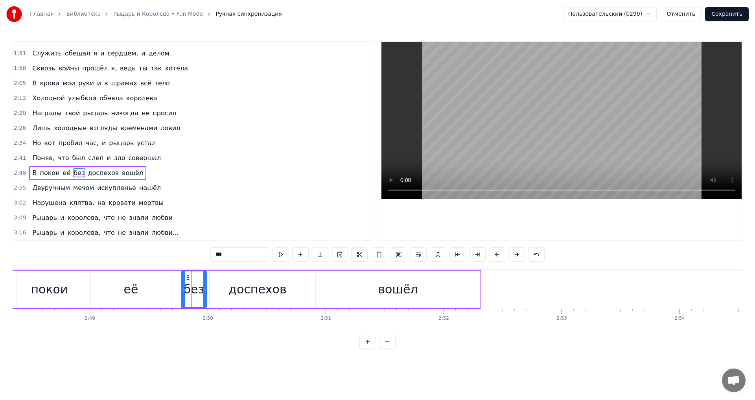
scroll to position [0, 19717]
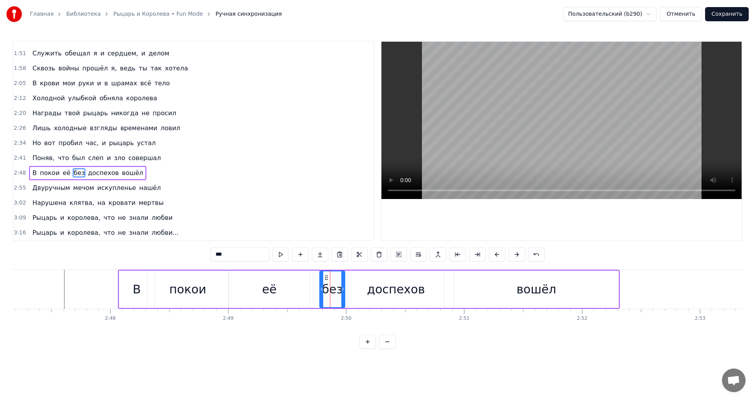
click at [329, 285] on div "без" at bounding box center [332, 289] width 21 height 18
drag, startPoint x: 320, startPoint y: 289, endPoint x: 307, endPoint y: 292, distance: 13.4
click at [307, 292] on div at bounding box center [308, 289] width 3 height 36
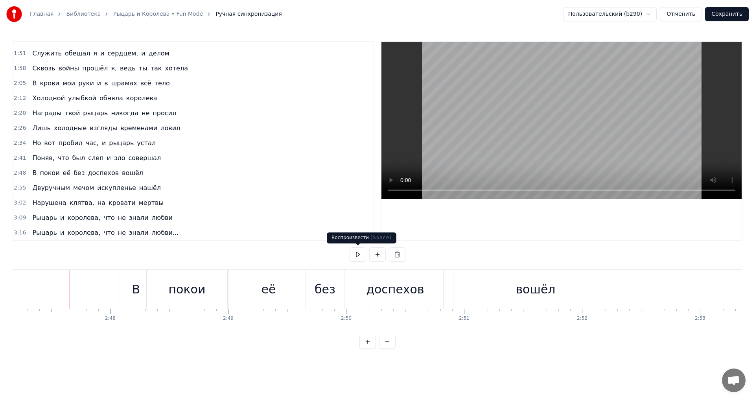
click at [357, 254] on button at bounding box center [357, 254] width 17 height 14
click at [324, 286] on div "без" at bounding box center [325, 289] width 21 height 18
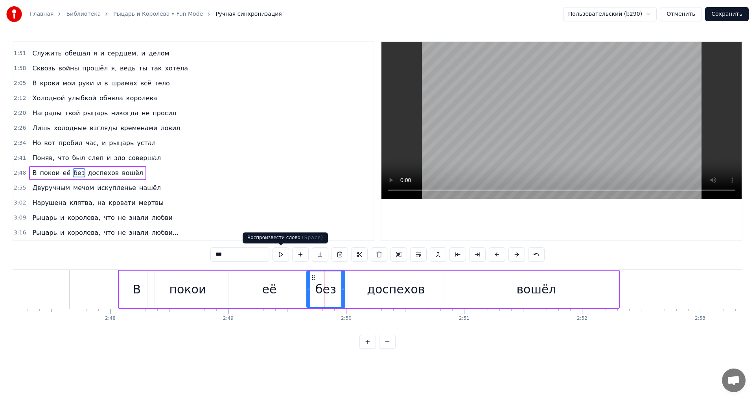
click at [282, 252] on button at bounding box center [280, 254] width 17 height 14
drag, startPoint x: 308, startPoint y: 283, endPoint x: 316, endPoint y: 283, distance: 7.9
click at [316, 283] on div at bounding box center [316, 289] width 3 height 36
click at [283, 253] on button at bounding box center [280, 254] width 17 height 14
drag, startPoint x: 344, startPoint y: 282, endPoint x: 332, endPoint y: 276, distance: 12.8
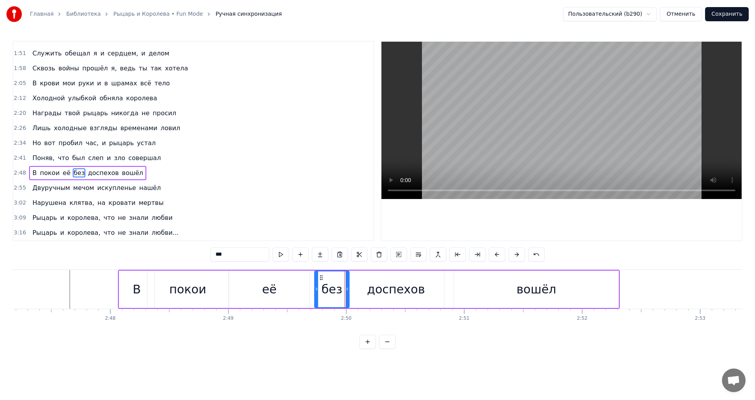
click at [347, 282] on div at bounding box center [347, 289] width 3 height 36
click at [285, 254] on button at bounding box center [280, 254] width 17 height 14
click at [372, 287] on div "доспехов" at bounding box center [396, 289] width 58 height 18
type input "********"
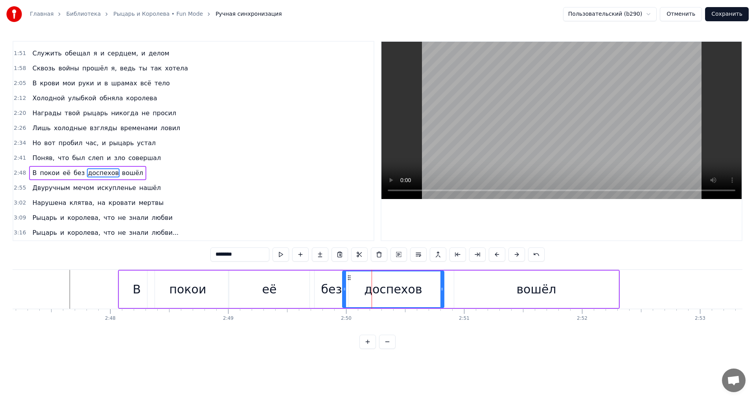
click at [345, 290] on icon at bounding box center [344, 289] width 3 height 6
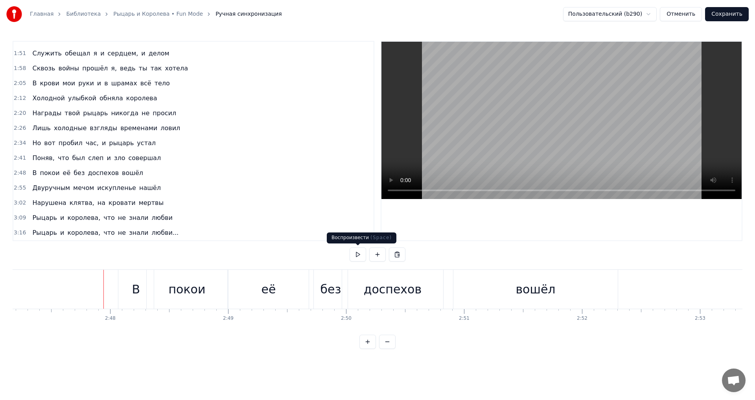
click at [355, 255] on button at bounding box center [357, 254] width 17 height 14
click at [395, 292] on div "доспехов" at bounding box center [393, 289] width 58 height 18
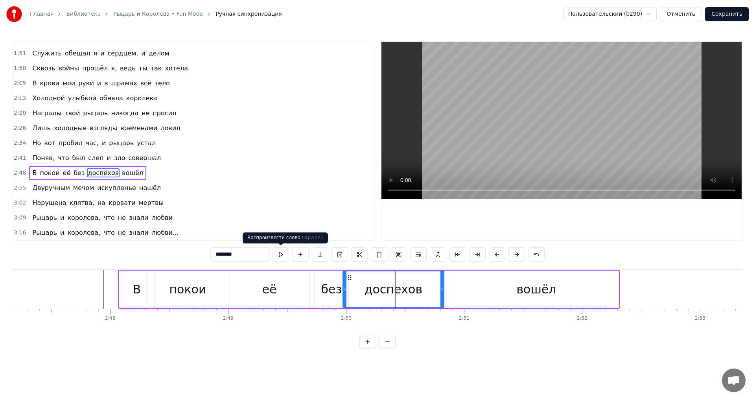
click at [281, 252] on button at bounding box center [280, 254] width 17 height 14
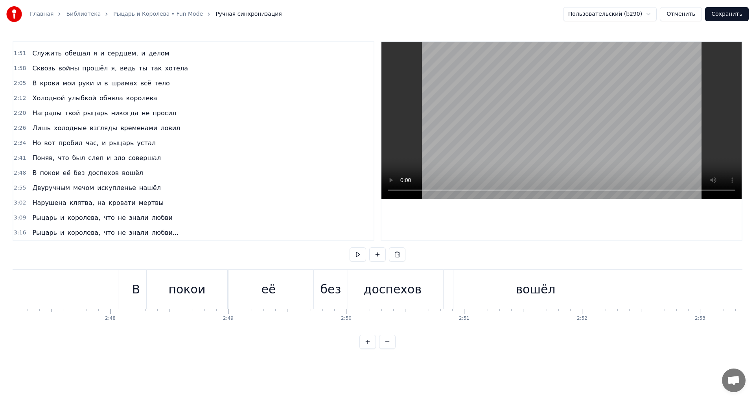
click at [137, 296] on div "В" at bounding box center [136, 289] width 8 height 18
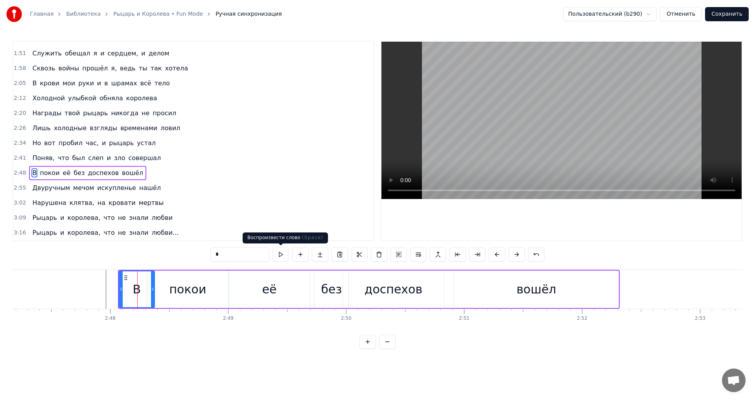
click at [281, 254] on button at bounding box center [280, 254] width 17 height 14
click at [280, 252] on button at bounding box center [280, 254] width 17 height 14
click at [170, 287] on div "покои" at bounding box center [187, 288] width 81 height 37
click at [281, 254] on button at bounding box center [280, 254] width 17 height 14
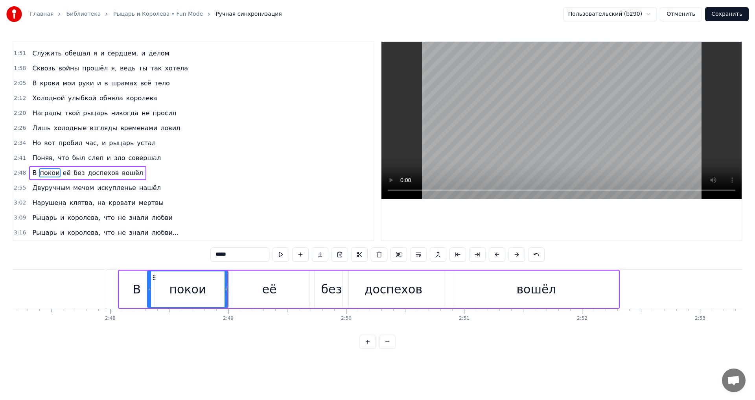
click at [119, 284] on div "В" at bounding box center [137, 288] width 36 height 37
type input "*"
drag, startPoint x: 118, startPoint y: 284, endPoint x: 126, endPoint y: 284, distance: 8.3
click at [126, 284] on div "В покои её без доспехов вошёл" at bounding box center [369, 289] width 502 height 39
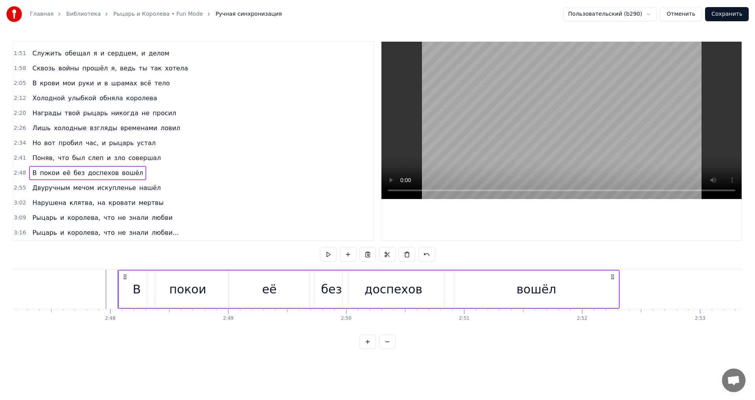
click at [119, 285] on div "В" at bounding box center [137, 288] width 36 height 37
drag, startPoint x: 121, startPoint y: 286, endPoint x: 127, endPoint y: 286, distance: 5.9
click at [127, 286] on icon at bounding box center [126, 289] width 3 height 6
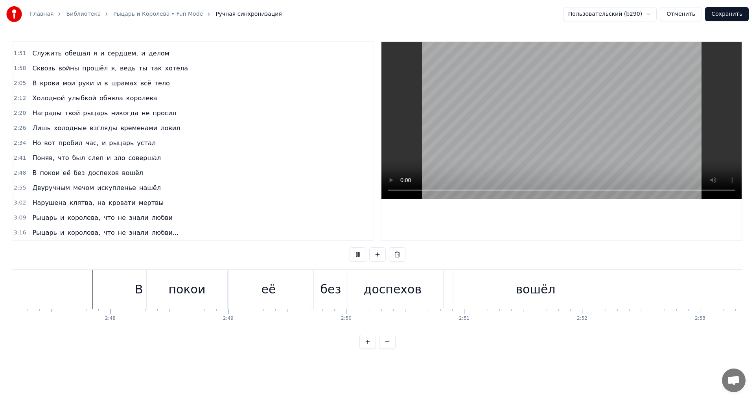
click at [387, 290] on div "доспехов" at bounding box center [393, 289] width 58 height 18
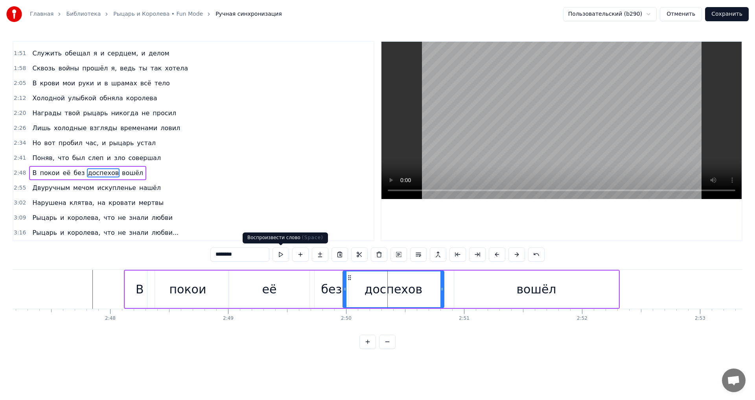
click at [283, 253] on button at bounding box center [280, 254] width 17 height 14
click at [350, 287] on icon at bounding box center [349, 289] width 3 height 6
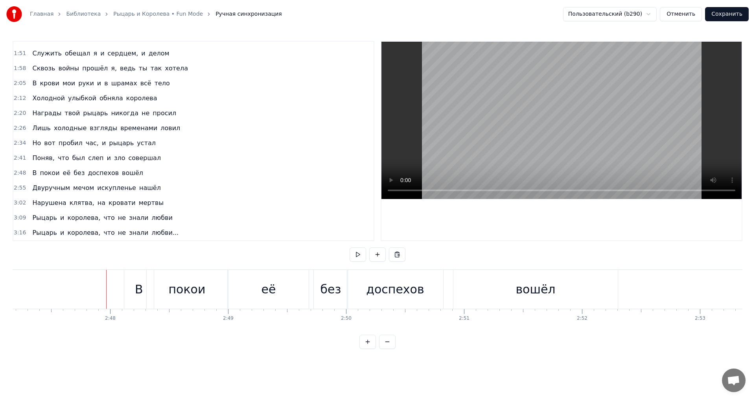
click at [358, 256] on button at bounding box center [357, 254] width 17 height 14
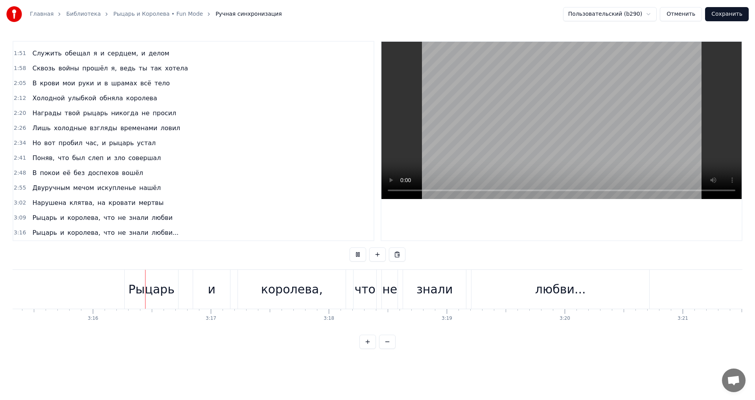
scroll to position [0, 23040]
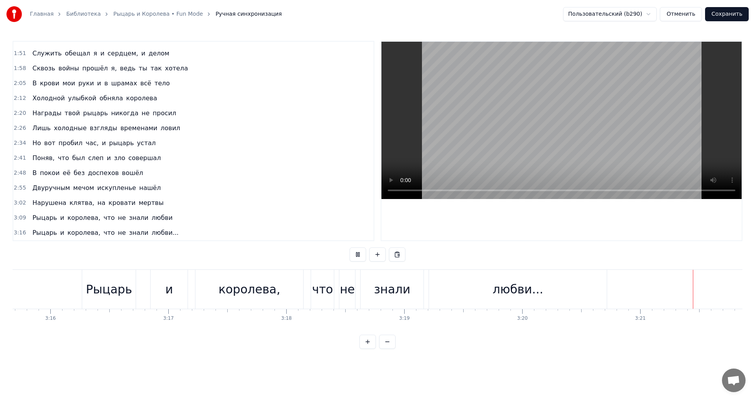
click at [736, 11] on button "Сохранить" at bounding box center [727, 14] width 44 height 14
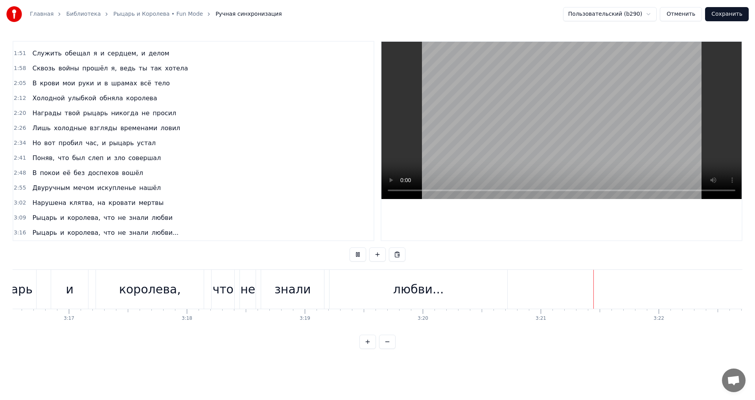
scroll to position [0, 23356]
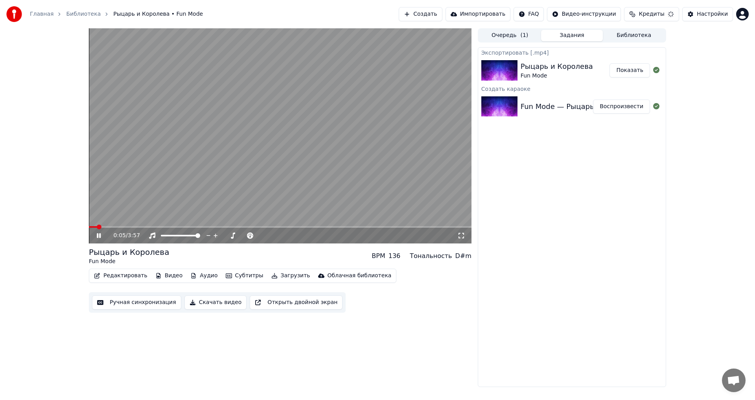
click at [207, 302] on button "Скачать видео" at bounding box center [215, 302] width 63 height 14
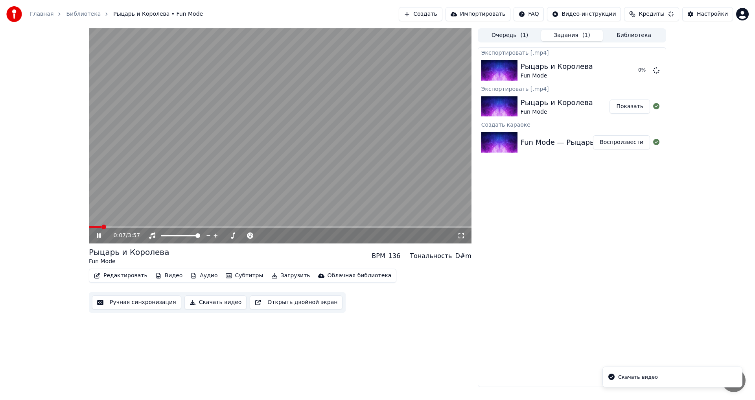
click at [100, 234] on icon at bounding box center [99, 235] width 4 height 5
click at [441, 13] on button "Создать" at bounding box center [419, 14] width 43 height 14
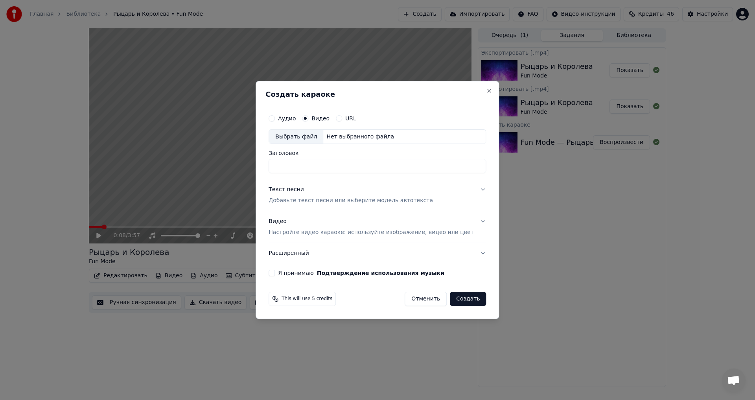
click at [308, 135] on div "Выбрать файл" at bounding box center [296, 137] width 54 height 14
type input "**********"
click at [287, 189] on div "Текст песни" at bounding box center [286, 190] width 35 height 8
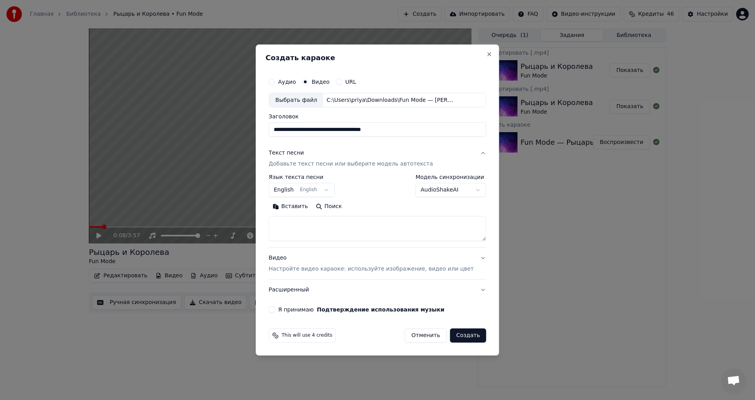
click at [316, 188] on body "**********" at bounding box center [377, 200] width 755 height 400
select select "**"
click at [298, 219] on textarea at bounding box center [377, 228] width 217 height 25
paste textarea "**********"
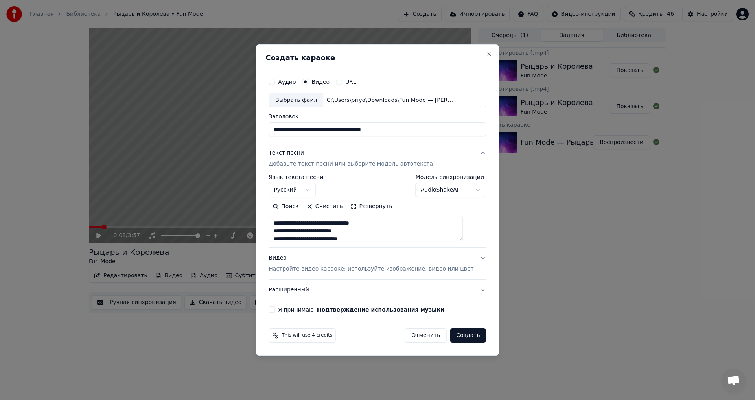
scroll to position [379, 0]
type textarea "**********"
click at [468, 287] on button "Расширенный" at bounding box center [377, 290] width 217 height 20
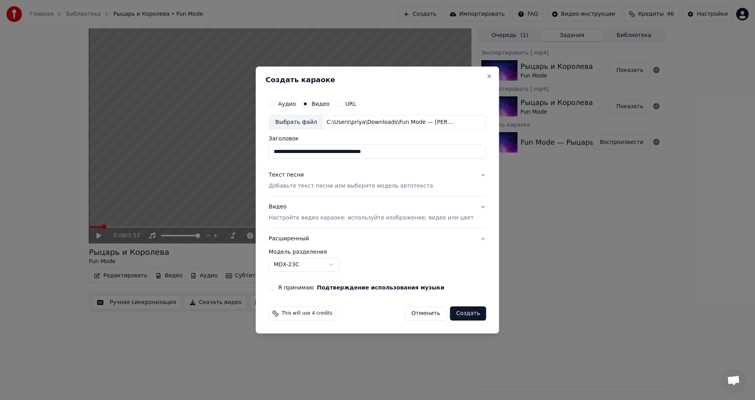
click at [275, 286] on button "Я принимаю Подтверждение использования музыки" at bounding box center [272, 287] width 6 height 6
click at [345, 265] on body "**********" at bounding box center [377, 200] width 755 height 400
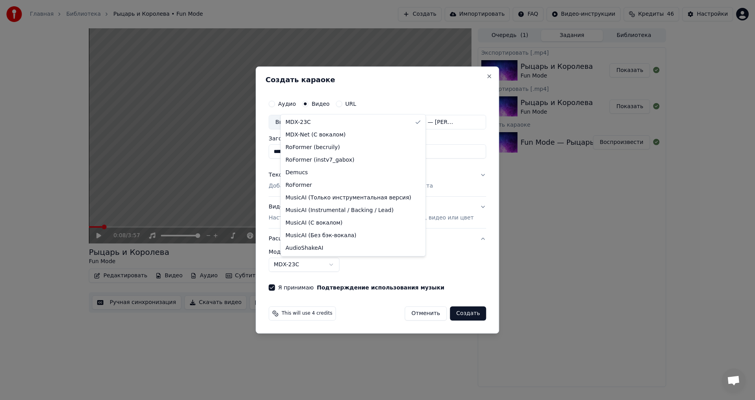
click at [345, 265] on body "**********" at bounding box center [377, 200] width 755 height 400
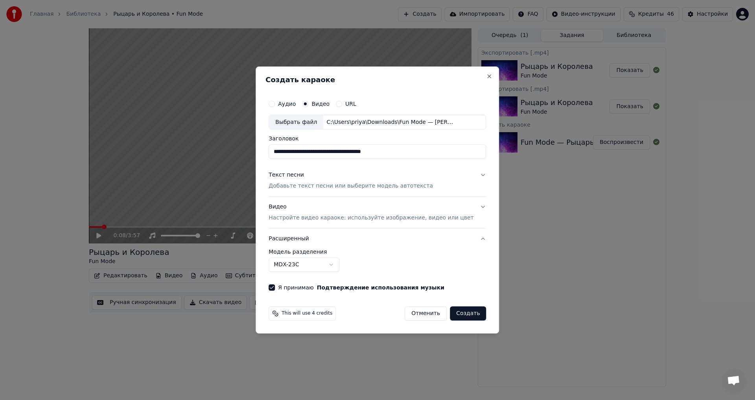
click at [294, 239] on button "Расширенный" at bounding box center [377, 238] width 217 height 20
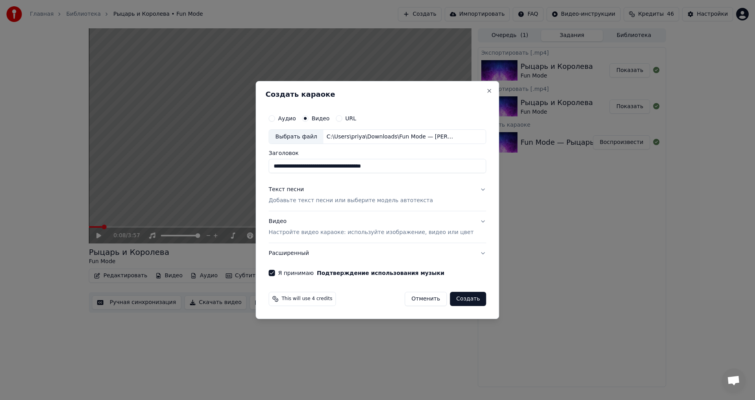
click at [301, 253] on button "Расширенный" at bounding box center [377, 253] width 217 height 20
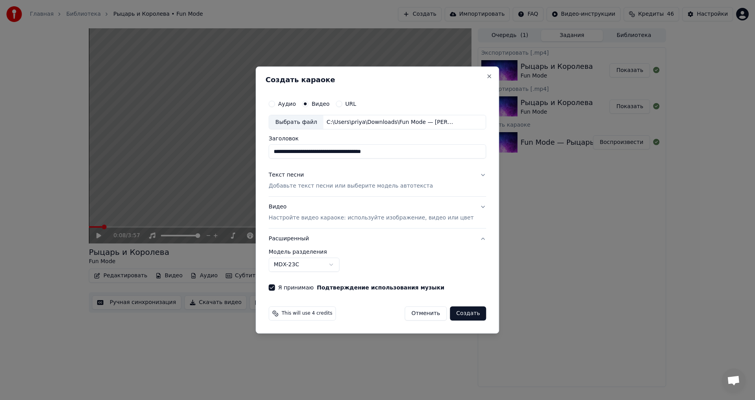
click at [343, 265] on body "**********" at bounding box center [377, 200] width 755 height 400
click at [386, 265] on body "**********" at bounding box center [377, 200] width 755 height 400
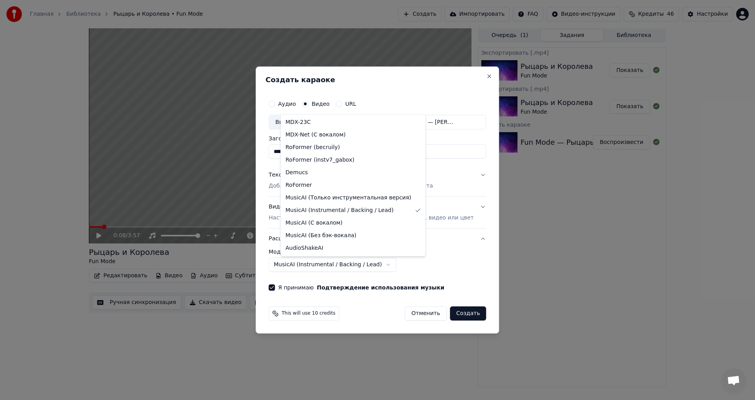
select select "******"
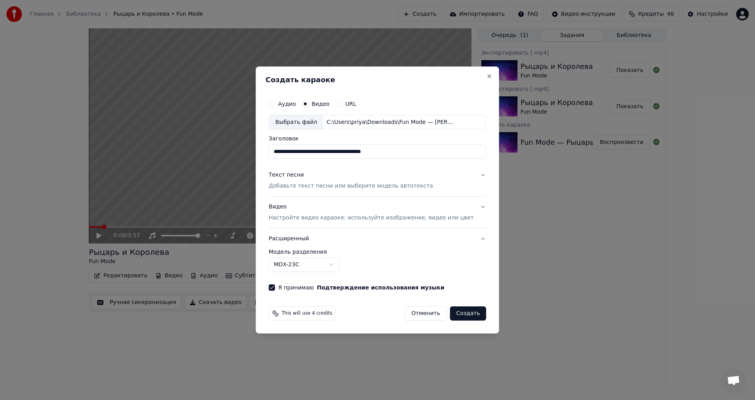
click at [470, 173] on button "Текст песни Добавьте текст песни или выберите модель автотекста" at bounding box center [377, 180] width 217 height 31
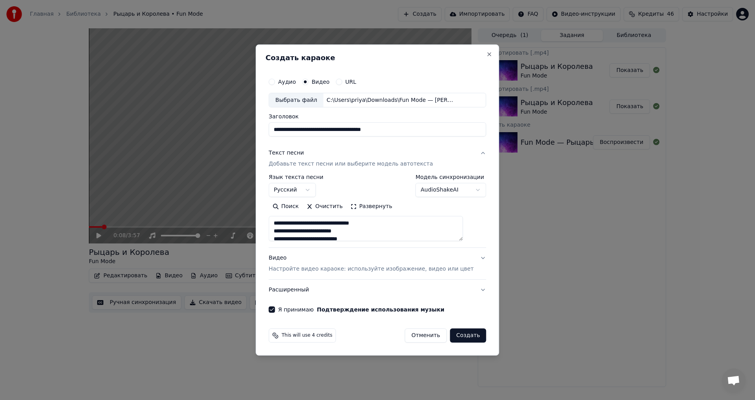
click at [461, 336] on button "Создать" at bounding box center [468, 335] width 36 height 14
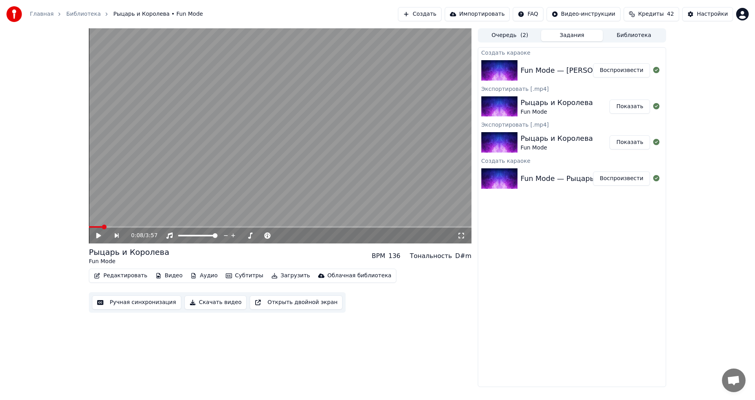
click at [630, 71] on button "Воспроизвести" at bounding box center [621, 70] width 57 height 14
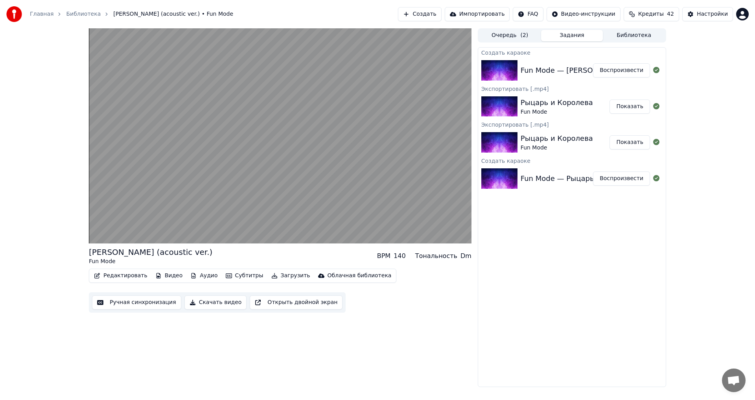
click at [125, 302] on button "Ручная синхронизация" at bounding box center [136, 302] width 89 height 14
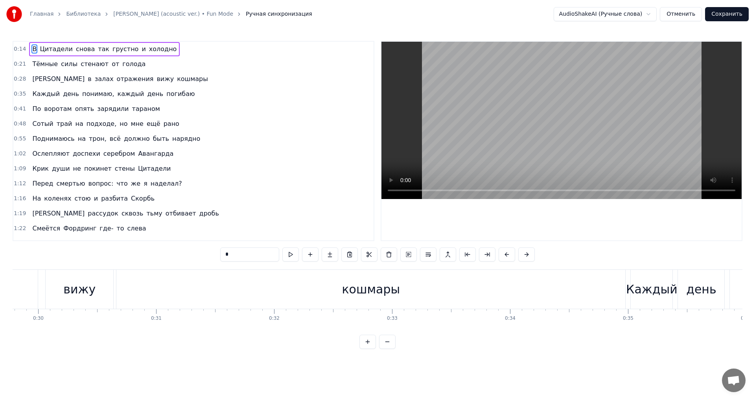
scroll to position [0, 3528]
click at [345, 290] on div "кошмары" at bounding box center [355, 289] width 58 height 18
type input "*******"
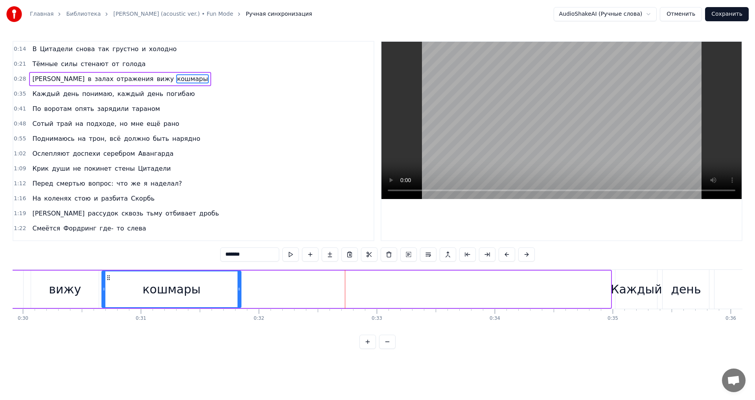
drag, startPoint x: 610, startPoint y: 283, endPoint x: 240, endPoint y: 296, distance: 370.5
click at [240, 296] on div at bounding box center [238, 289] width 3 height 36
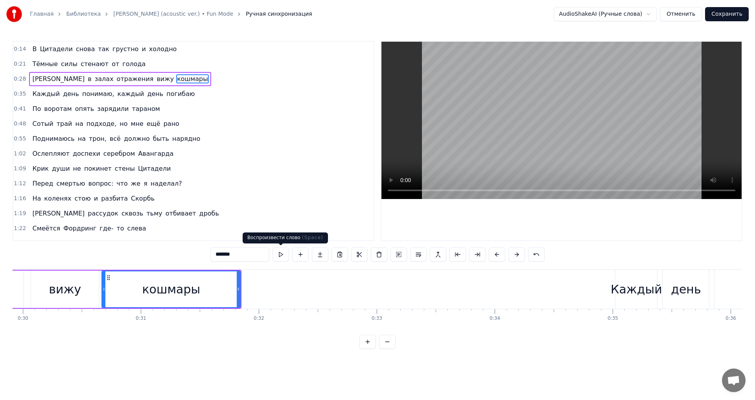
click at [280, 254] on button at bounding box center [280, 254] width 17 height 14
drag, startPoint x: 239, startPoint y: 288, endPoint x: 261, endPoint y: 287, distance: 22.1
click at [261, 287] on icon at bounding box center [260, 289] width 3 height 6
click at [284, 254] on button at bounding box center [280, 254] width 17 height 14
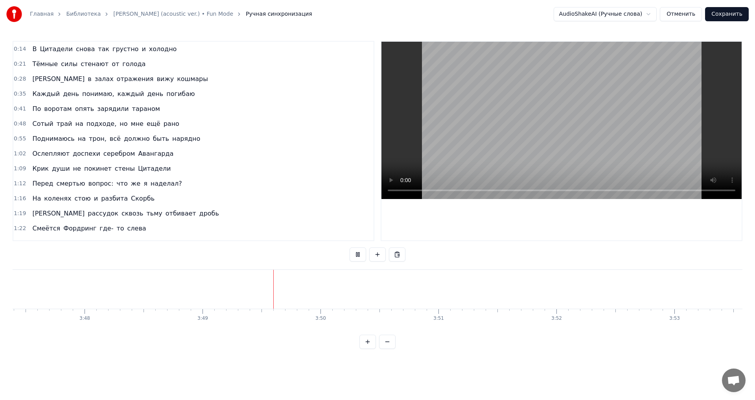
scroll to position [0, 26860]
click at [723, 14] on button "Сохранить" at bounding box center [727, 14] width 44 height 14
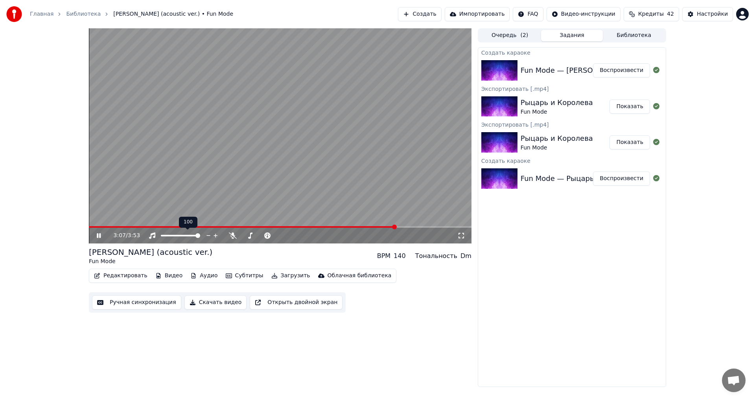
click at [200, 235] on span at bounding box center [197, 235] width 5 height 5
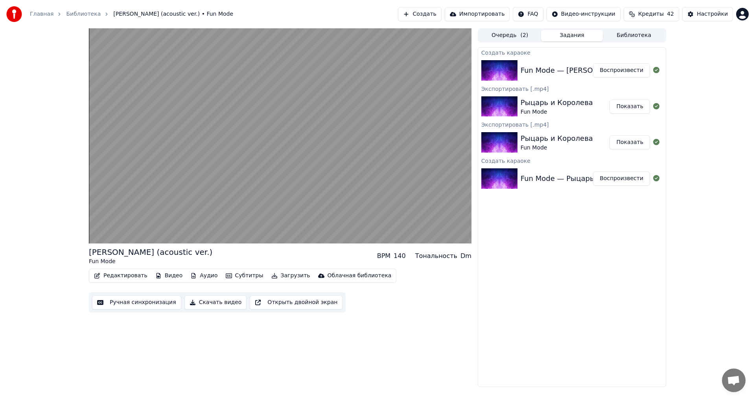
click at [226, 275] on icon "button" at bounding box center [229, 275] width 6 height 5
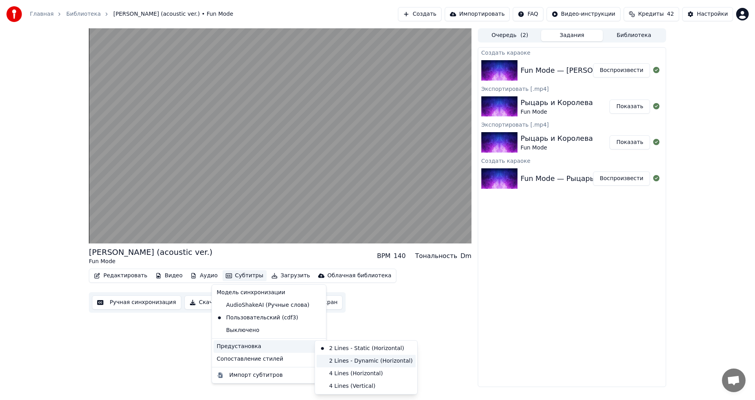
click at [357, 361] on div "2 Lines - Dynamic (Horizontal)" at bounding box center [365, 361] width 99 height 13
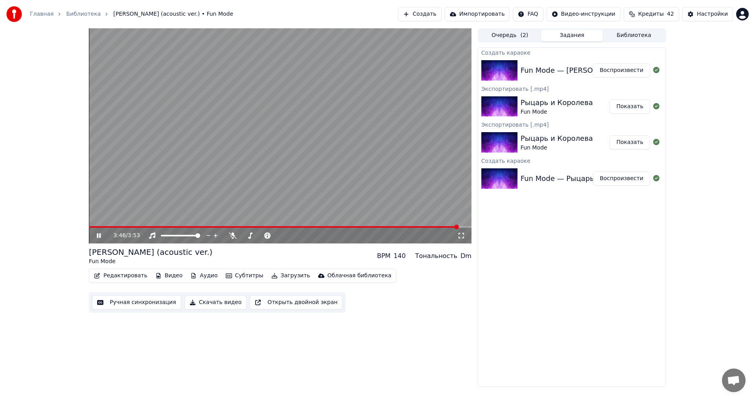
click at [185, 224] on video at bounding box center [280, 135] width 383 height 215
click at [229, 224] on span at bounding box center [230, 226] width 5 height 5
click at [98, 235] on icon at bounding box center [98, 236] width 5 height 6
click at [235, 275] on button "Субтитры" at bounding box center [245, 275] width 44 height 11
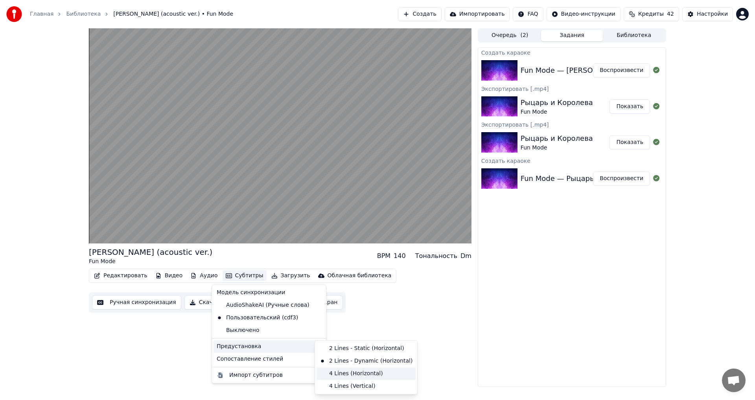
click at [357, 374] on div "4 Lines (Horizontal)" at bounding box center [365, 373] width 99 height 13
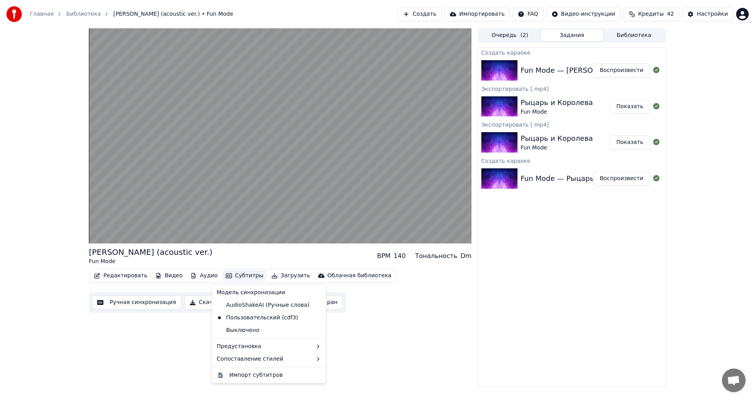
click at [236, 275] on button "Субтитры" at bounding box center [245, 275] width 44 height 11
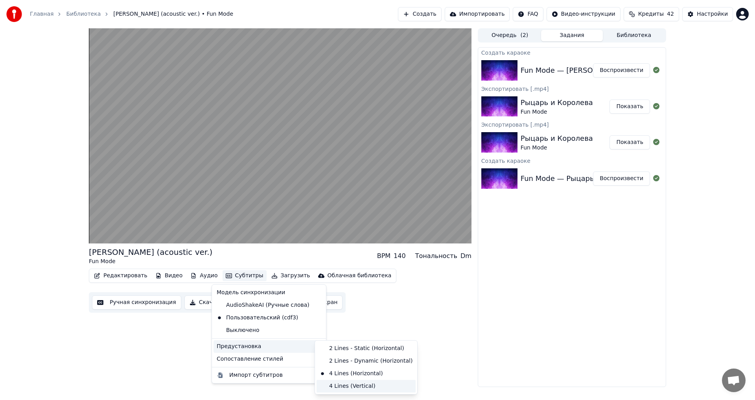
click at [347, 387] on div "4 Lines (Vertical)" at bounding box center [365, 386] width 99 height 13
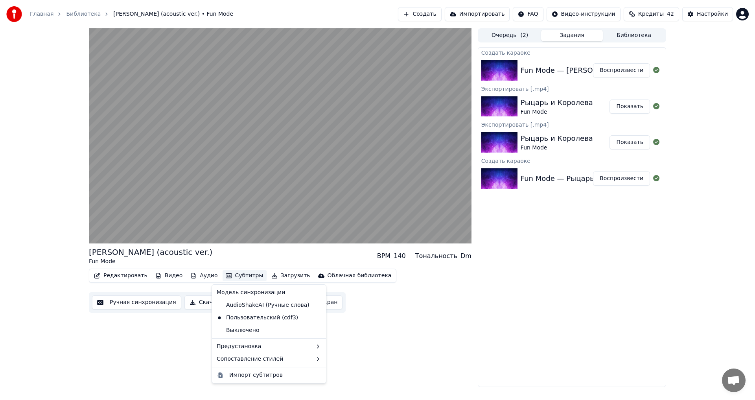
click at [243, 276] on button "Субтитры" at bounding box center [245, 275] width 44 height 11
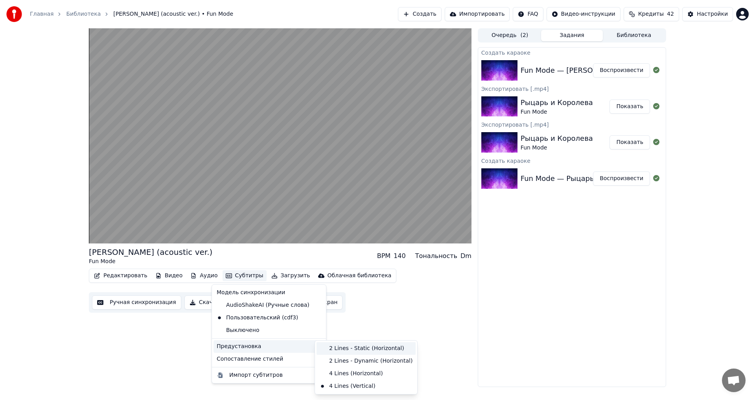
click at [365, 348] on div "2 Lines - Static (Horizontal)" at bounding box center [365, 348] width 99 height 13
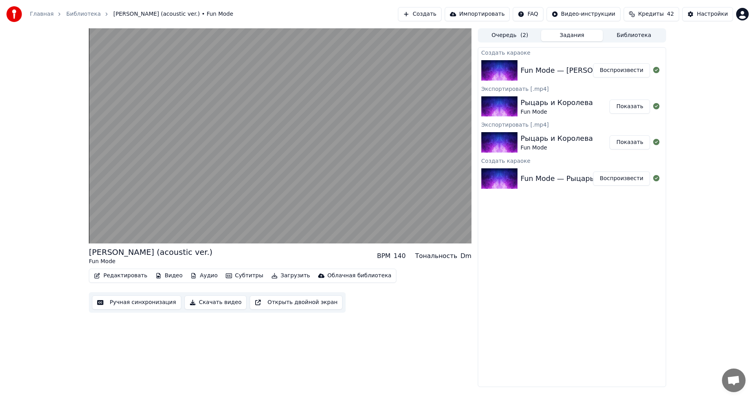
click at [232, 275] on button "Субтитры" at bounding box center [245, 275] width 44 height 11
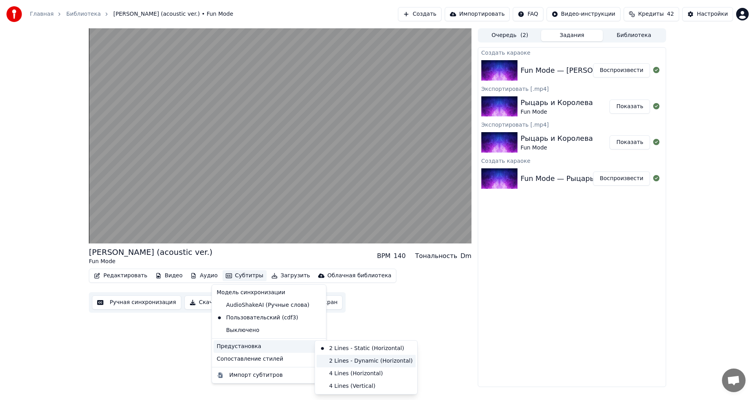
click at [355, 359] on div "2 Lines - Dynamic (Horizontal)" at bounding box center [365, 361] width 99 height 13
click at [355, 359] on div "[PERSON_NAME] (acoustic ver.) Fun Mode BPM 140 Тональность Dm Редактировать Вид…" at bounding box center [280, 207] width 383 height 359
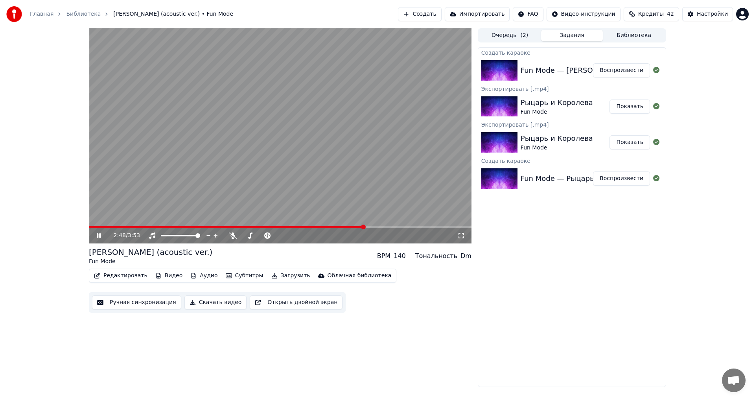
click at [241, 274] on button "Субтитры" at bounding box center [245, 275] width 44 height 11
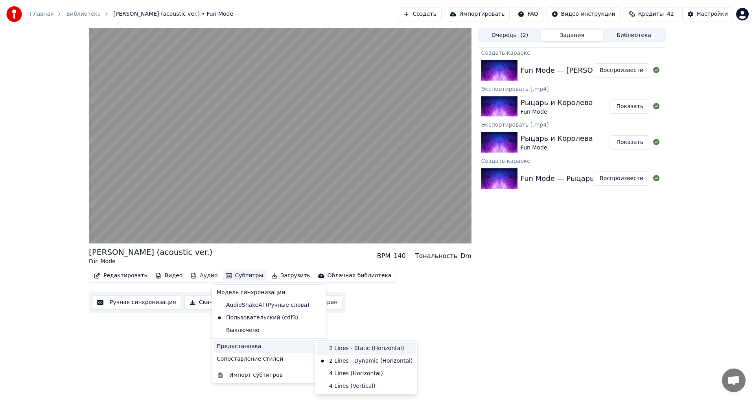
click at [360, 345] on div "2 Lines - Static (Horizontal)" at bounding box center [365, 348] width 99 height 13
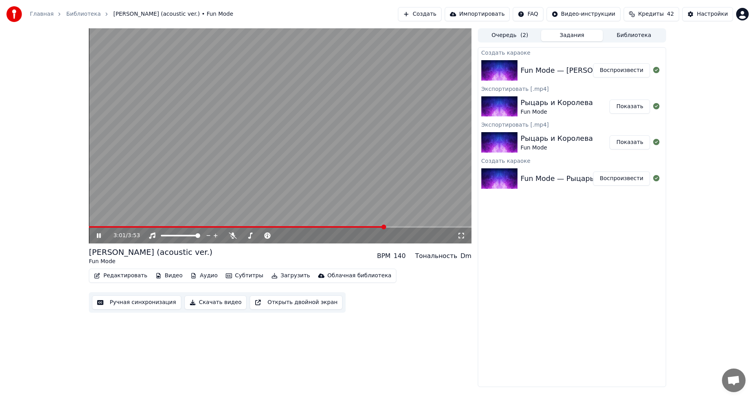
click at [241, 277] on button "Субтитры" at bounding box center [245, 275] width 44 height 11
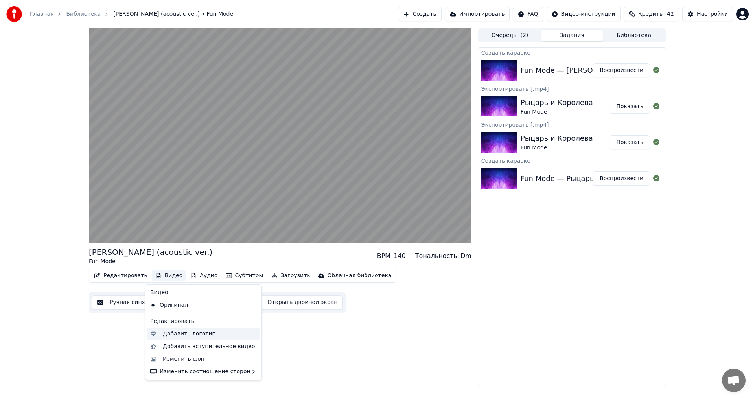
click at [175, 333] on div "Добавить логотип" at bounding box center [189, 334] width 53 height 8
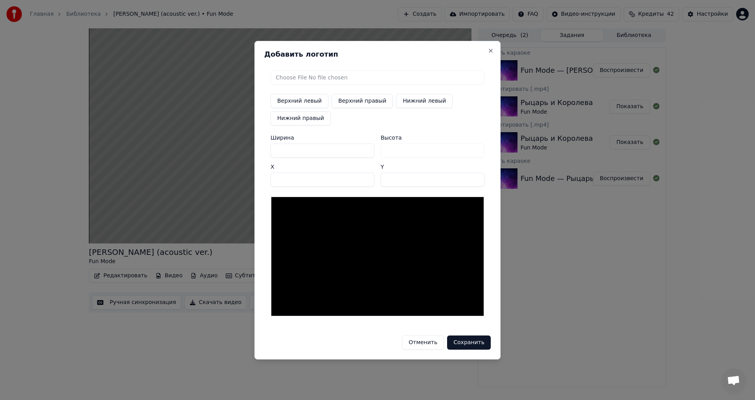
click at [421, 342] on button "Отменить" at bounding box center [423, 342] width 42 height 14
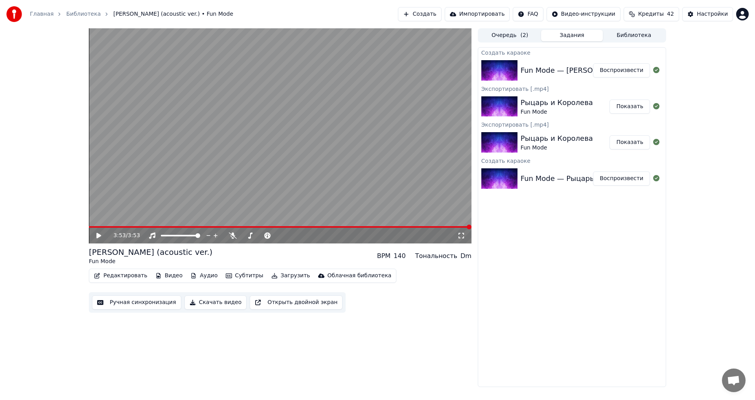
click at [521, 36] on span "( 2 )" at bounding box center [524, 35] width 8 height 8
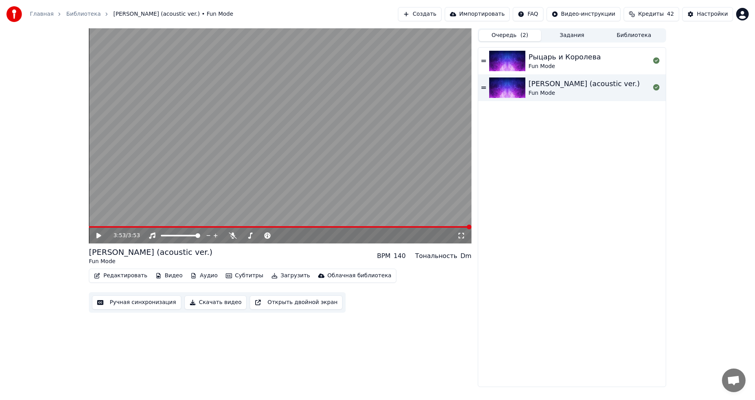
click at [578, 34] on button "Задания" at bounding box center [572, 35] width 62 height 11
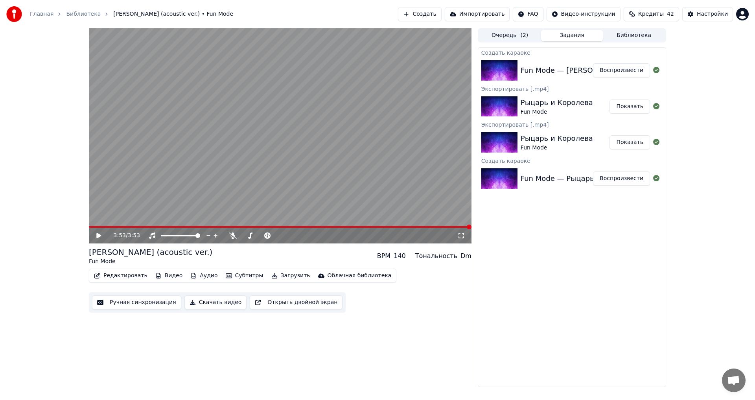
click at [204, 302] on button "Скачать видео" at bounding box center [215, 302] width 63 height 14
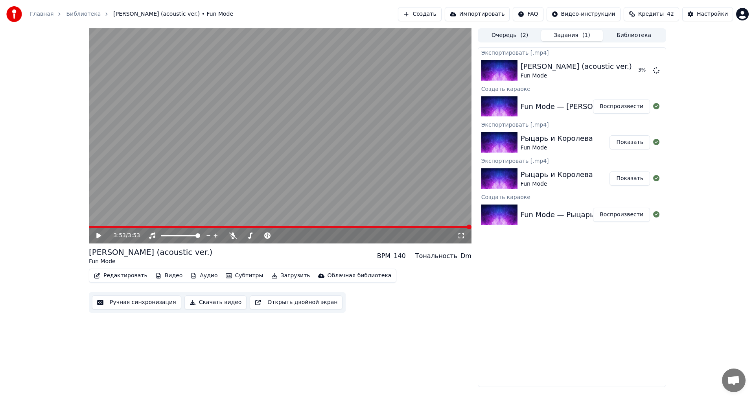
click at [199, 274] on button "Аудио" at bounding box center [203, 275] width 33 height 11
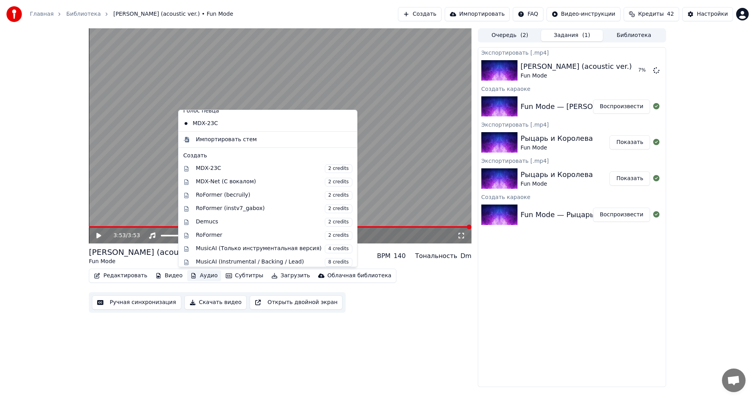
scroll to position [80, 0]
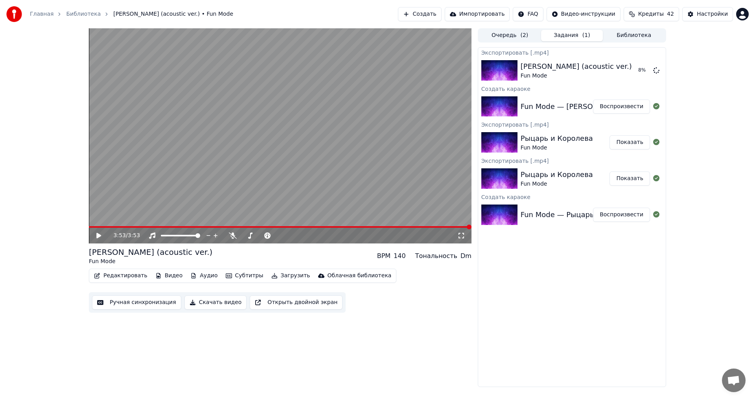
click at [46, 275] on div "3:53 / 3:53 [PERSON_NAME] (acoustic ver.) Fun Mode BPM 140 Тональность Dm Редак…" at bounding box center [377, 207] width 755 height 359
click at [340, 274] on div "Облачная библиотека" at bounding box center [359, 276] width 64 height 8
click at [342, 291] on div "Загрузить в облачную библиотеку" at bounding box center [364, 293] width 100 height 8
